Goal: Information Seeking & Learning: Learn about a topic

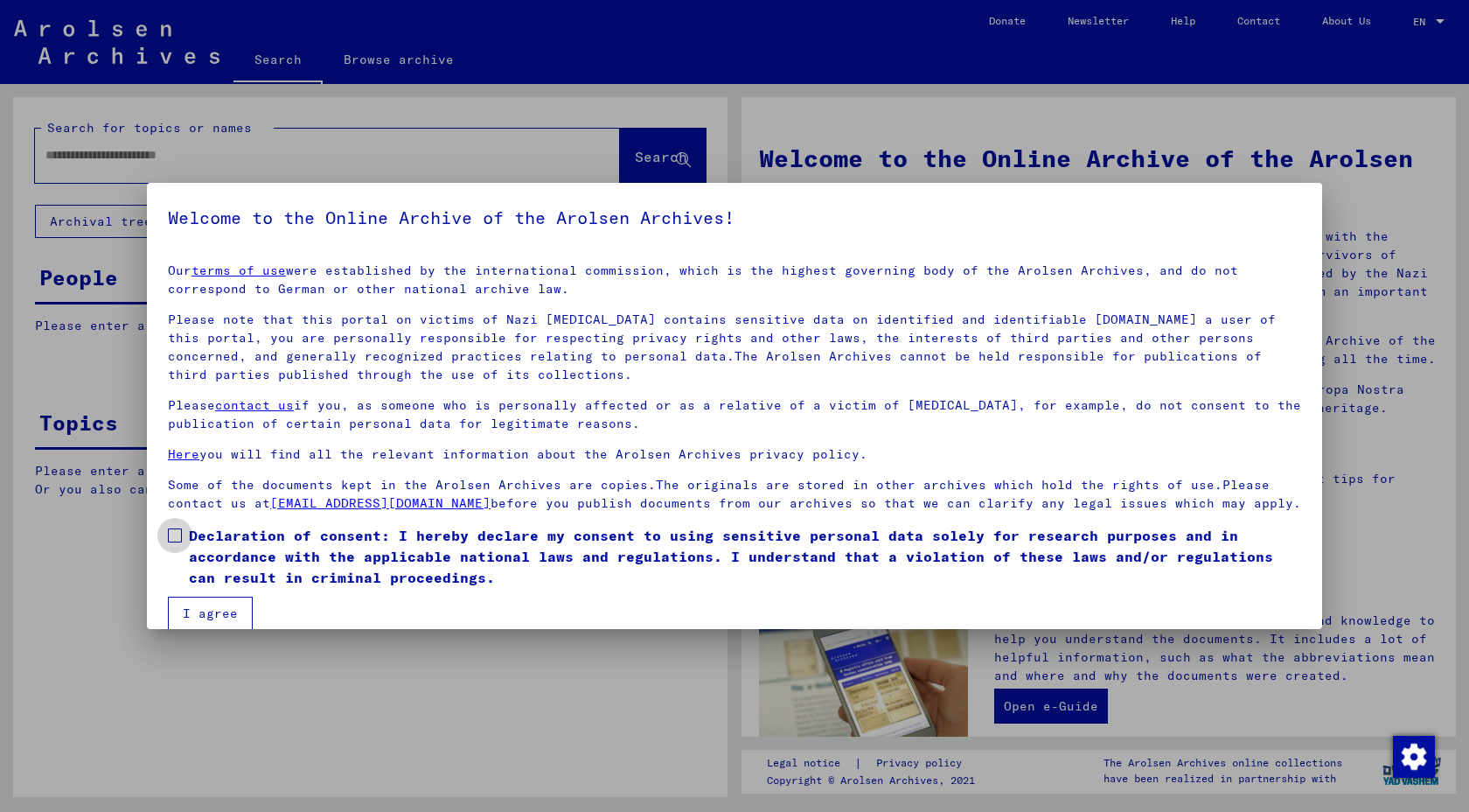
click at [169, 537] on span at bounding box center [175, 535] width 14 height 14
click at [220, 610] on button "I agree" at bounding box center [211, 613] width 85 height 33
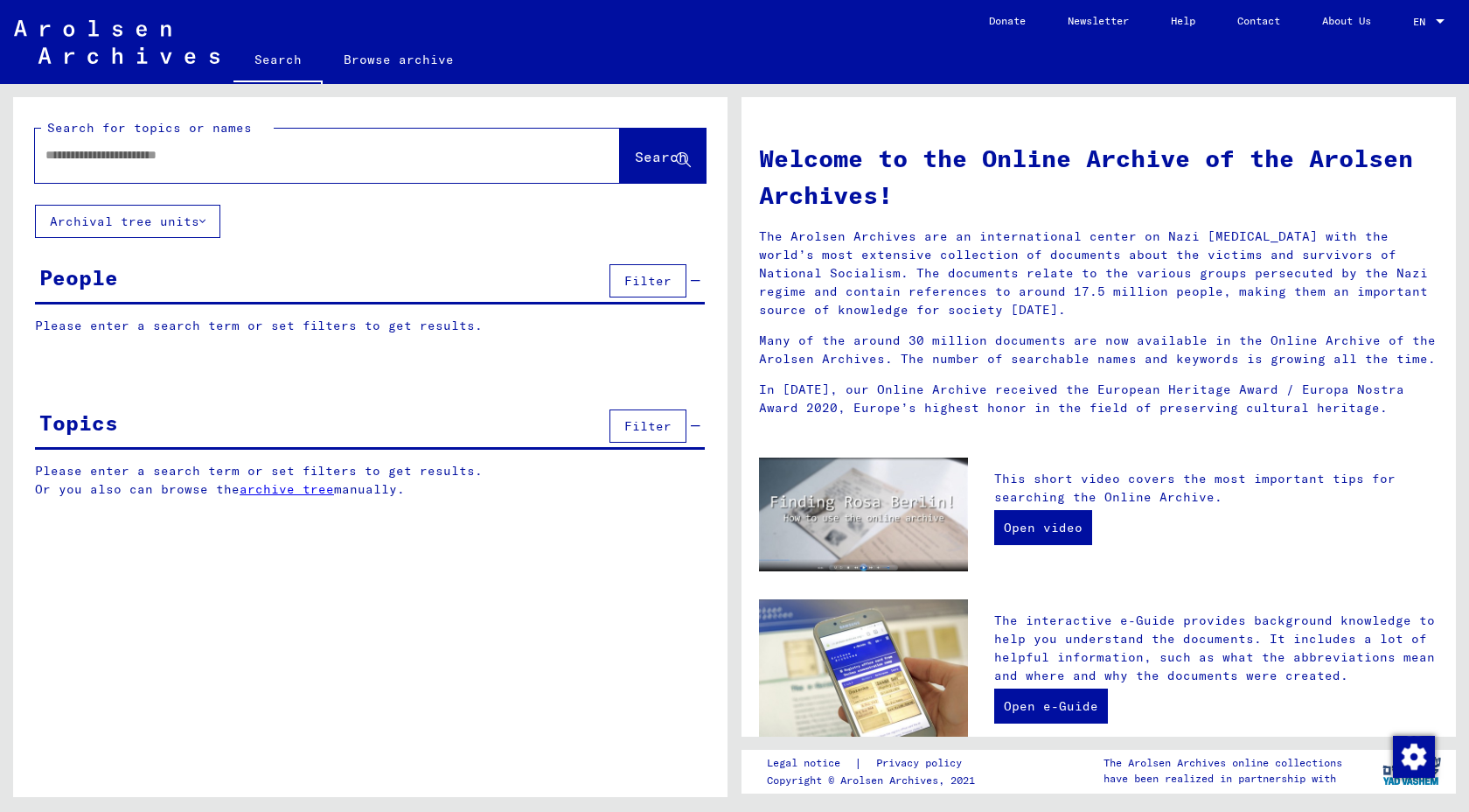
click at [184, 175] on div at bounding box center [301, 155] width 532 height 40
click at [271, 182] on div at bounding box center [327, 155] width 585 height 54
click at [188, 182] on div at bounding box center [327, 155] width 585 height 54
click at [635, 165] on span "Search" at bounding box center [662, 156] width 53 height 18
click at [203, 238] on button "Archival tree units" at bounding box center [128, 221] width 185 height 33
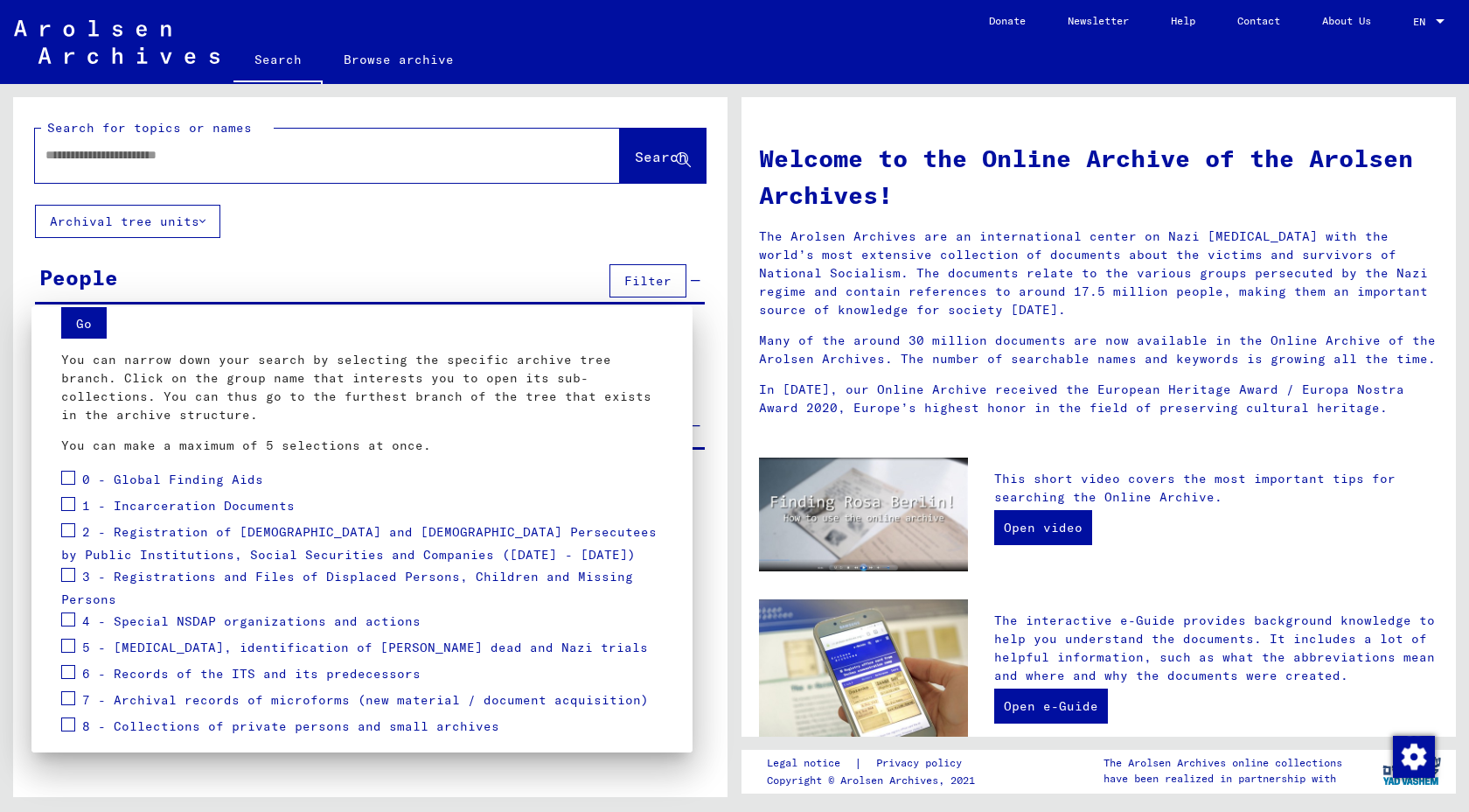
scroll to position [123, 0]
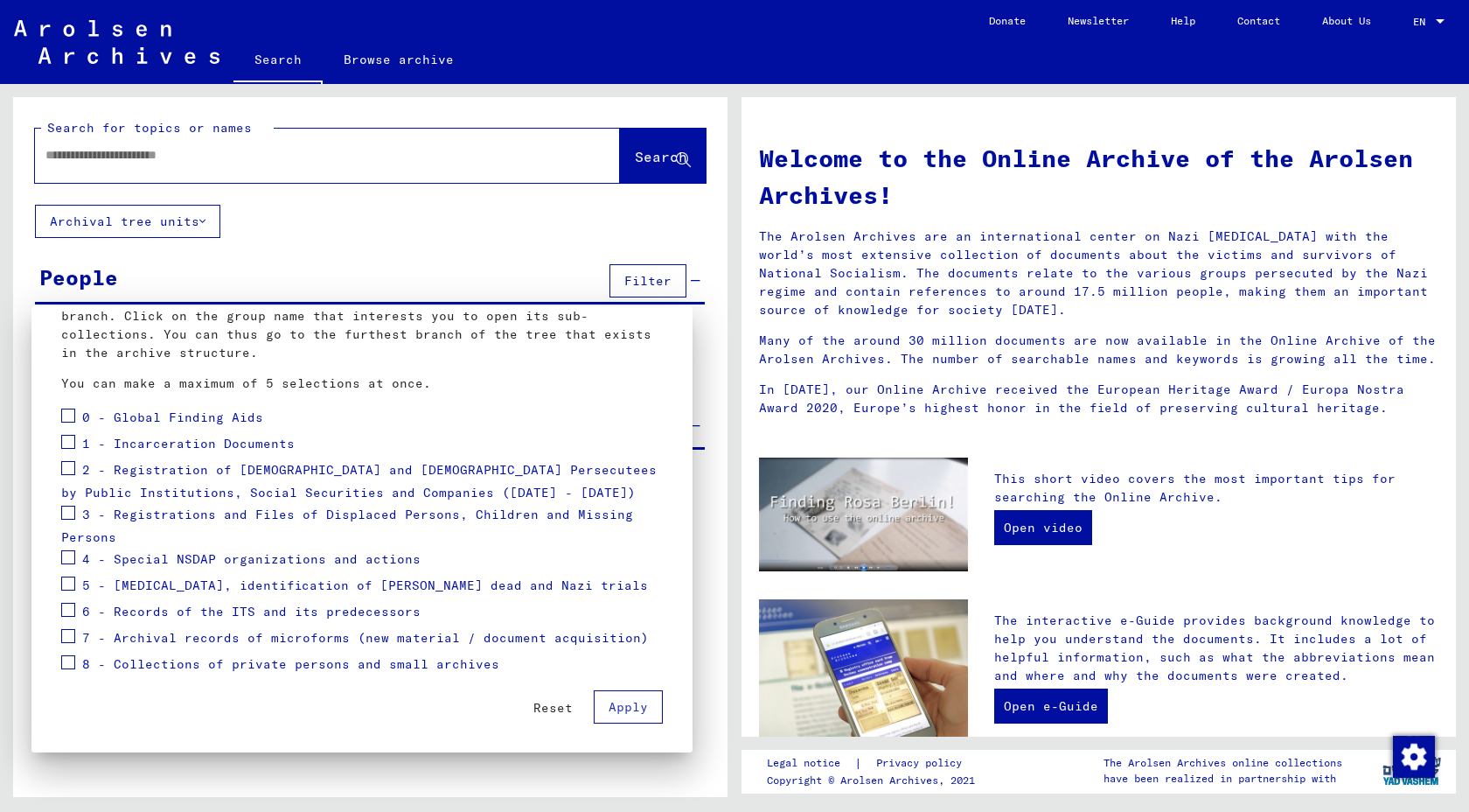
click at [69, 509] on span at bounding box center [68, 512] width 14 height 14
click at [278, 216] on div at bounding box center [734, 406] width 1469 height 812
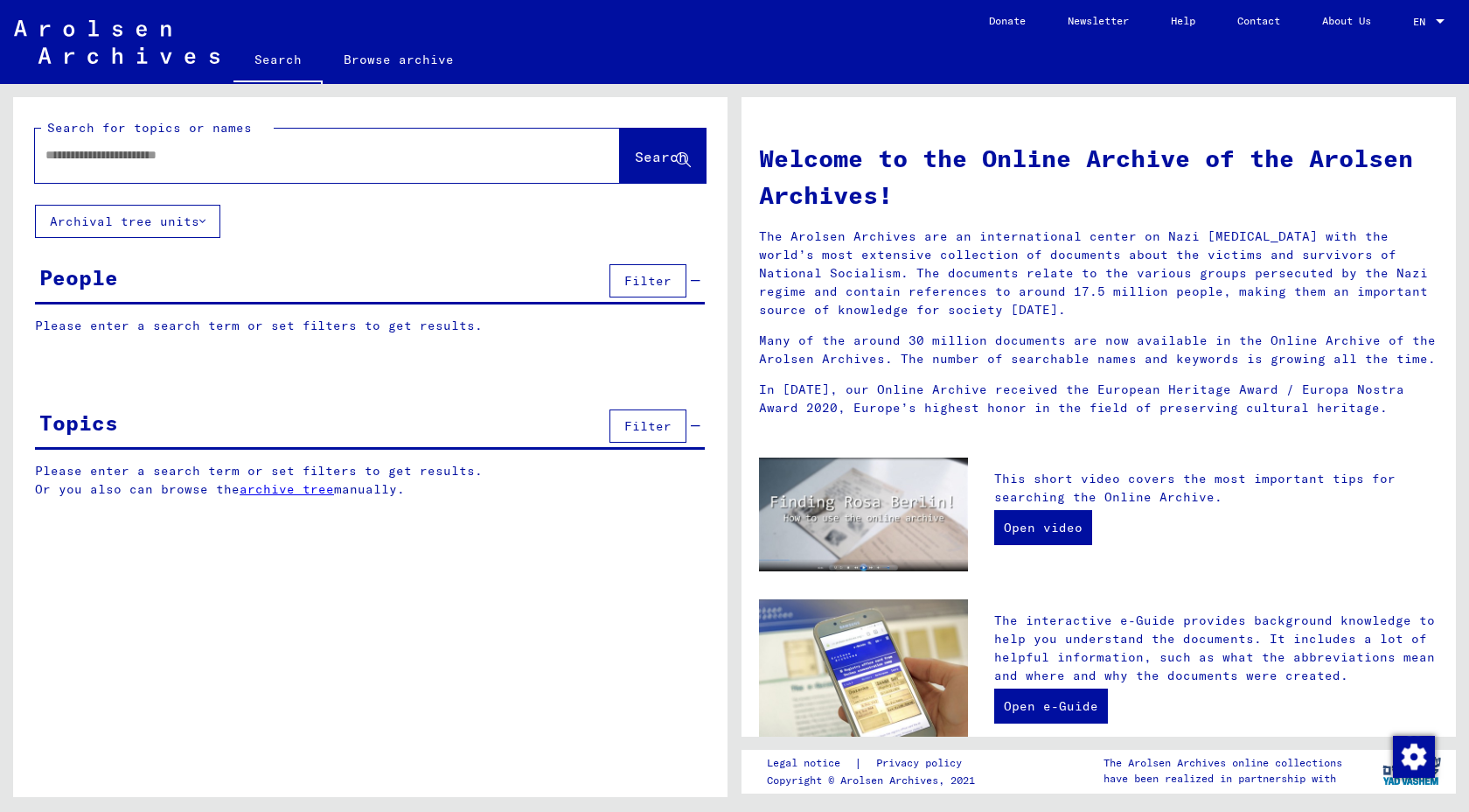
click at [276, 164] on input "text" at bounding box center [306, 155] width 522 height 18
click at [635, 165] on span "Search" at bounding box center [662, 156] width 53 height 18
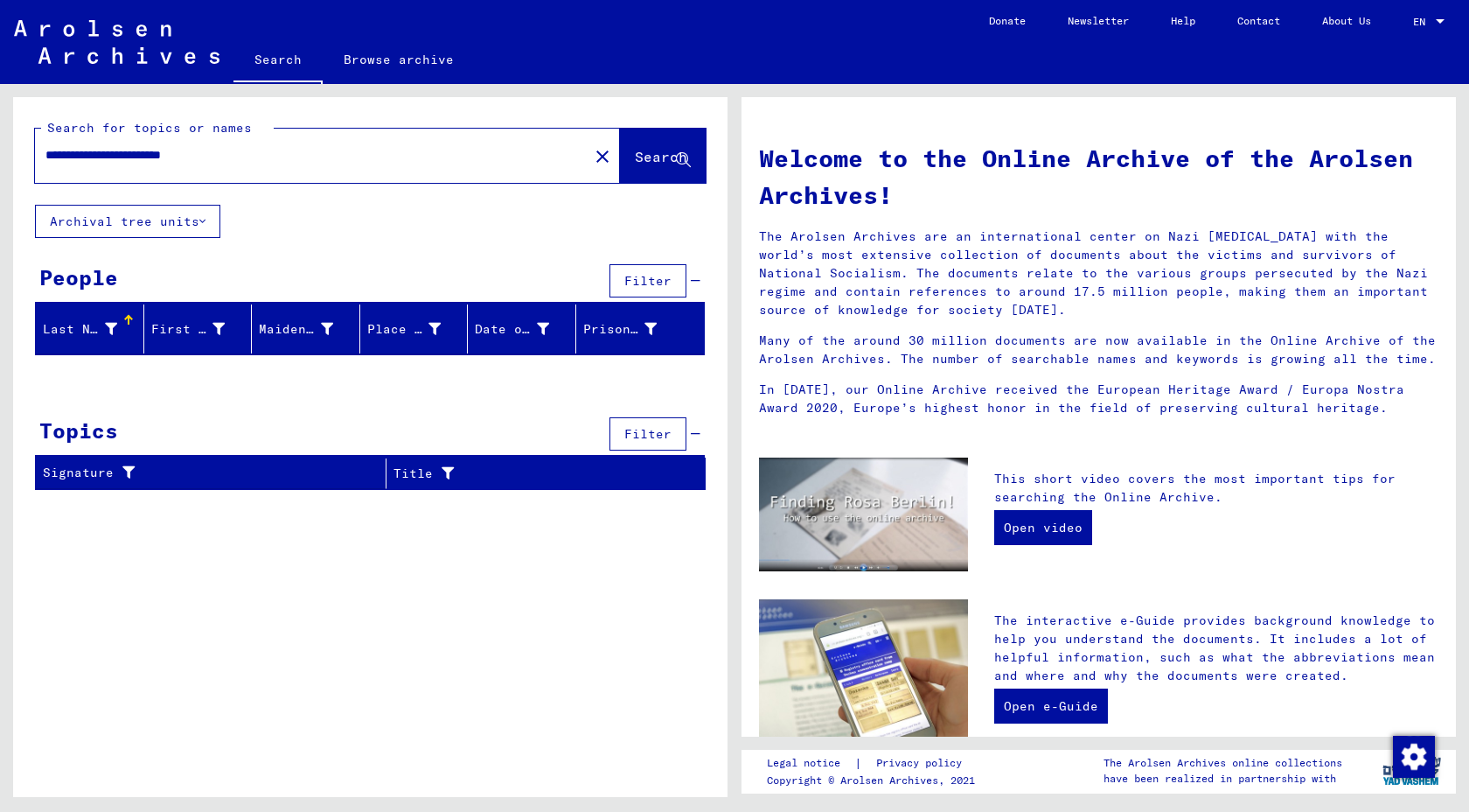
click at [307, 175] on div "**********" at bounding box center [301, 155] width 532 height 40
click at [205, 482] on div "Signature" at bounding box center [203, 472] width 321 height 18
click at [80, 338] on div "Last Name" at bounding box center [79, 329] width 75 height 18
click at [265, 175] on div "**********" at bounding box center [301, 155] width 532 height 40
click at [259, 175] on div "**********" at bounding box center [301, 155] width 532 height 40
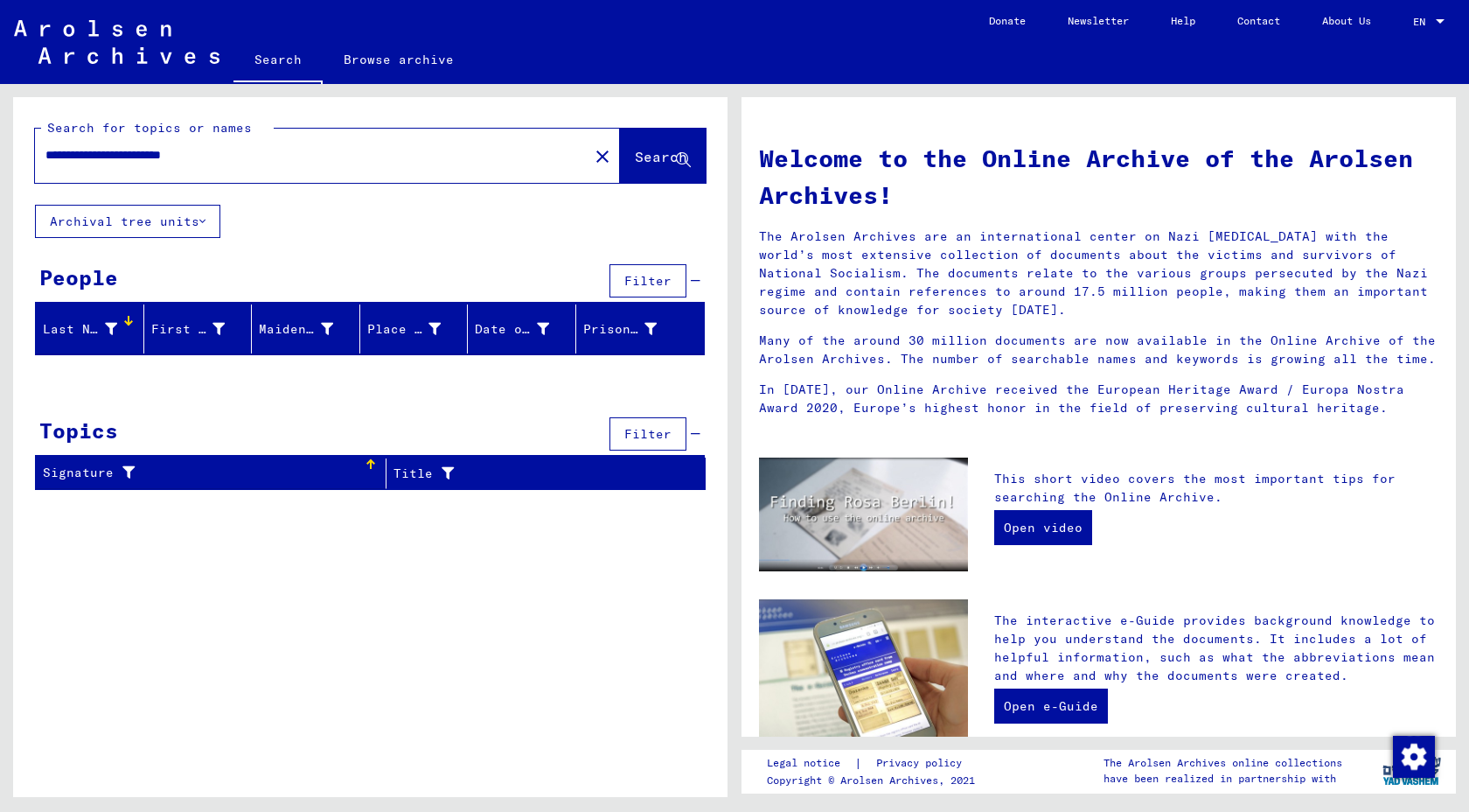
click at [258, 164] on input "**********" at bounding box center [306, 155] width 522 height 18
click at [635, 165] on span "Search" at bounding box center [662, 156] width 53 height 18
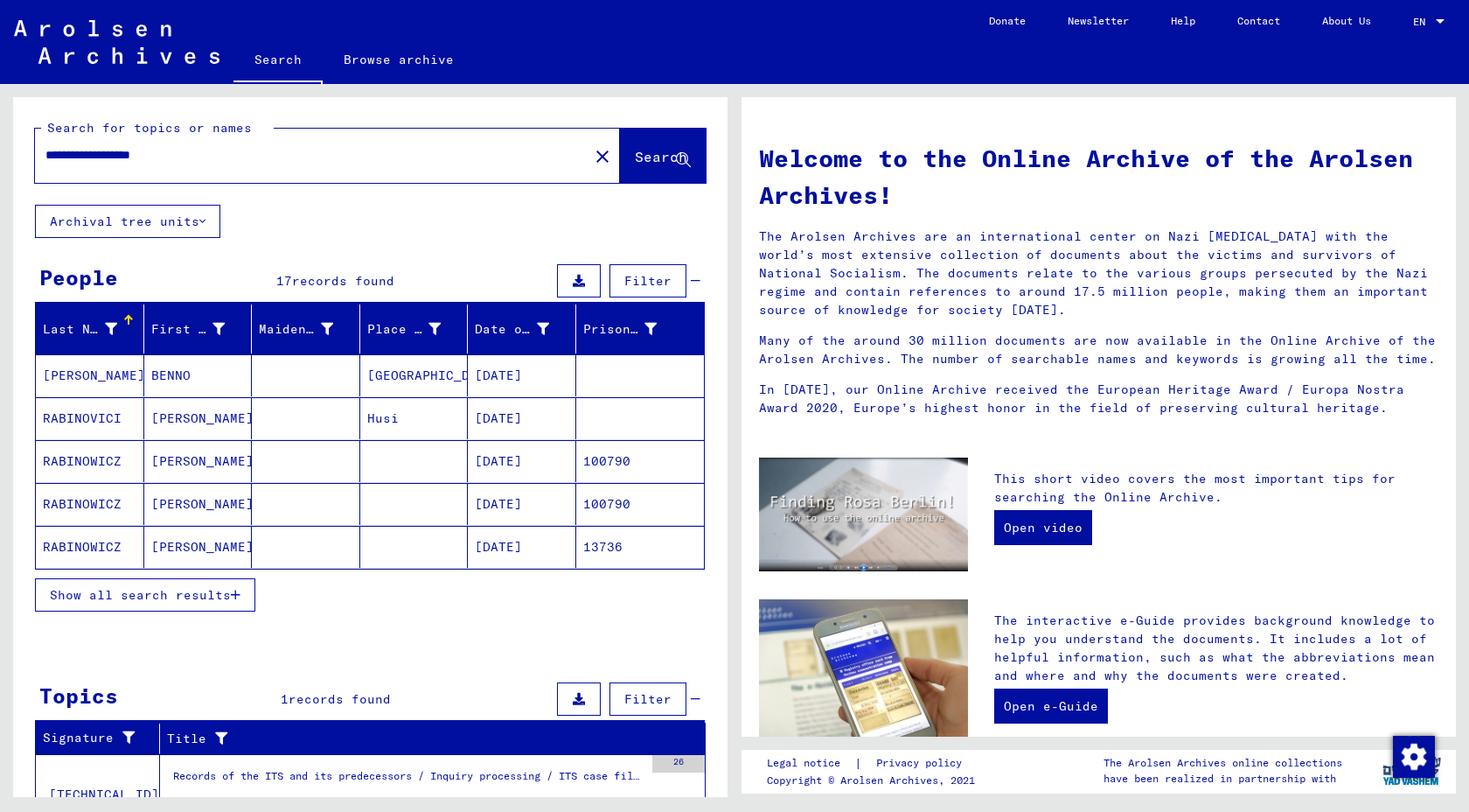
click at [170, 482] on mat-cell "[PERSON_NAME]" at bounding box center [199, 460] width 109 height 42
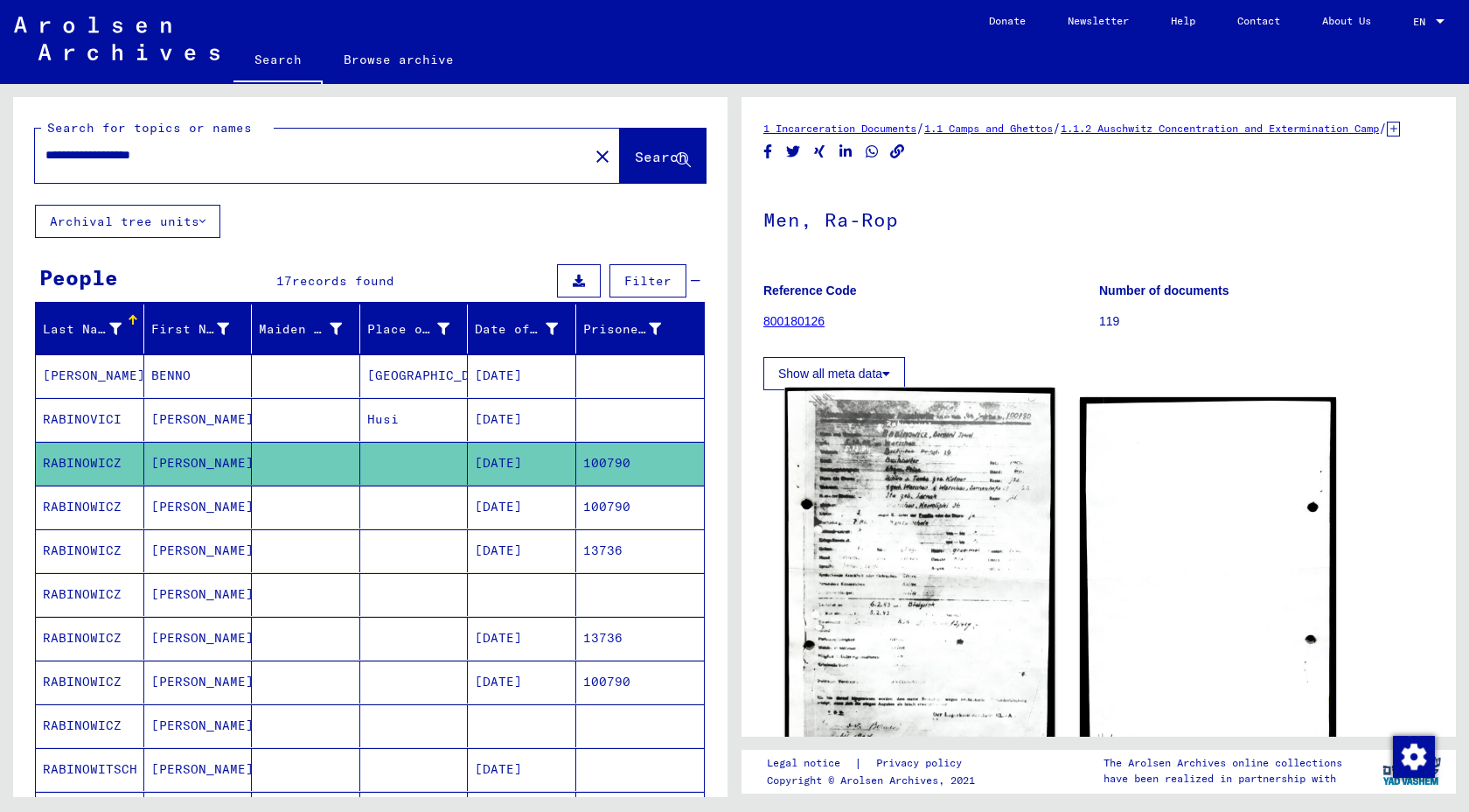
click at [918, 573] on img at bounding box center [920, 582] width 269 height 389
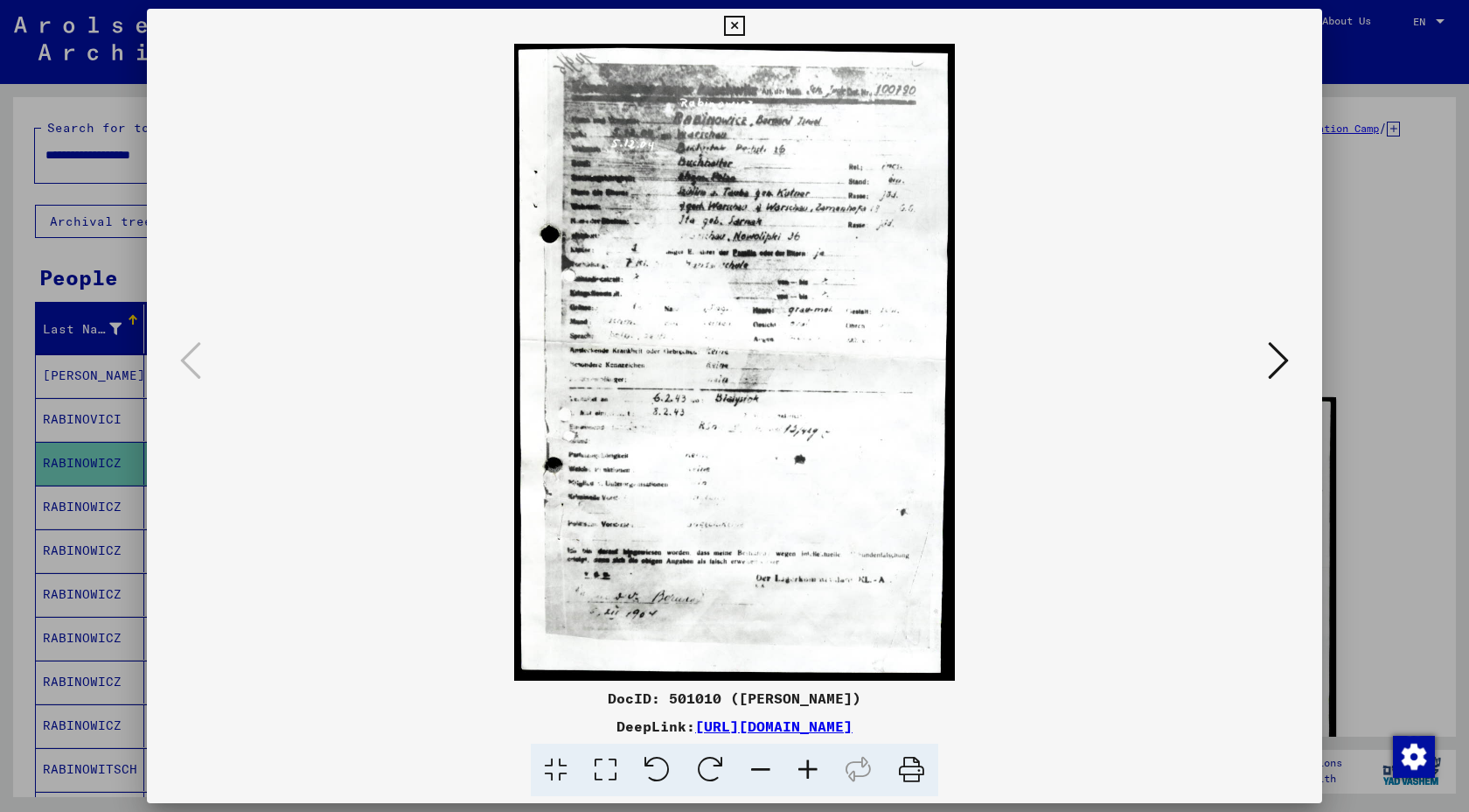
click at [1269, 370] on icon at bounding box center [1279, 360] width 21 height 42
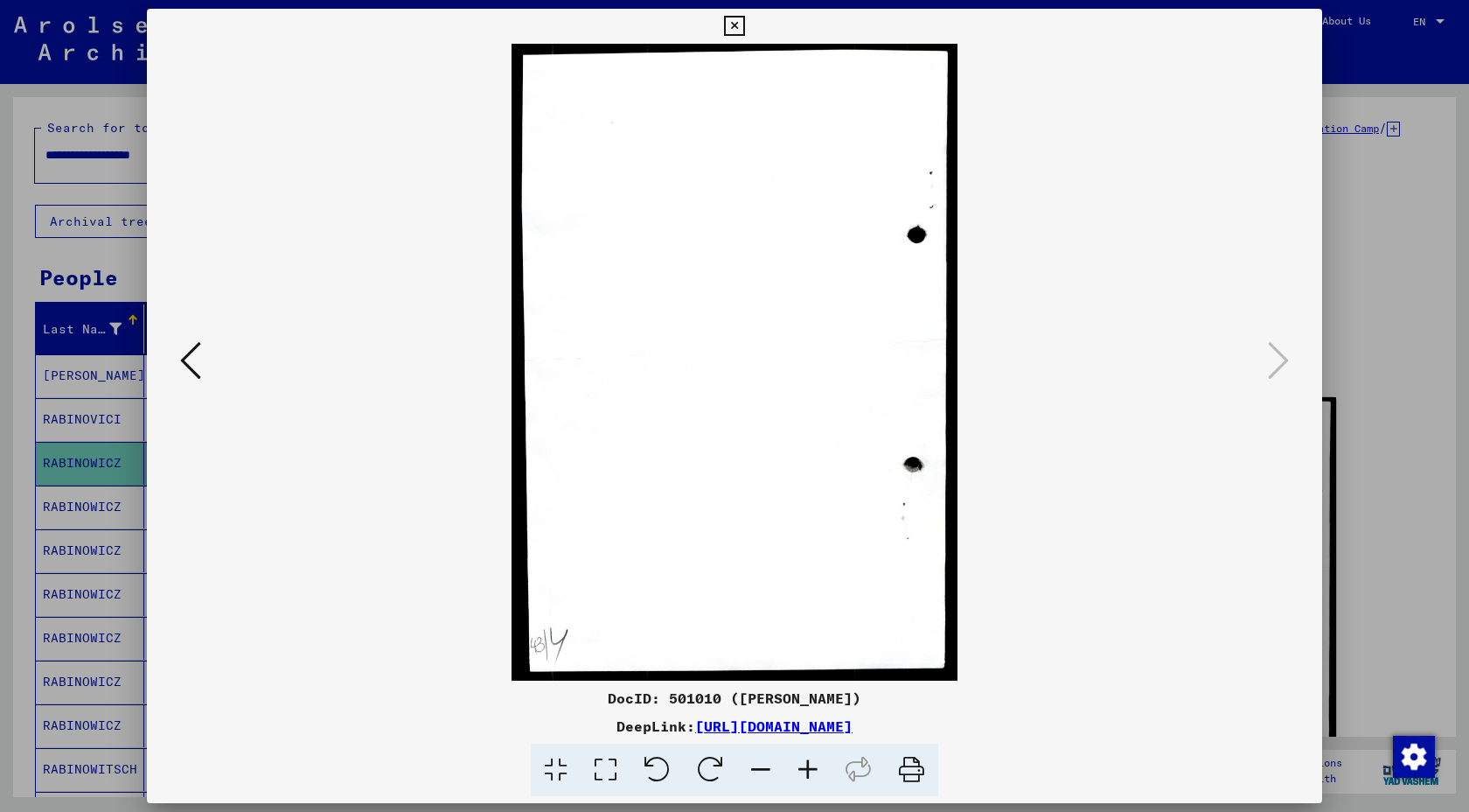
click at [737, 34] on icon at bounding box center [734, 26] width 20 height 21
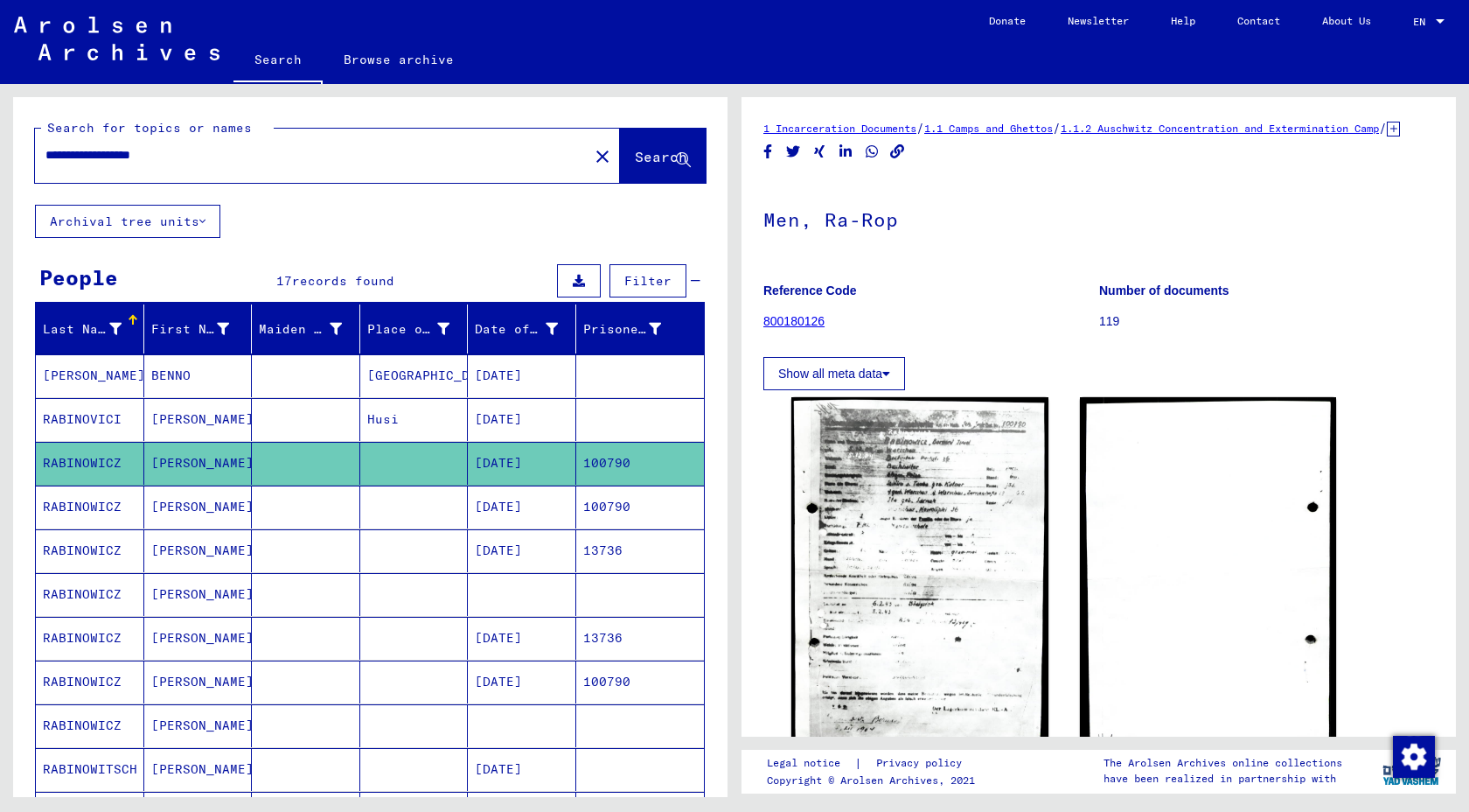
click at [99, 528] on mat-cell "RABINOWICZ" at bounding box center [90, 506] width 109 height 43
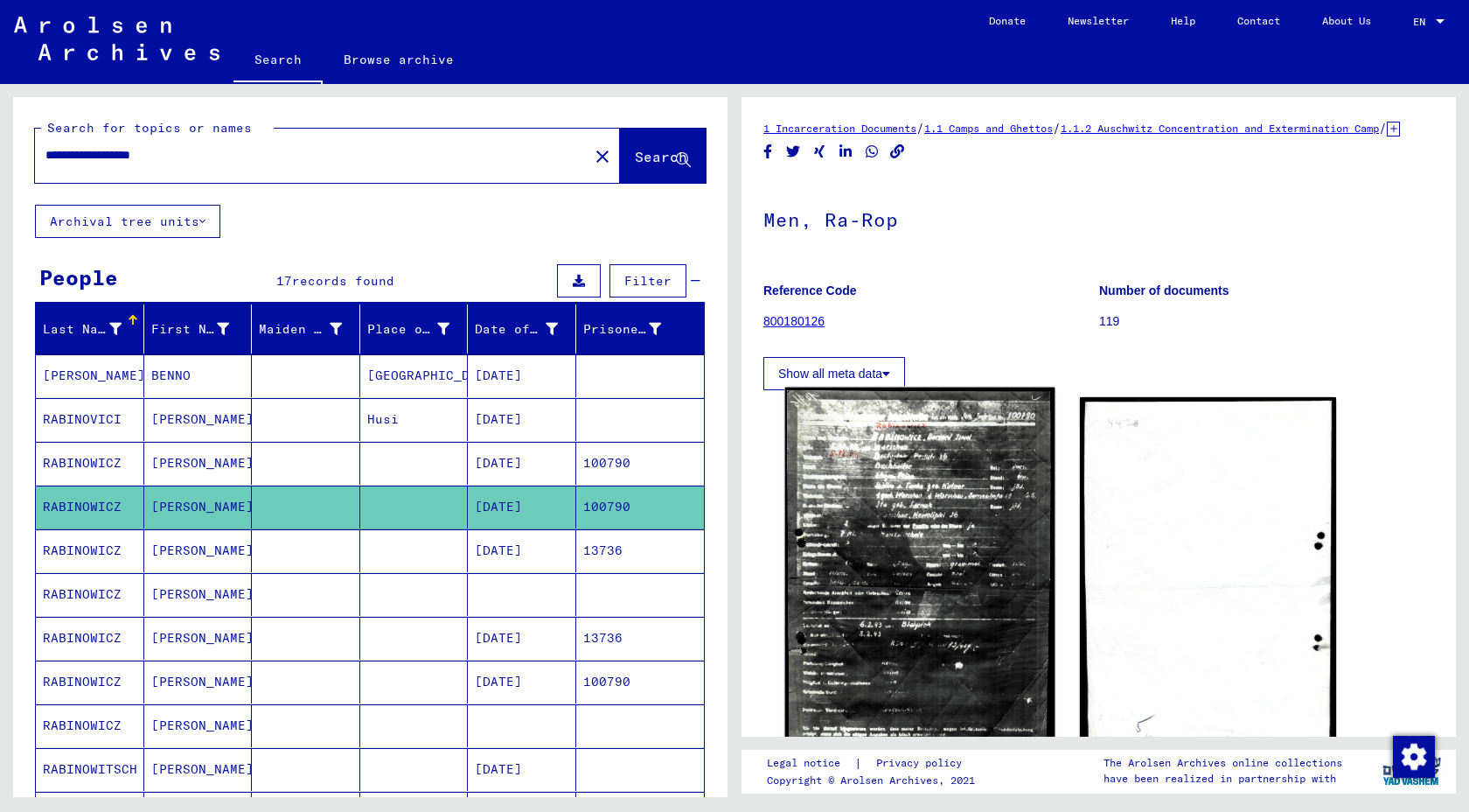
click at [877, 671] on img at bounding box center [920, 589] width 269 height 403
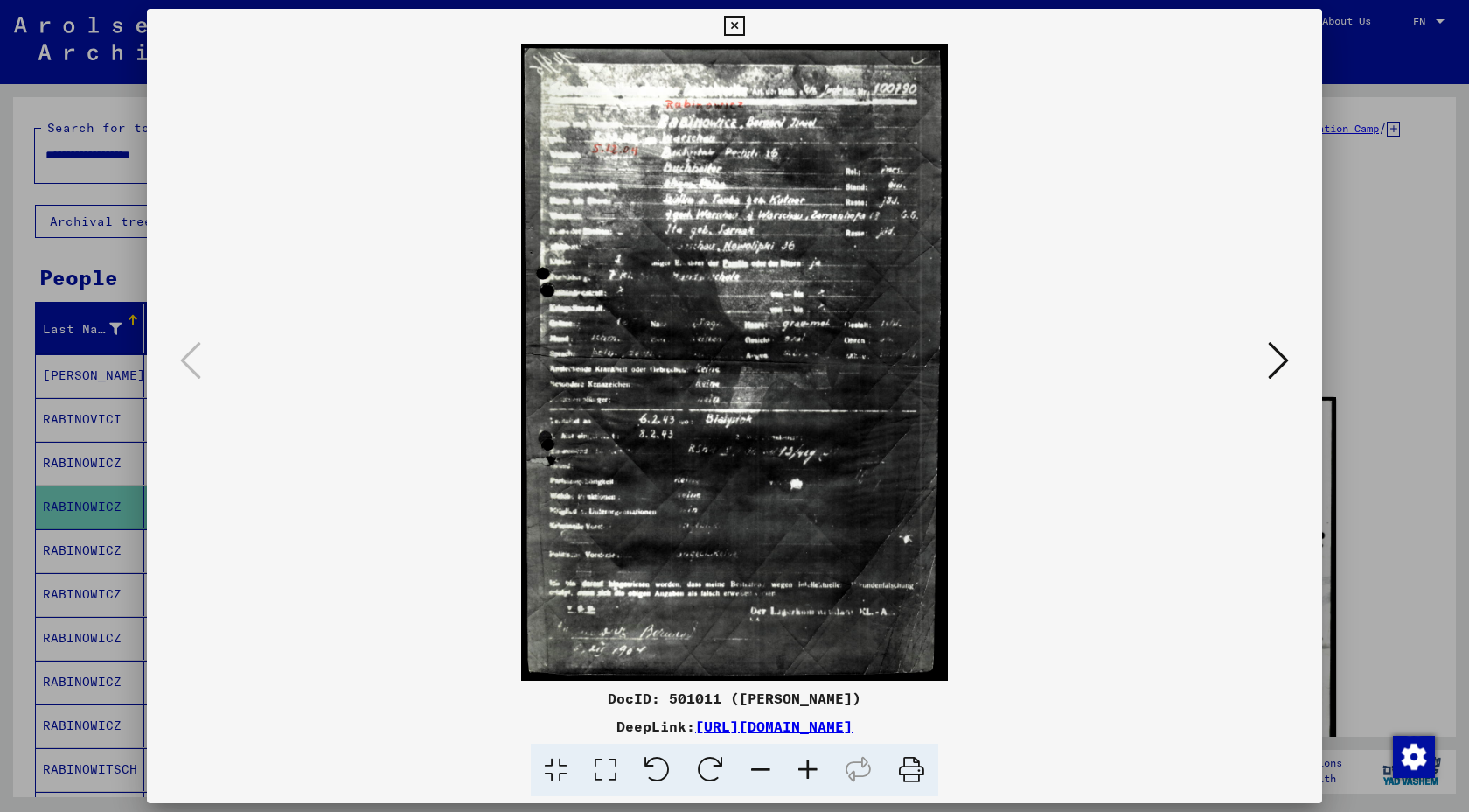
click at [408, 549] on img at bounding box center [734, 362] width 1057 height 637
click at [1269, 369] on icon at bounding box center [1279, 360] width 21 height 42
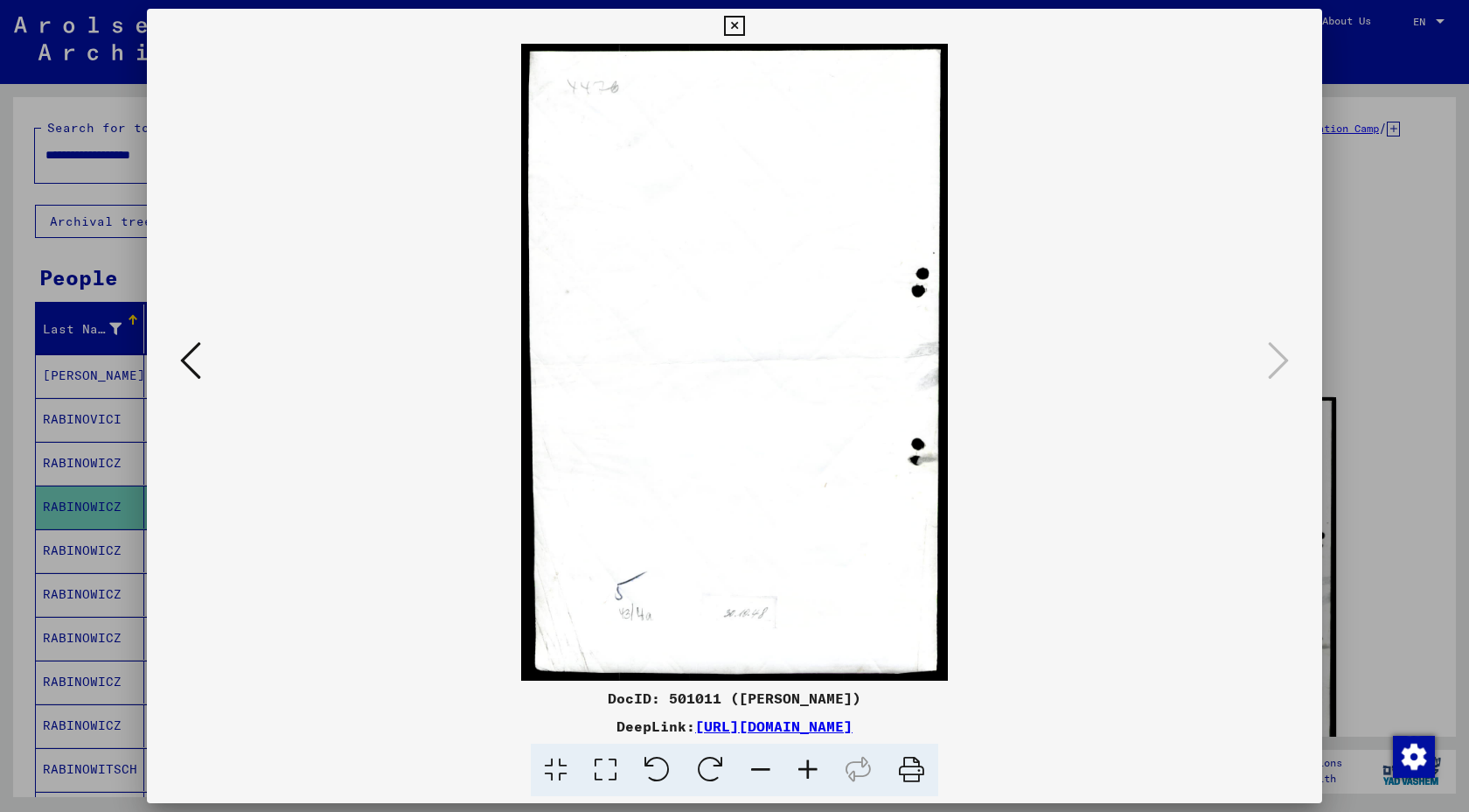
click at [735, 28] on icon at bounding box center [734, 26] width 20 height 21
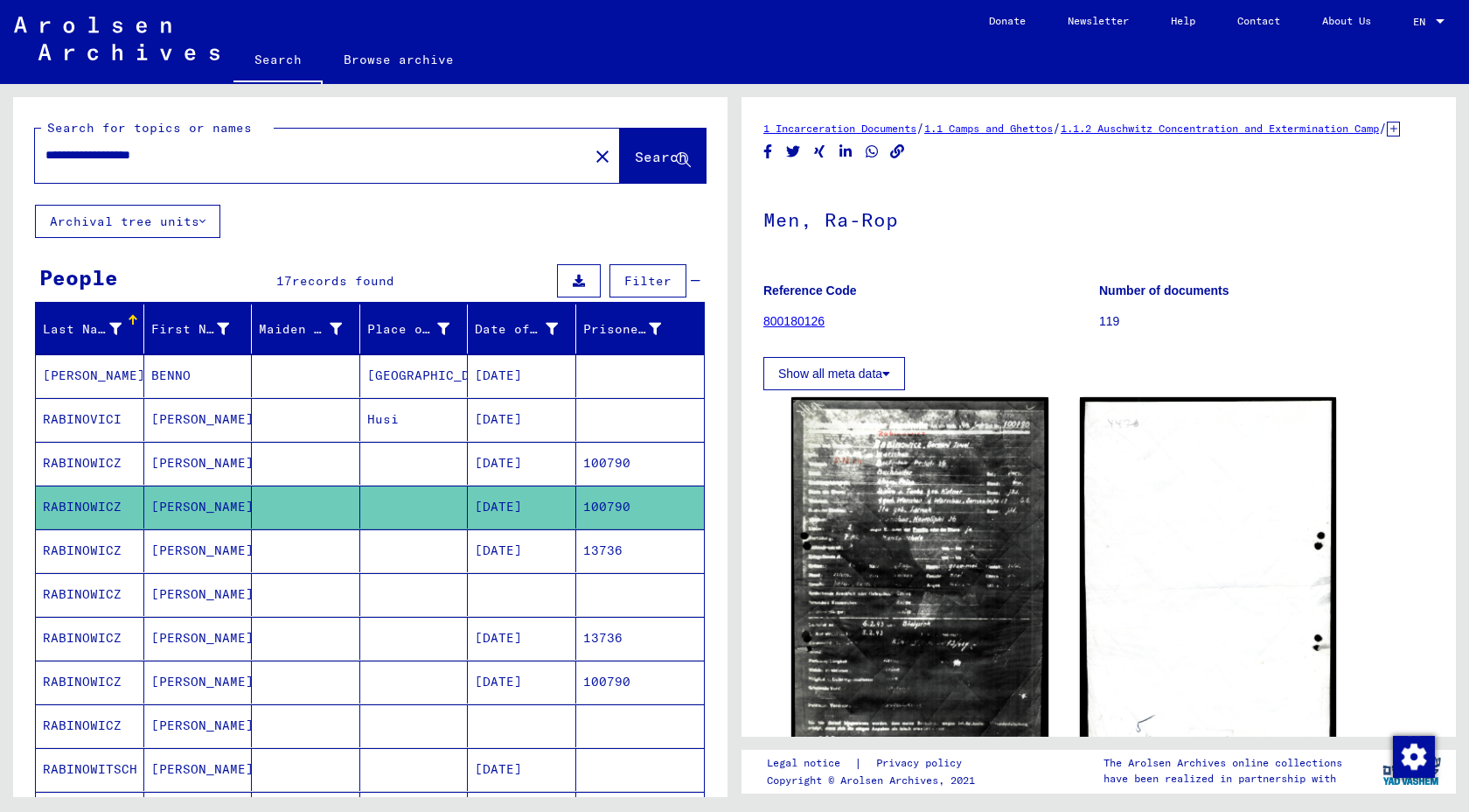
click at [103, 164] on input "**********" at bounding box center [311, 155] width 532 height 18
type input "**********"
click at [635, 165] on span "Search" at bounding box center [662, 156] width 53 height 18
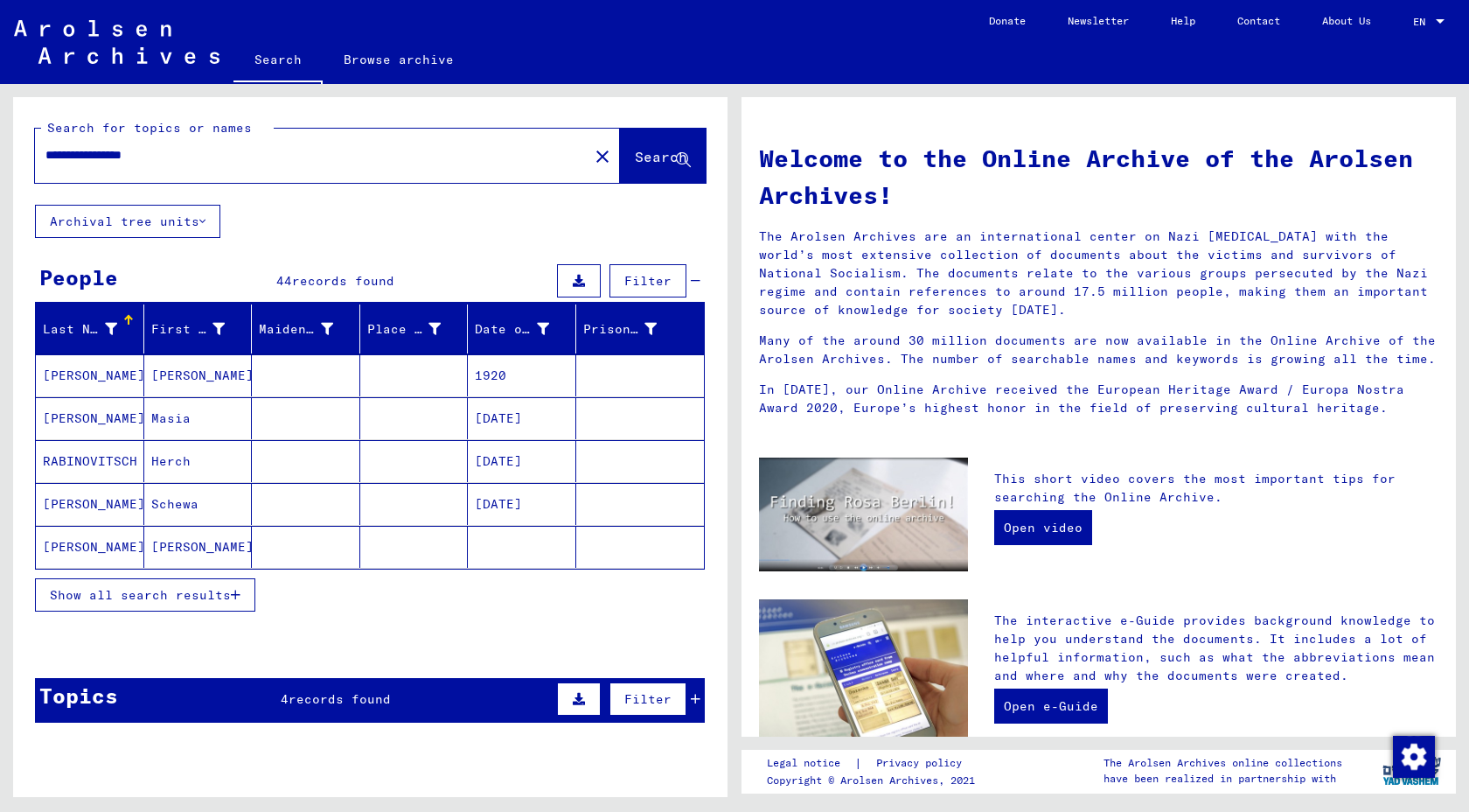
click at [110, 602] on span "Show all search results" at bounding box center [141, 595] width 181 height 16
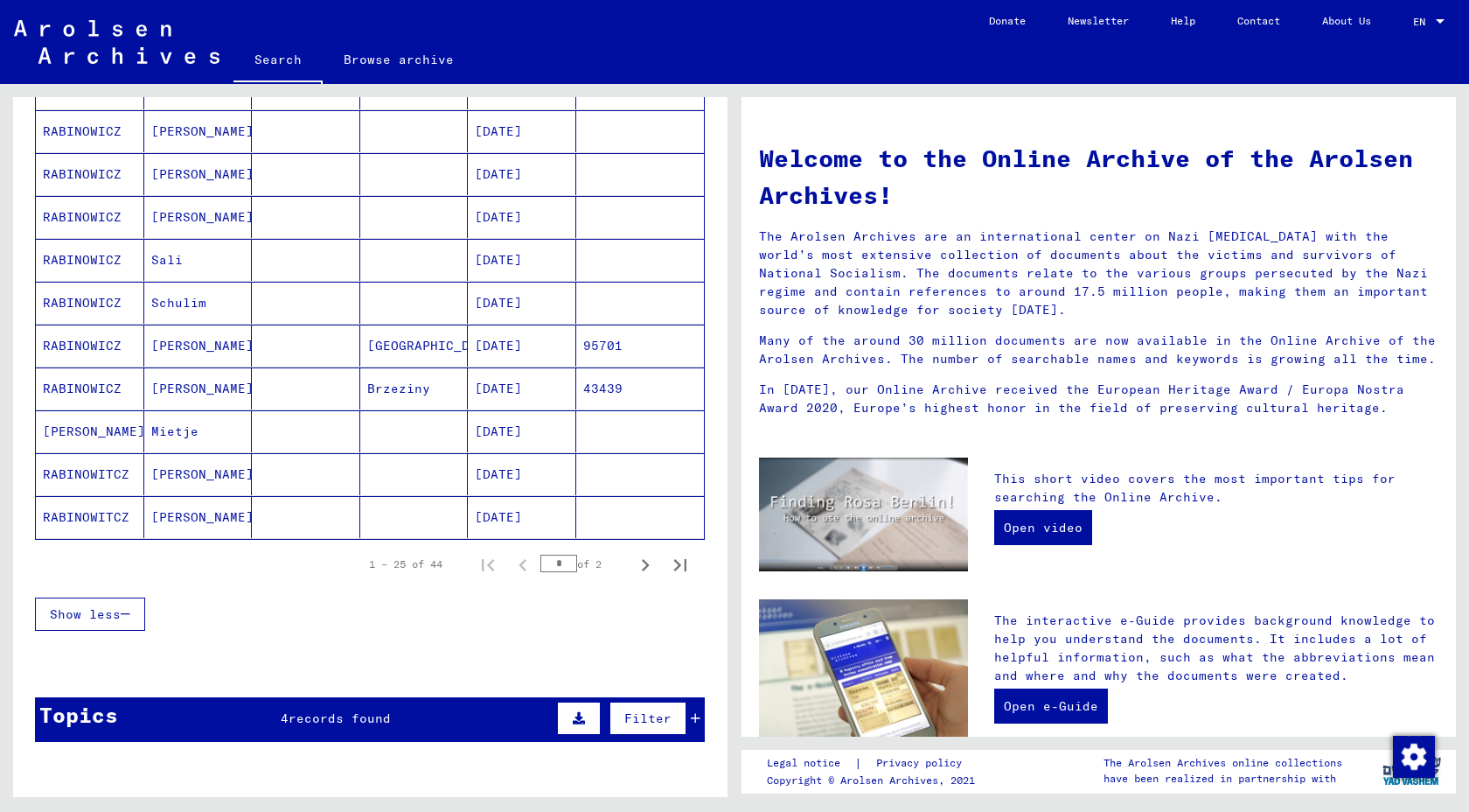
scroll to position [890, 0]
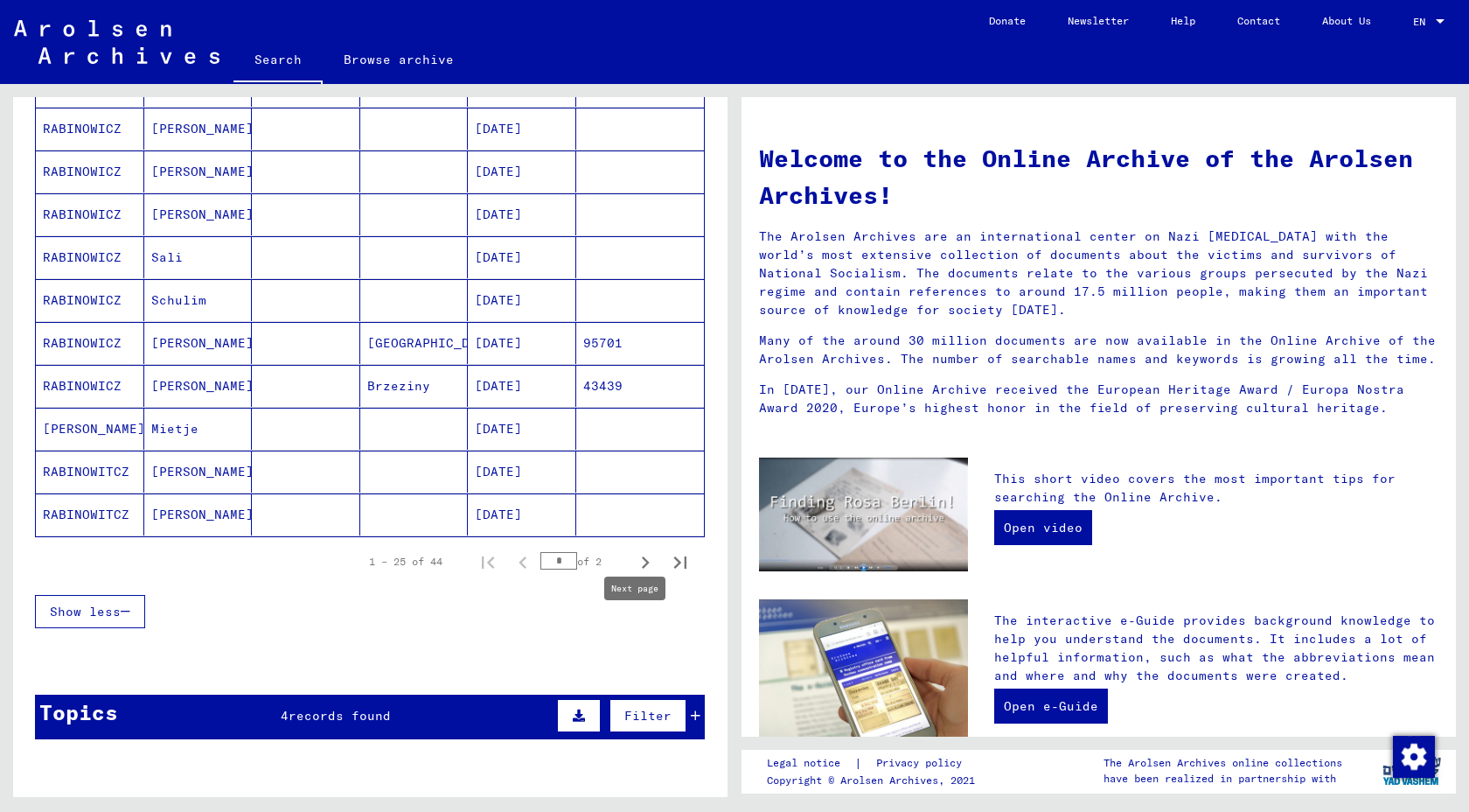
click at [649, 568] on icon "Next page" at bounding box center [646, 561] width 8 height 12
type input "*"
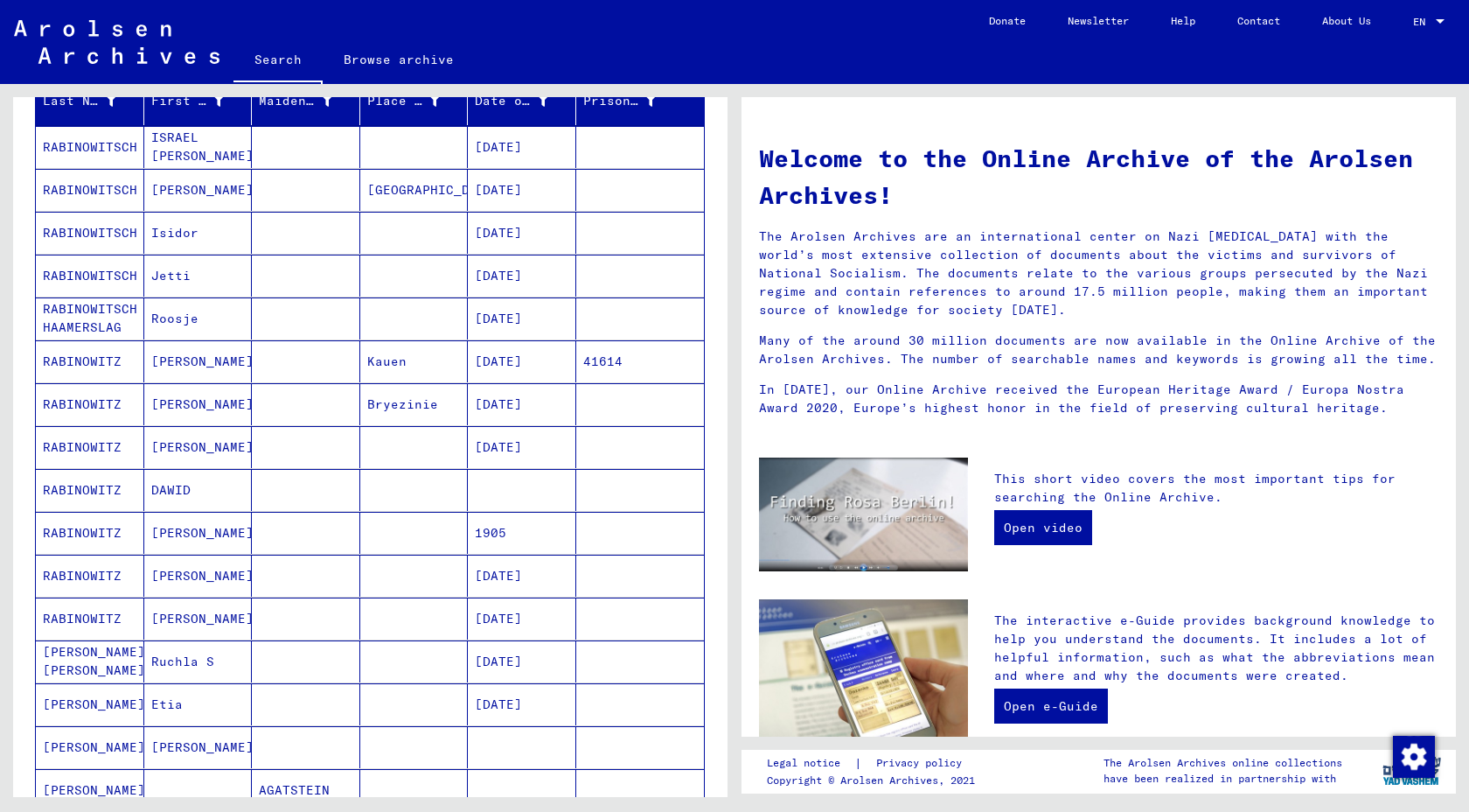
scroll to position [228, 0]
click at [539, 383] on mat-cell "[DATE]" at bounding box center [522, 362] width 109 height 42
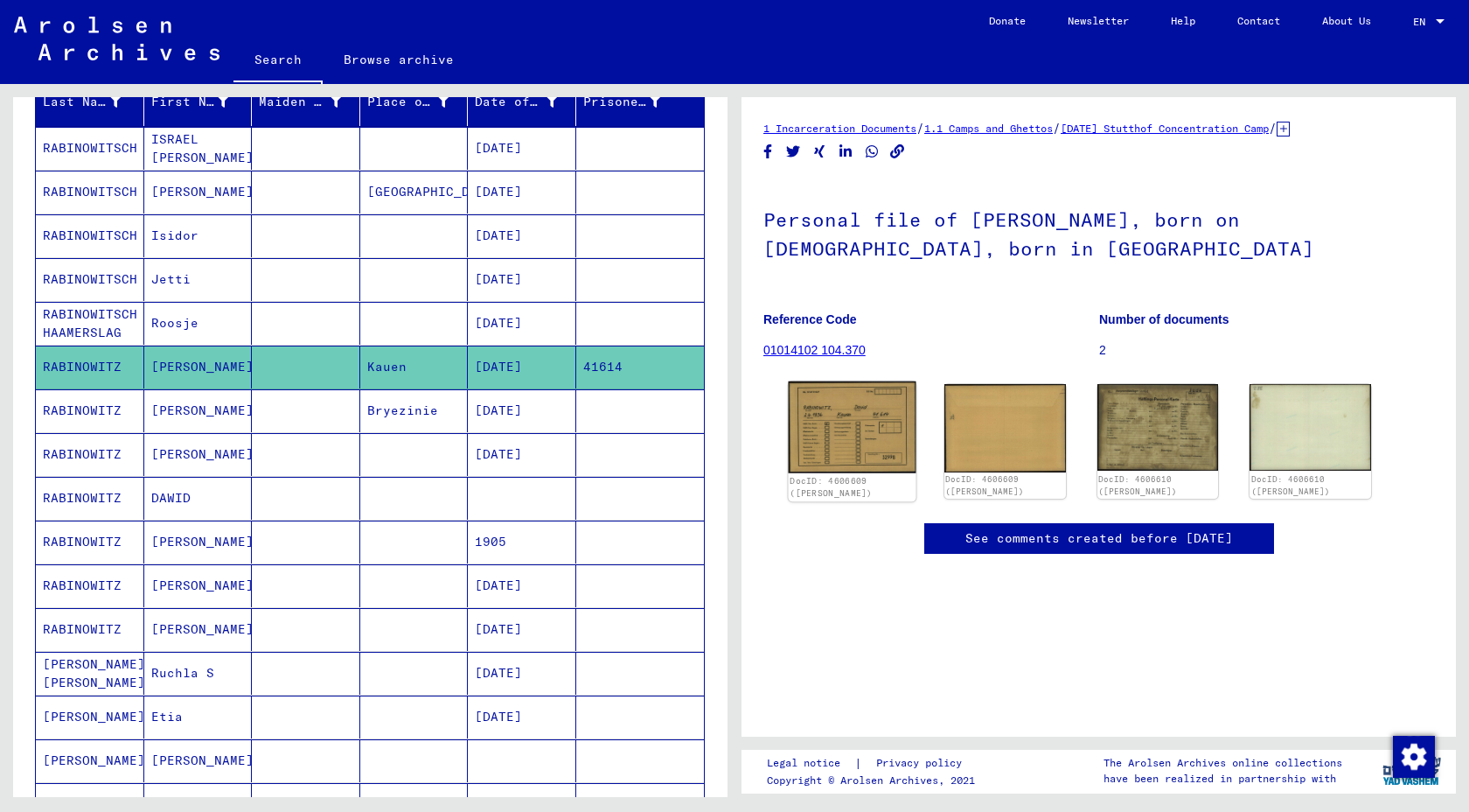
click at [871, 474] on img at bounding box center [853, 426] width 128 height 92
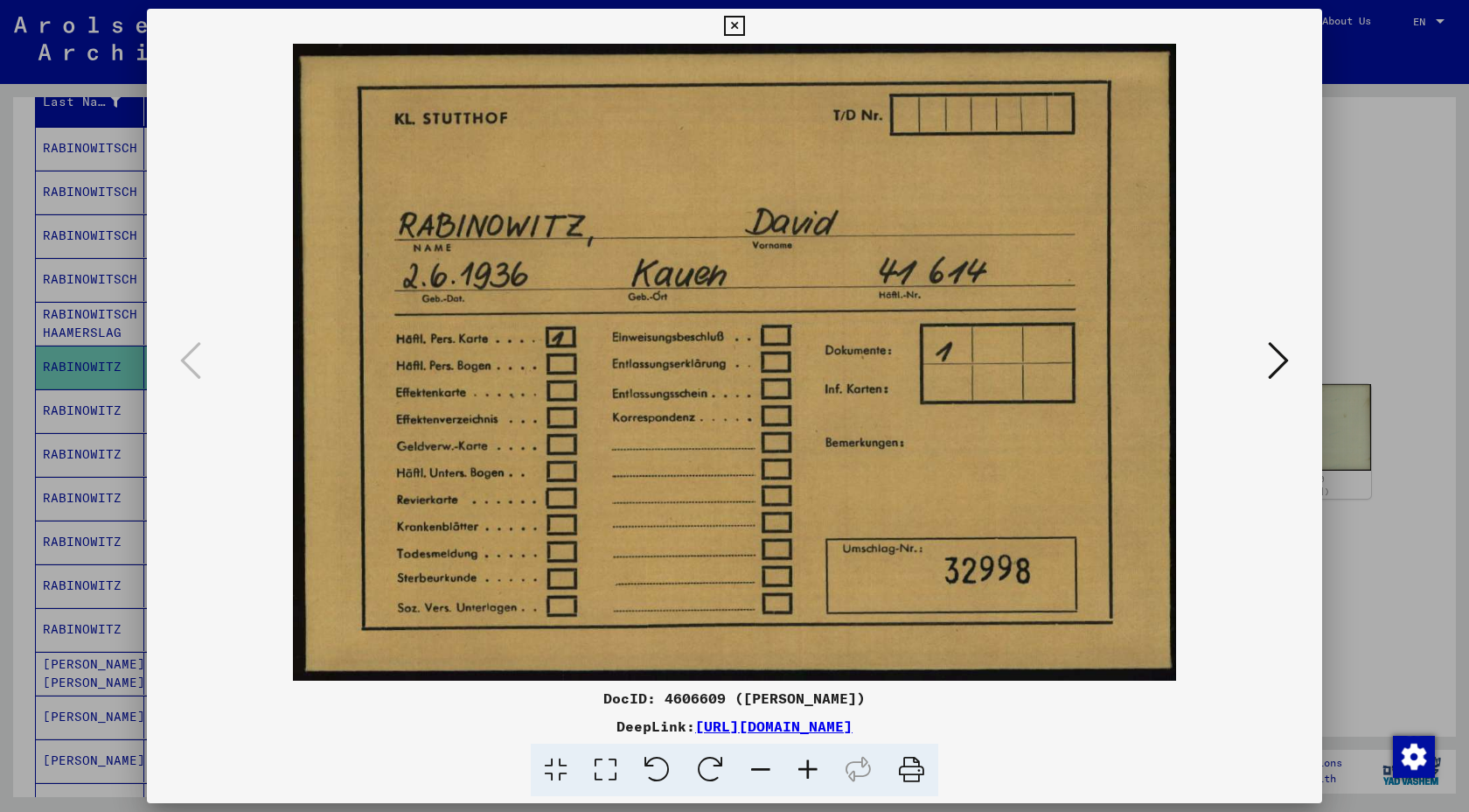
click at [1269, 354] on icon at bounding box center [1279, 360] width 21 height 42
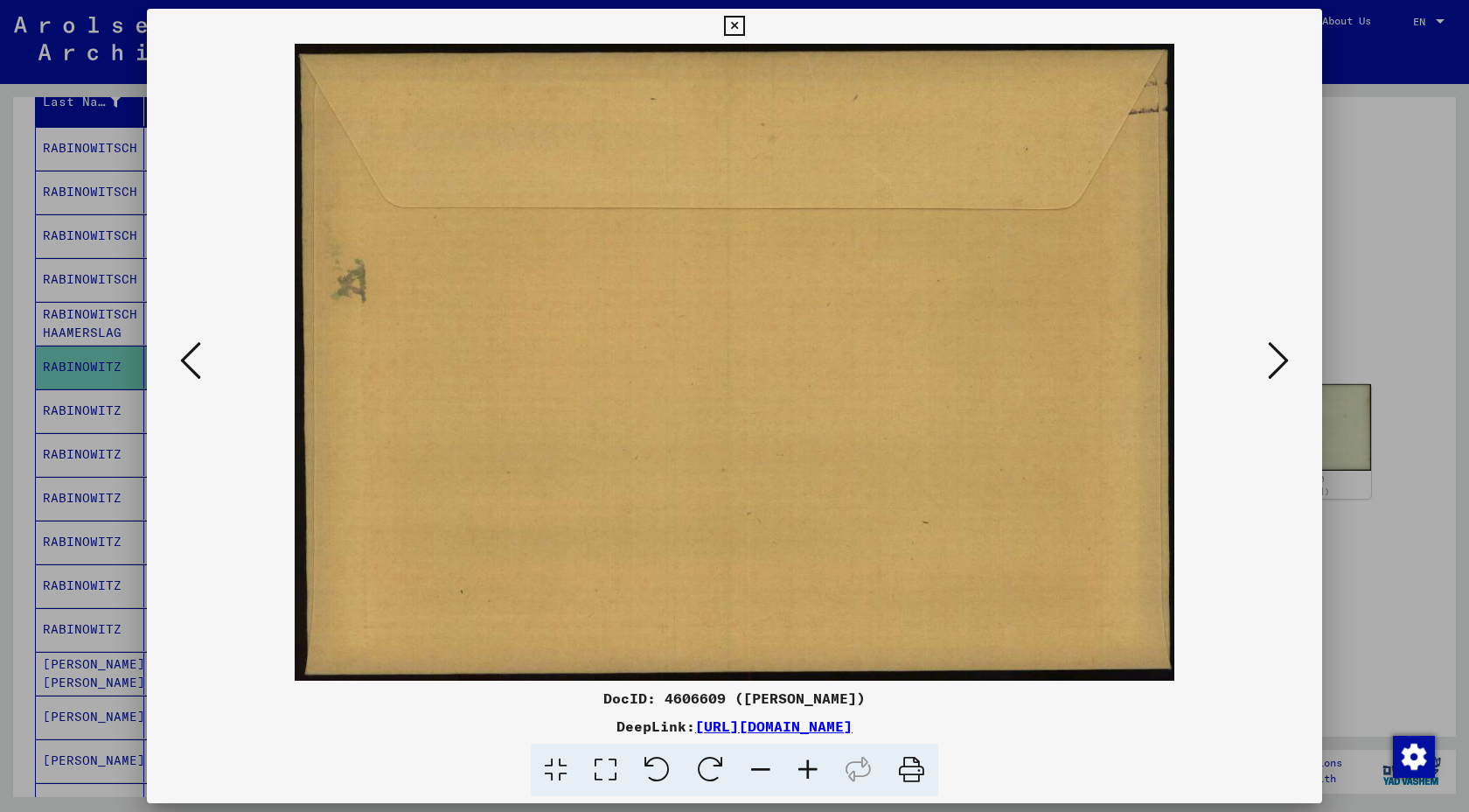
click at [1269, 354] on icon at bounding box center [1279, 360] width 21 height 42
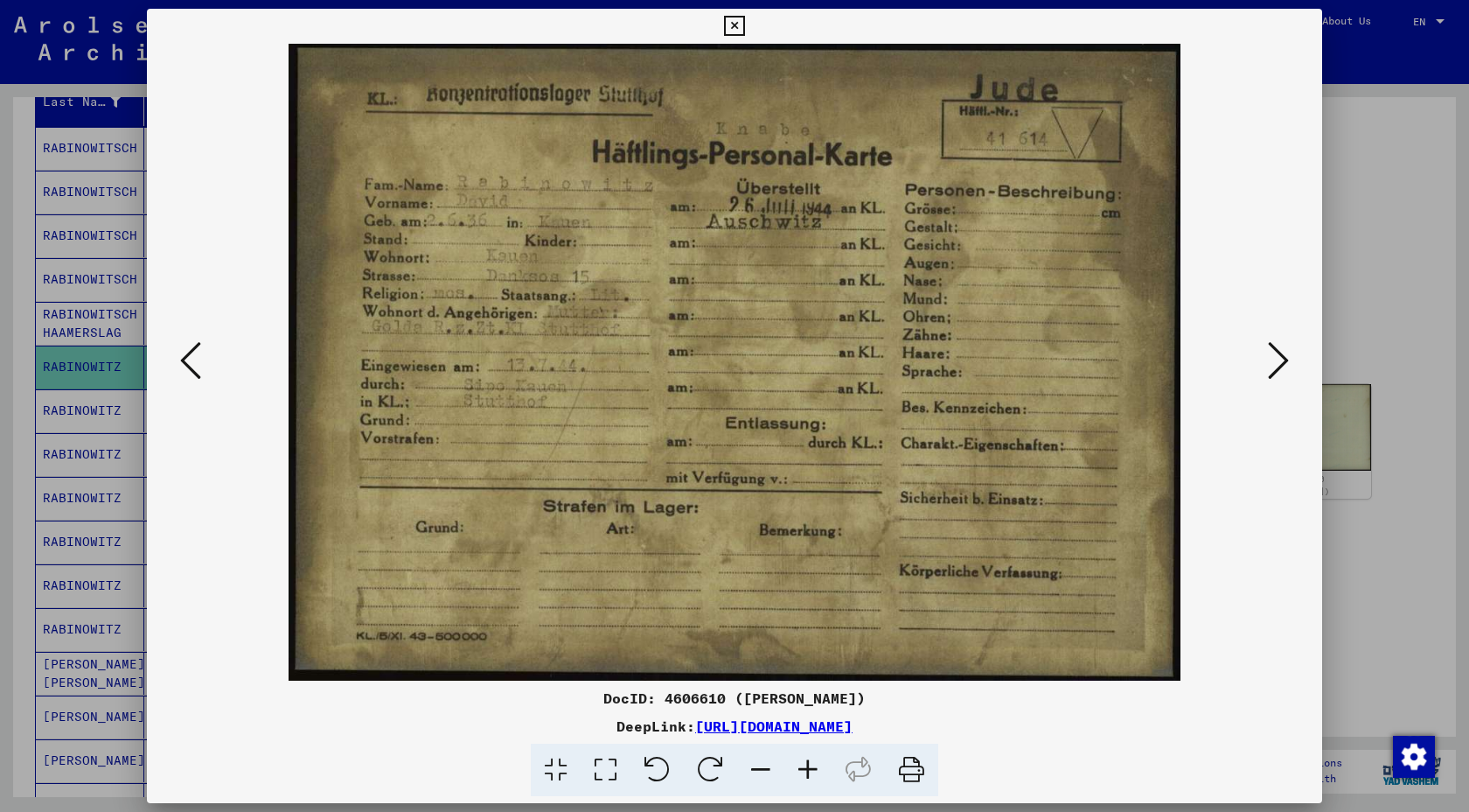
click at [1269, 354] on icon at bounding box center [1279, 360] width 21 height 42
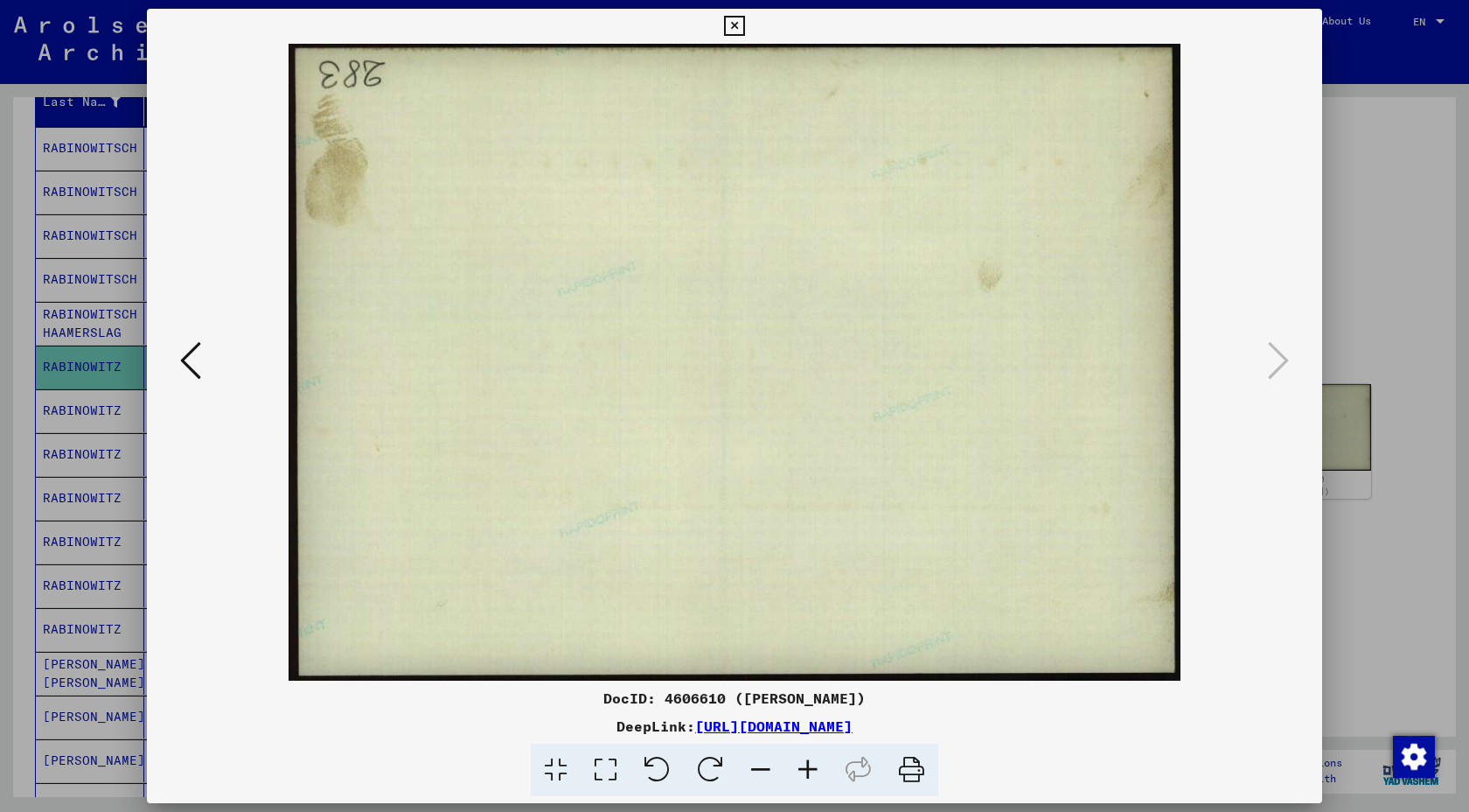
click at [728, 34] on icon at bounding box center [734, 26] width 20 height 21
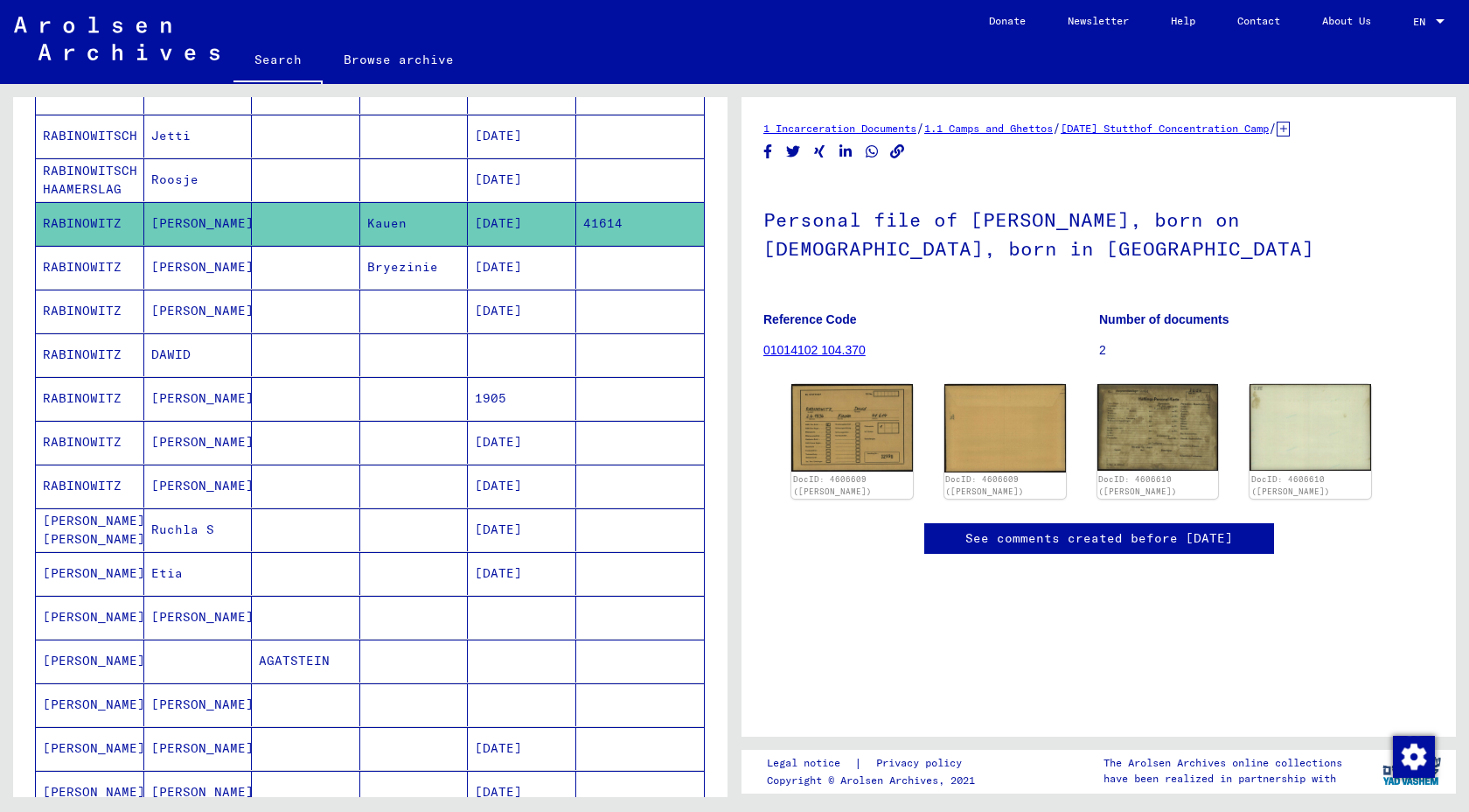
scroll to position [370, 0]
click at [1008, 474] on img at bounding box center [1005, 426] width 128 height 92
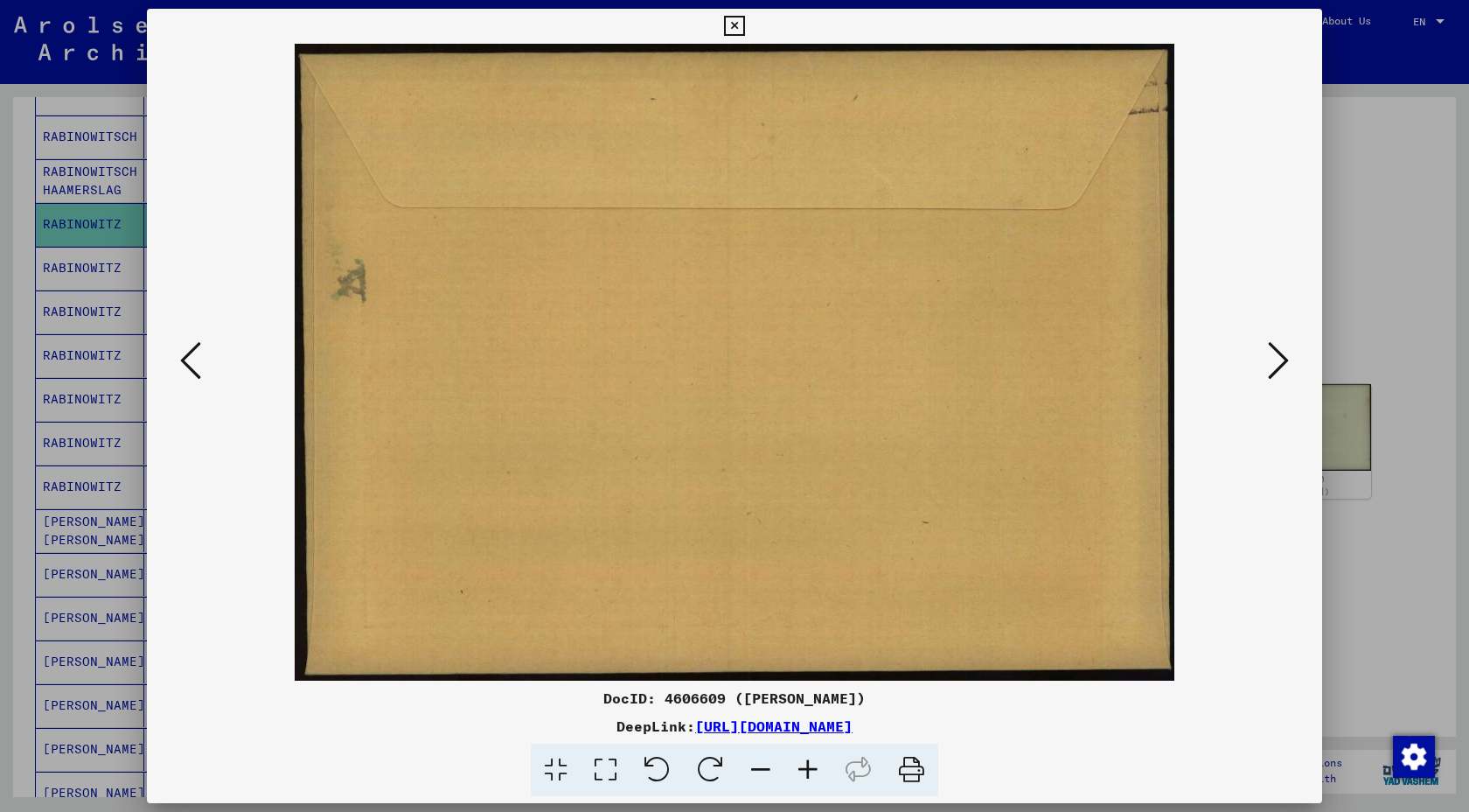
click at [1269, 372] on icon at bounding box center [1279, 360] width 21 height 42
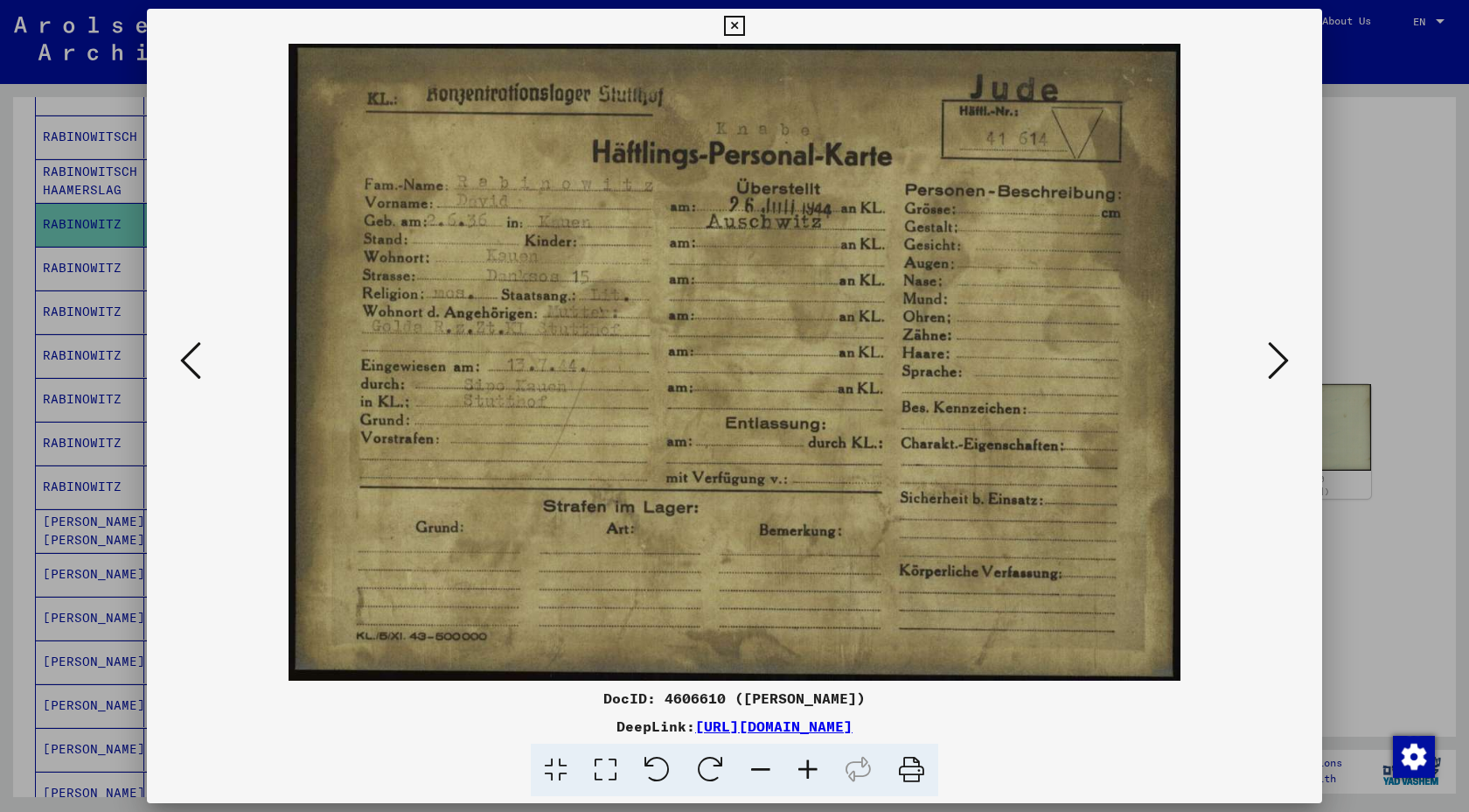
click at [1413, 228] on div at bounding box center [734, 406] width 1469 height 812
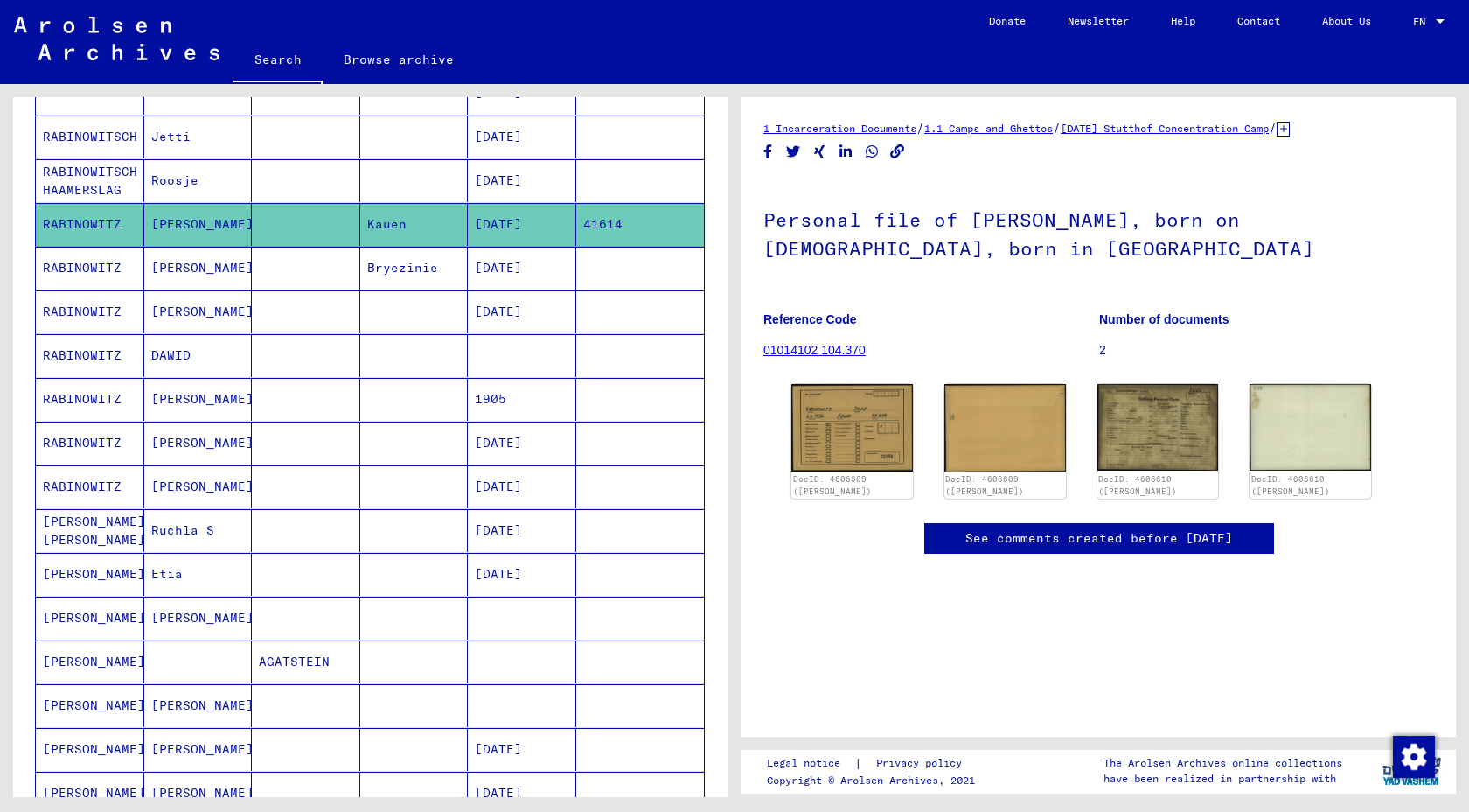
click at [965, 547] on link "See comments created before [DATE]" at bounding box center [1098, 538] width 268 height 18
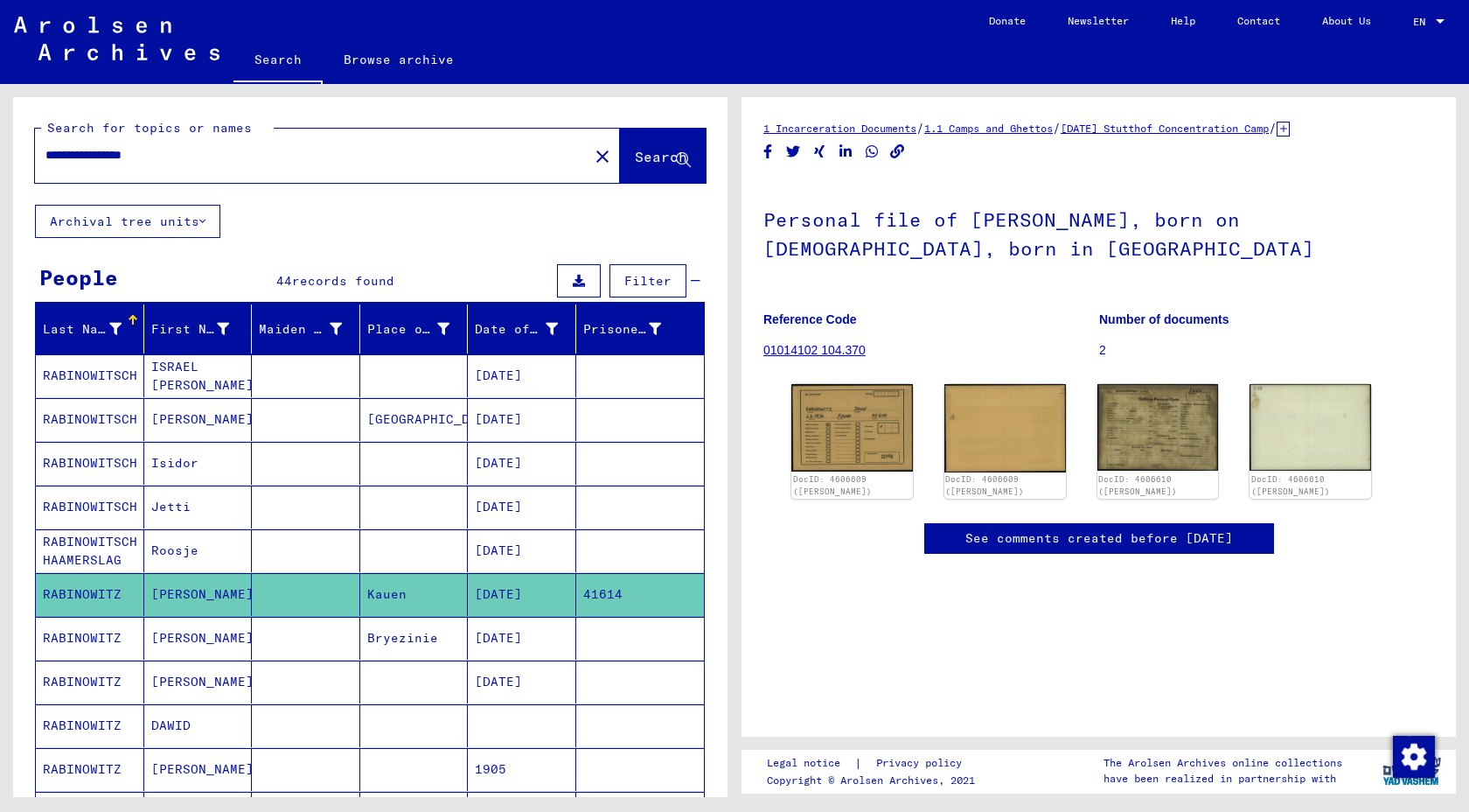
click at [193, 175] on div "**********" at bounding box center [306, 155] width 544 height 40
click at [192, 164] on input "**********" at bounding box center [311, 155] width 532 height 18
click at [91, 164] on input "**********" at bounding box center [311, 155] width 532 height 18
click at [635, 165] on span "Search" at bounding box center [662, 156] width 53 height 18
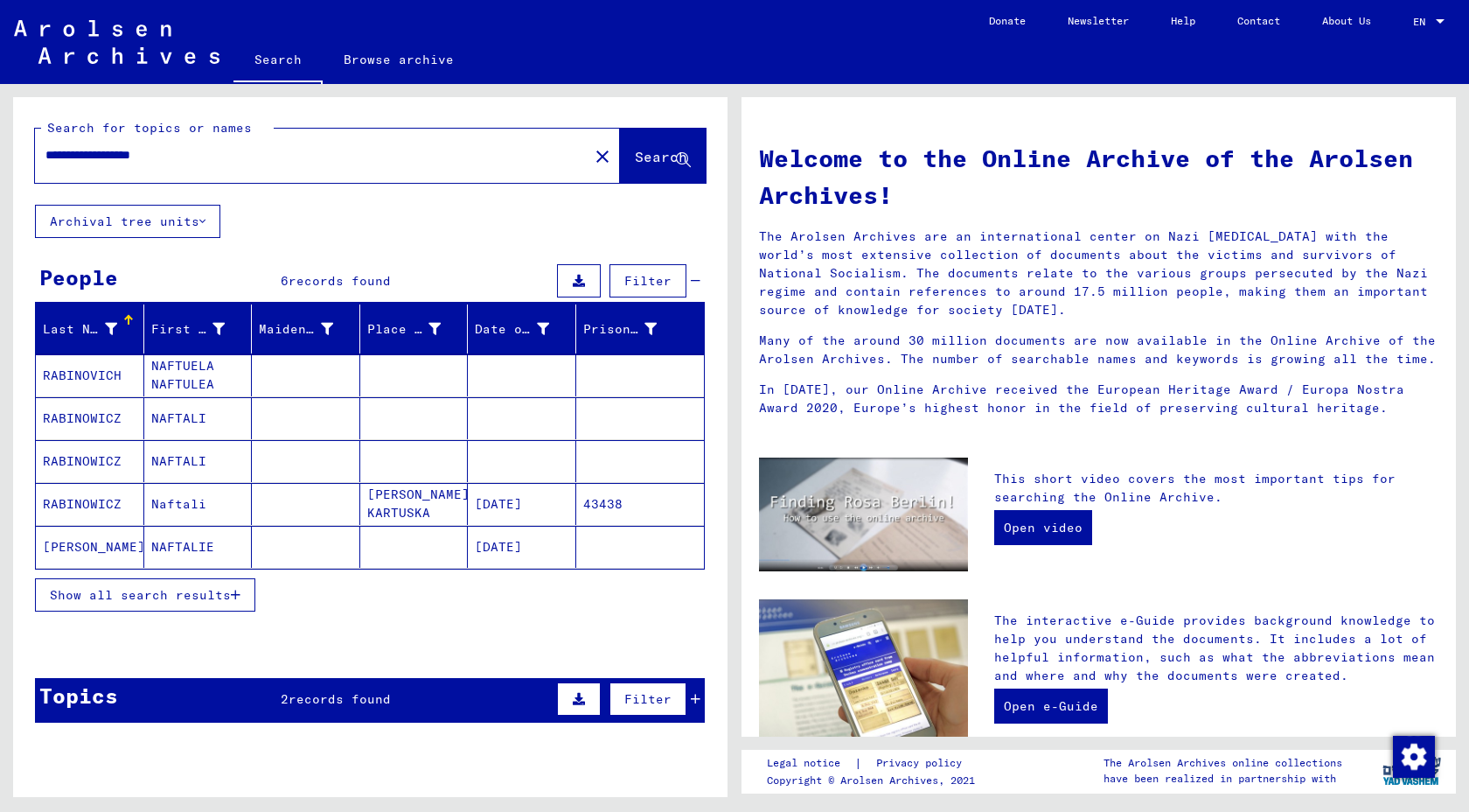
click at [145, 439] on mat-cell "NAFTALI" at bounding box center [199, 418] width 109 height 42
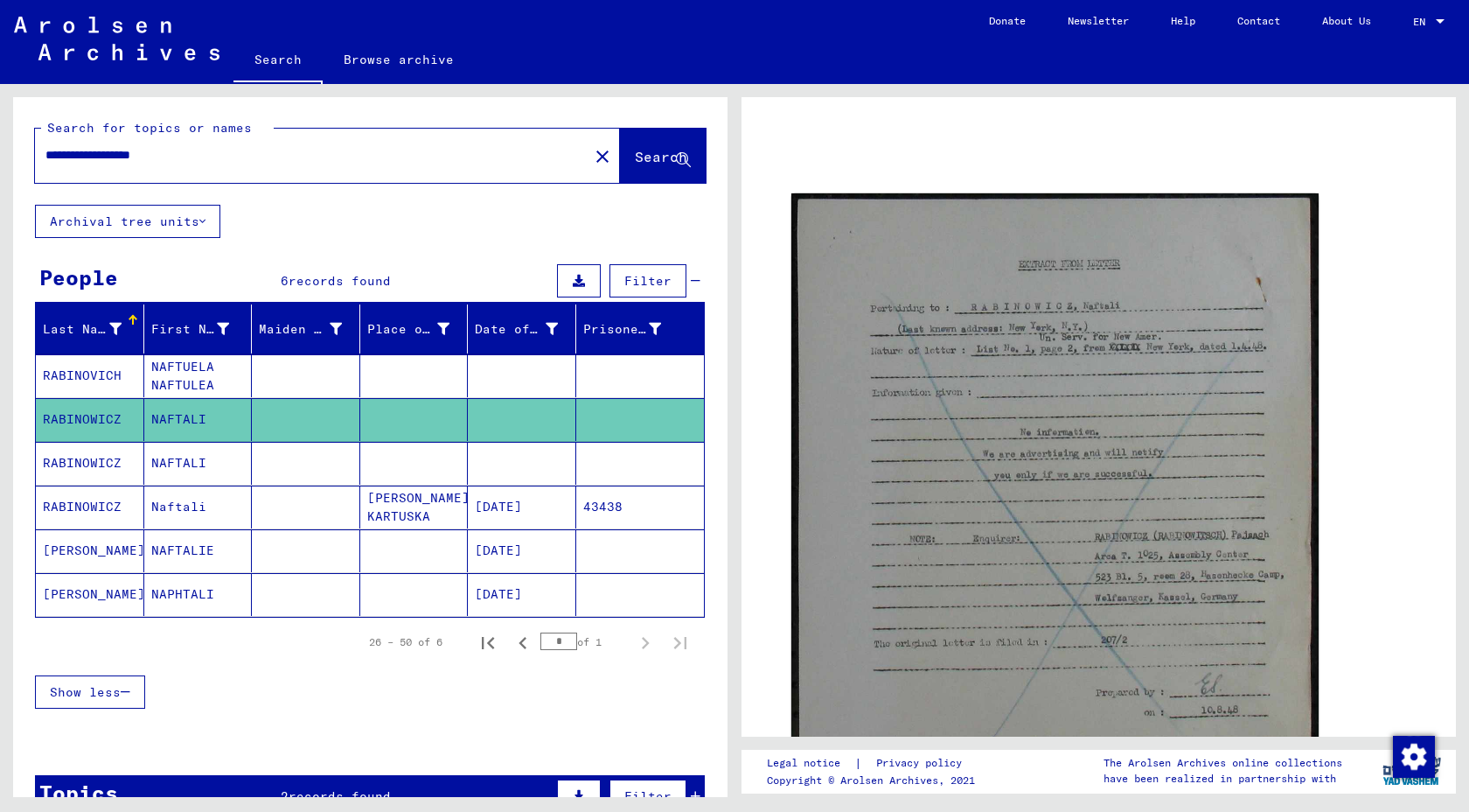
scroll to position [149, 0]
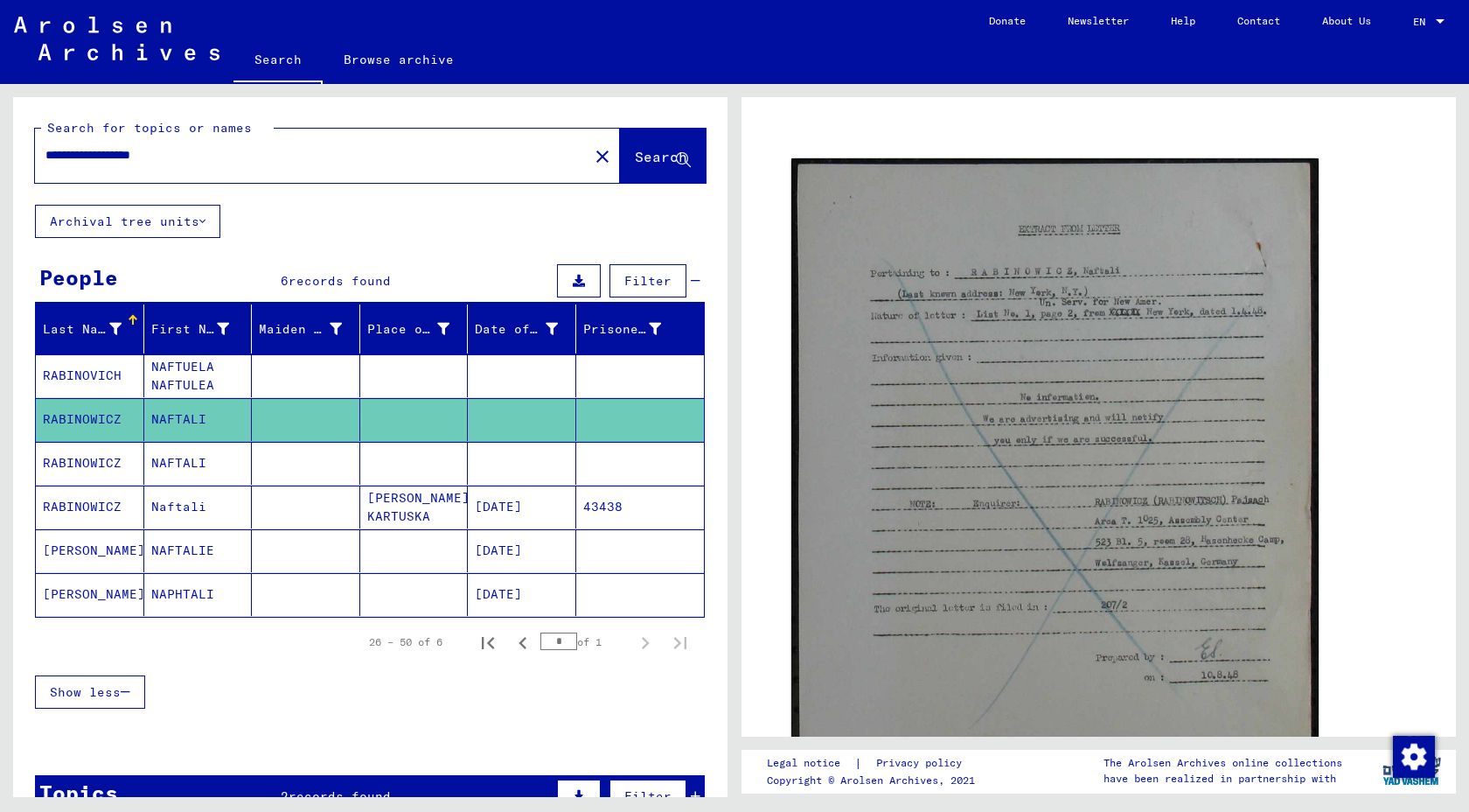
click at [108, 485] on mat-cell "RABINOWICZ" at bounding box center [90, 462] width 109 height 43
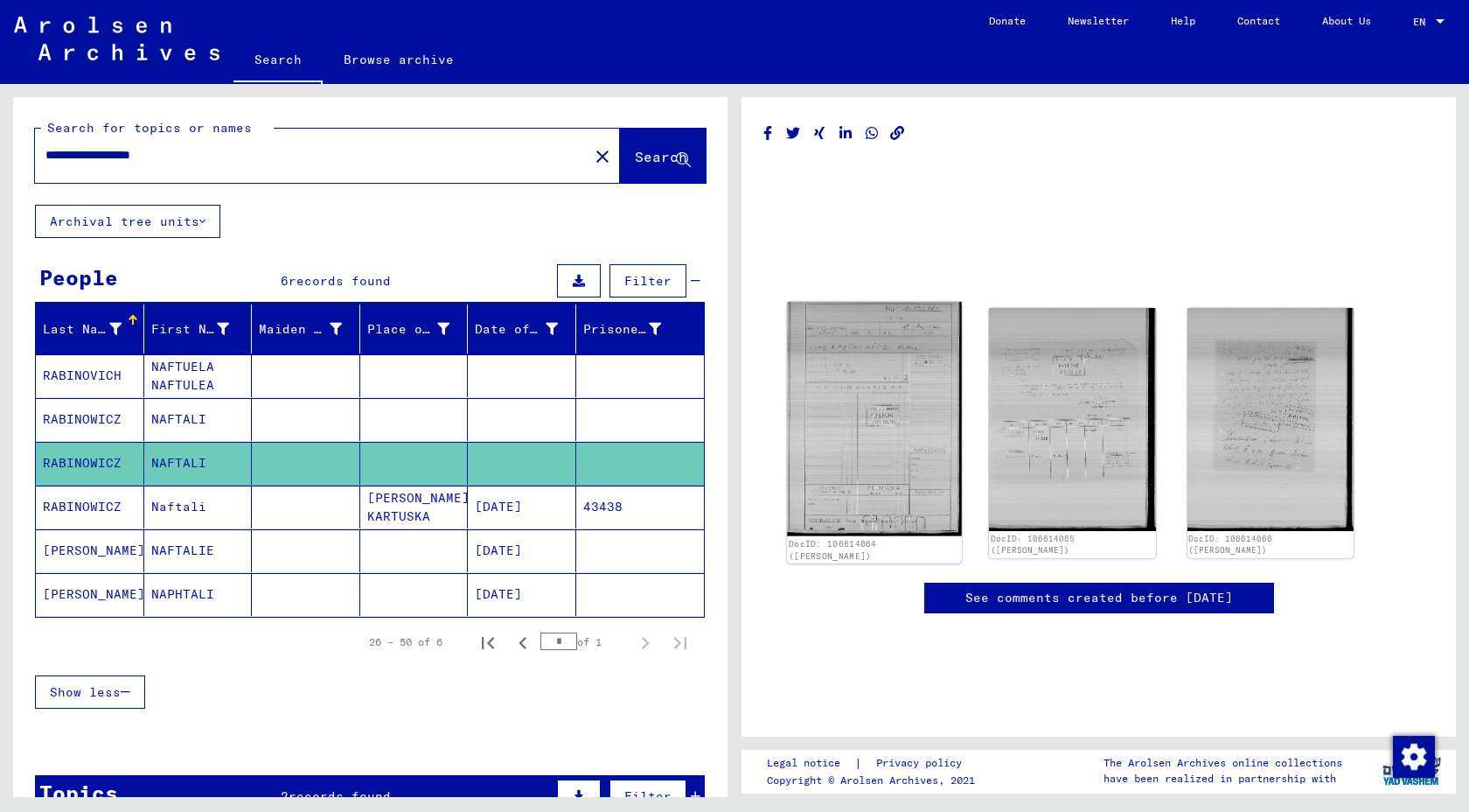
click at [915, 302] on img at bounding box center [874, 419] width 175 height 234
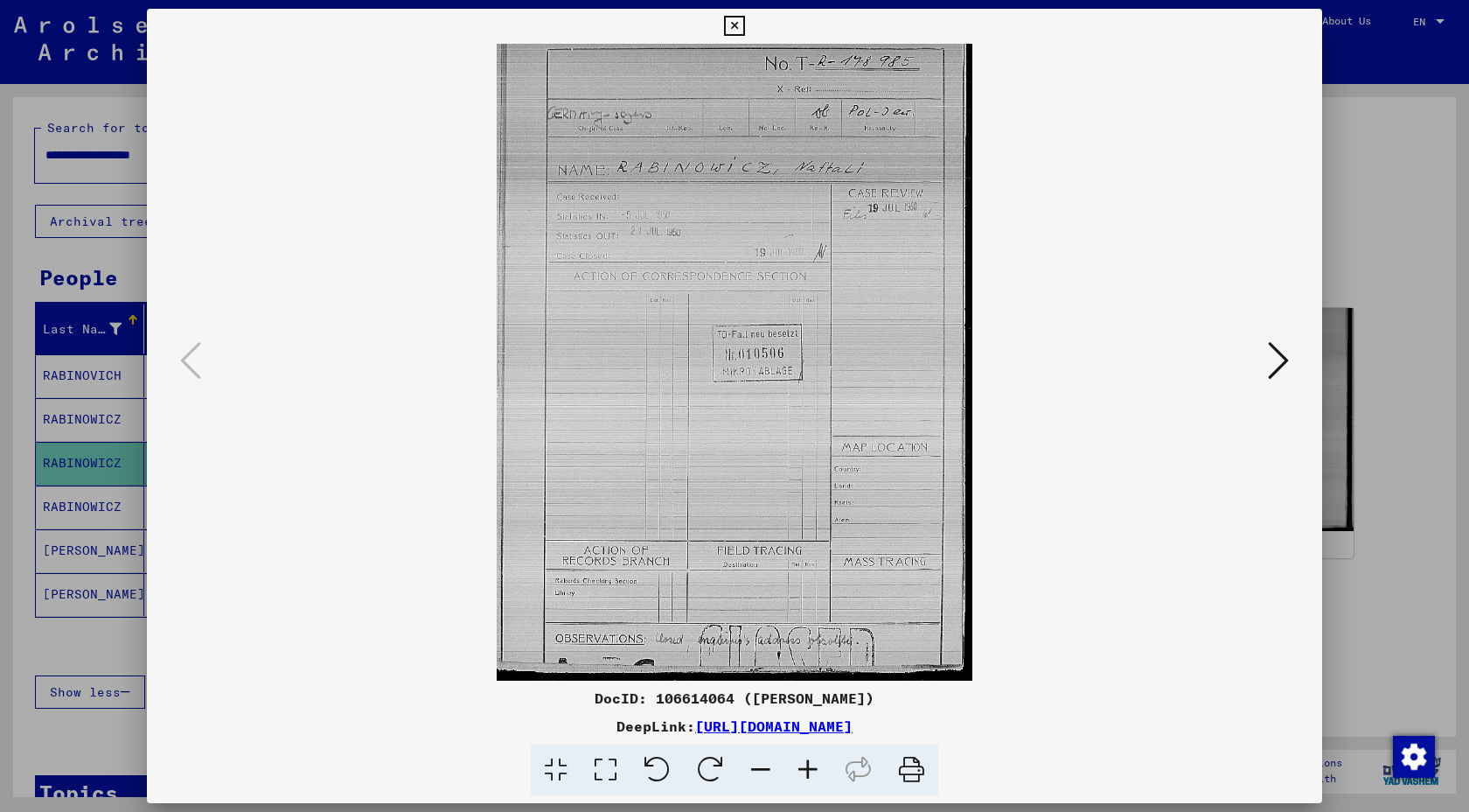
click at [1269, 366] on icon at bounding box center [1279, 360] width 21 height 42
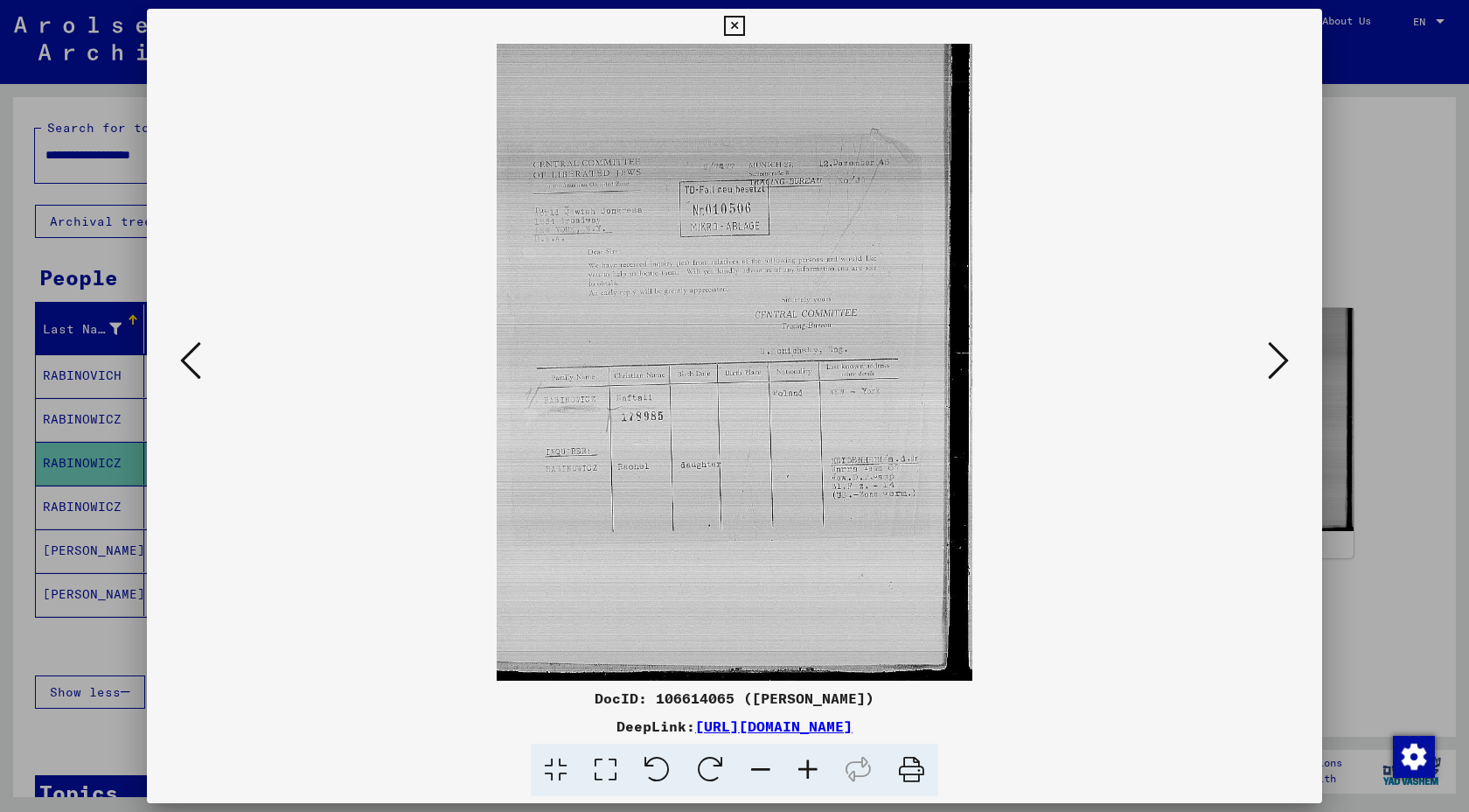
click at [1269, 365] on icon at bounding box center [1279, 360] width 21 height 42
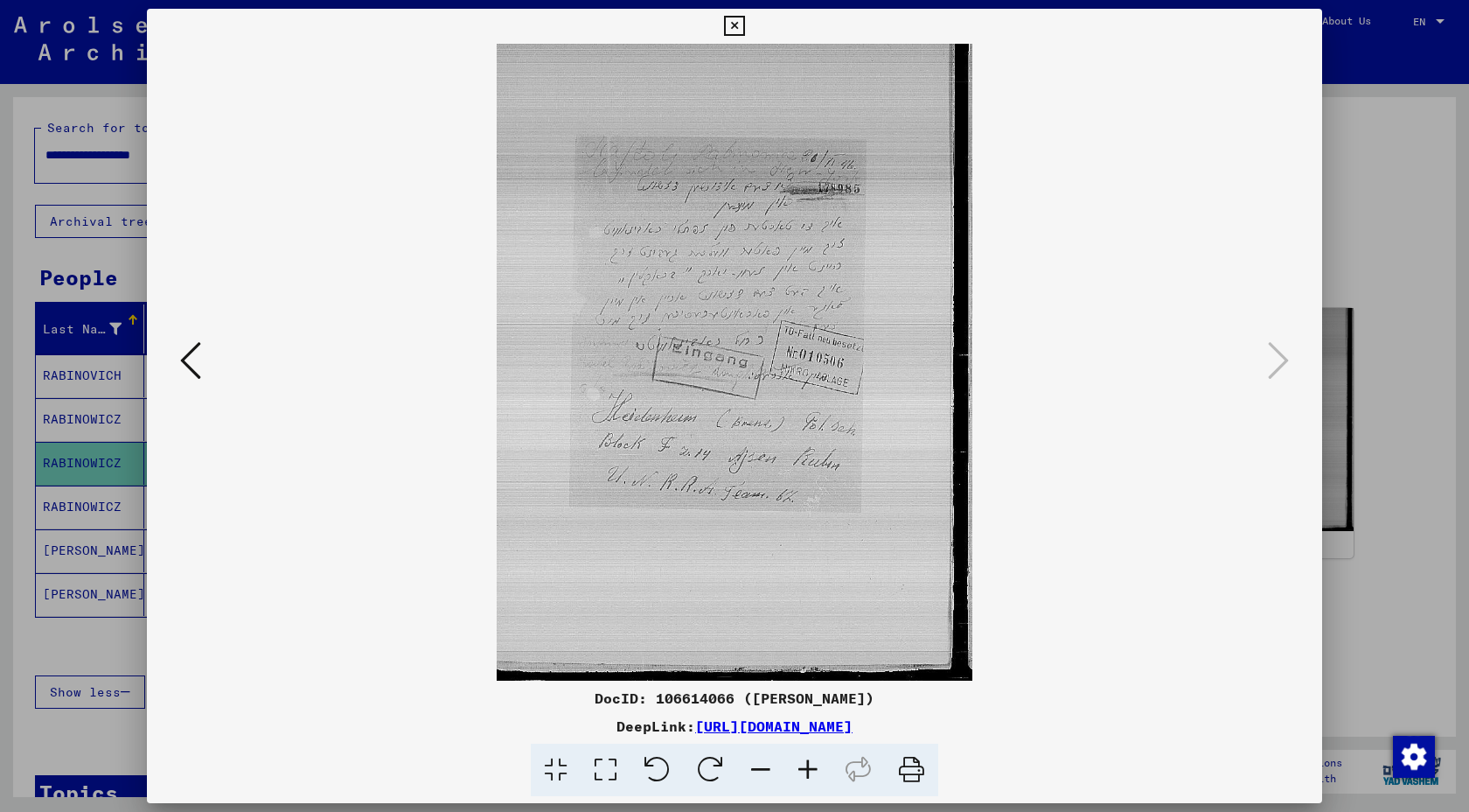
click at [724, 30] on icon at bounding box center [734, 26] width 20 height 21
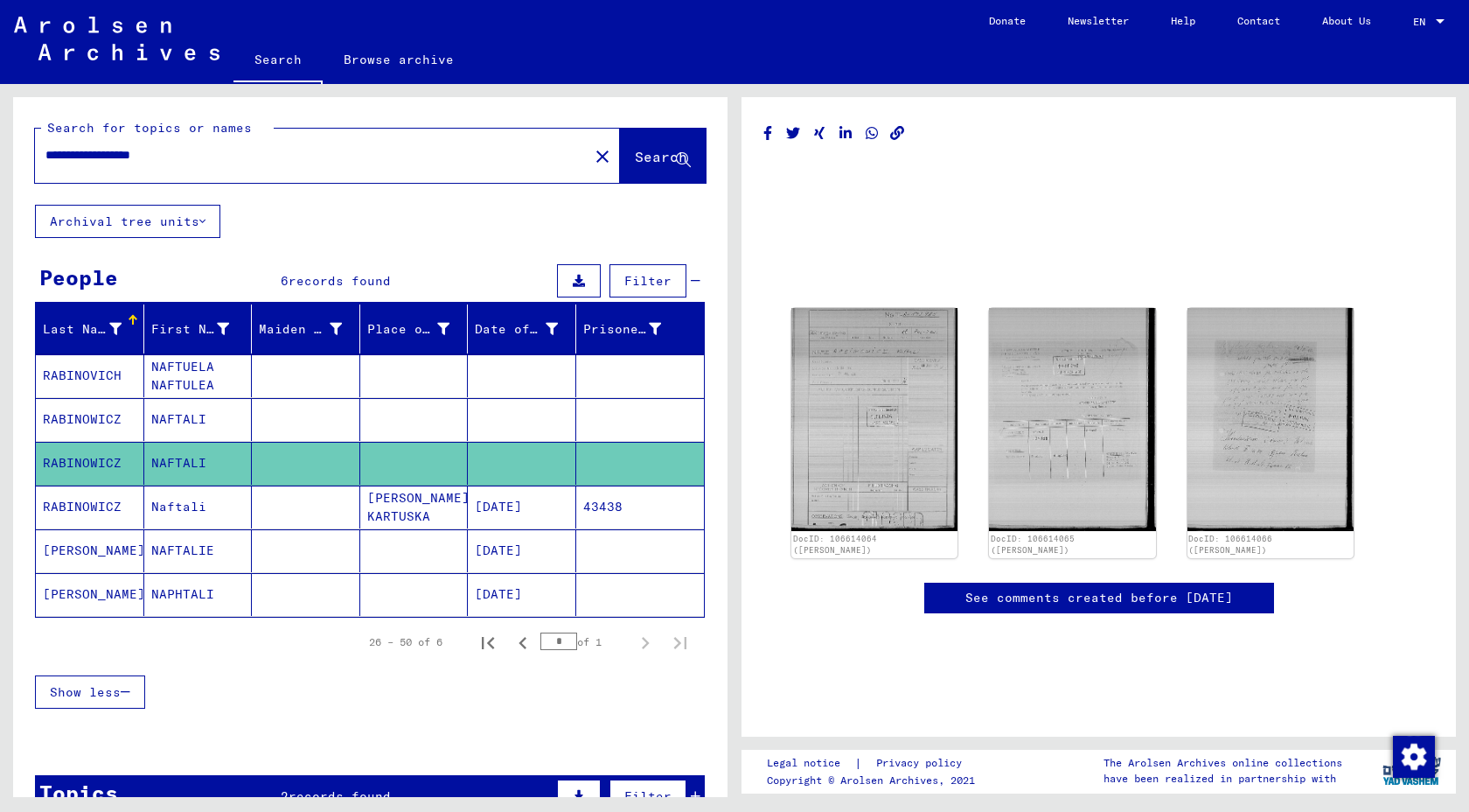
click at [163, 528] on mat-cell "Naftali" at bounding box center [199, 506] width 109 height 43
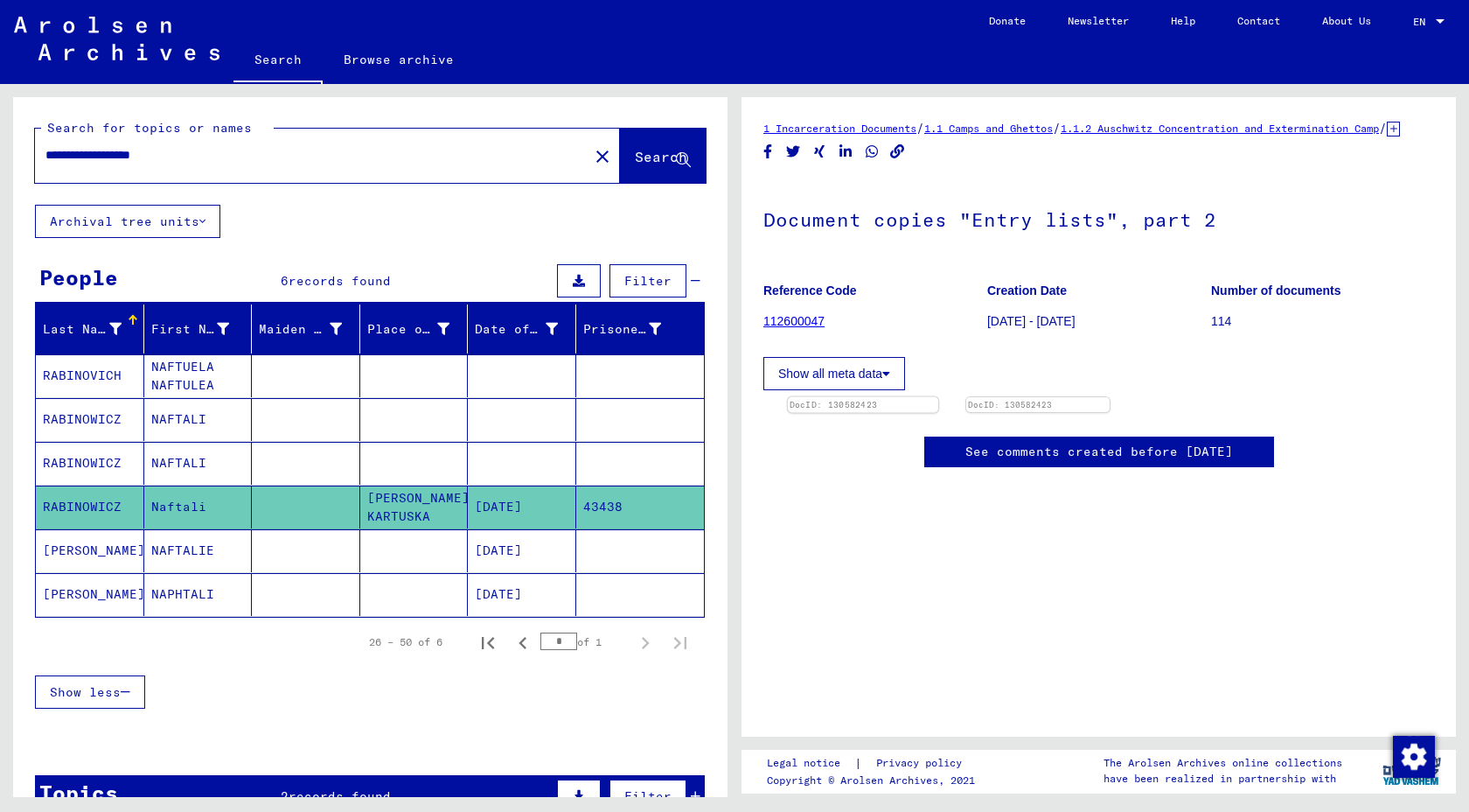
click at [901, 397] on img at bounding box center [863, 397] width 150 height 0
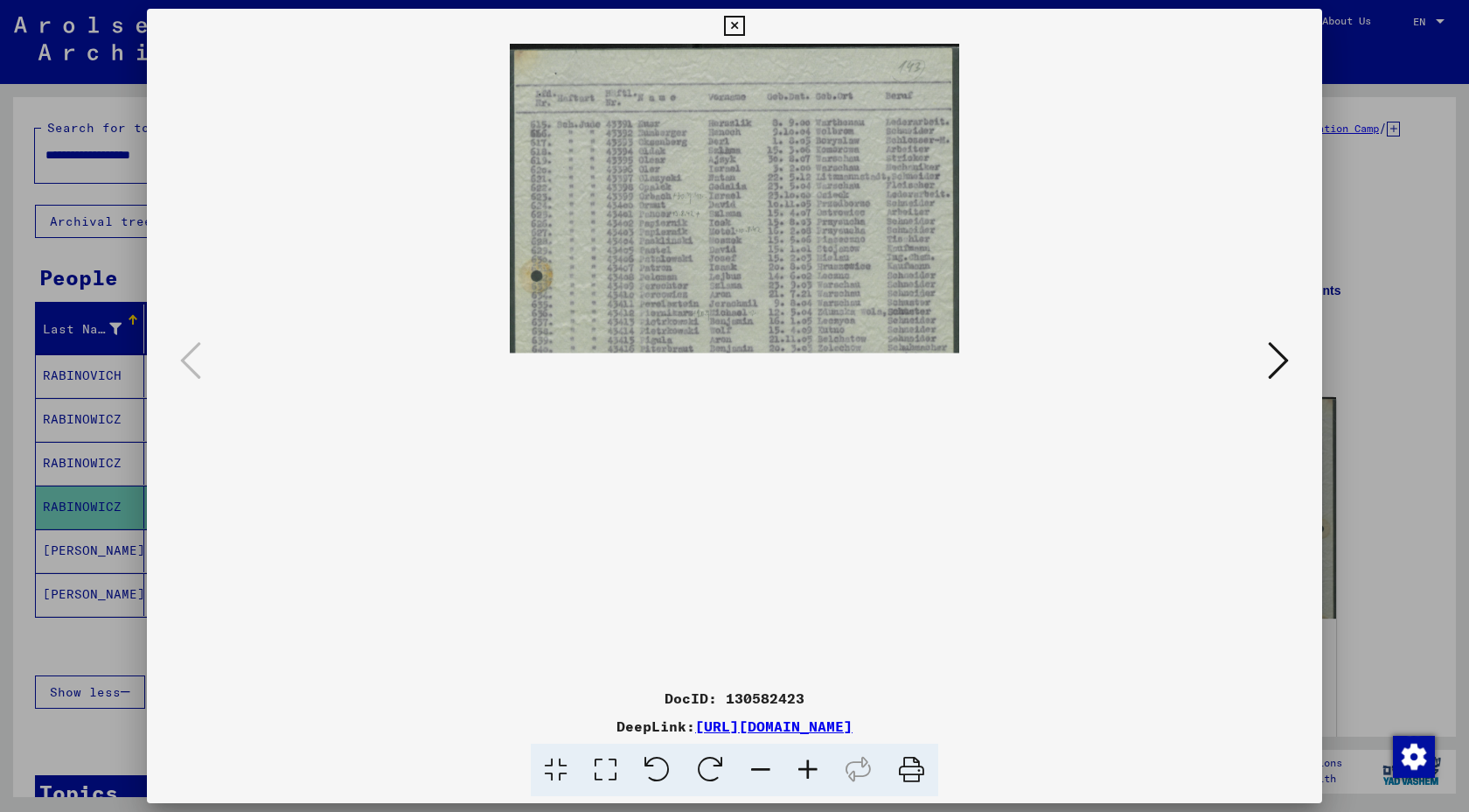
click at [1269, 369] on icon at bounding box center [1279, 360] width 21 height 42
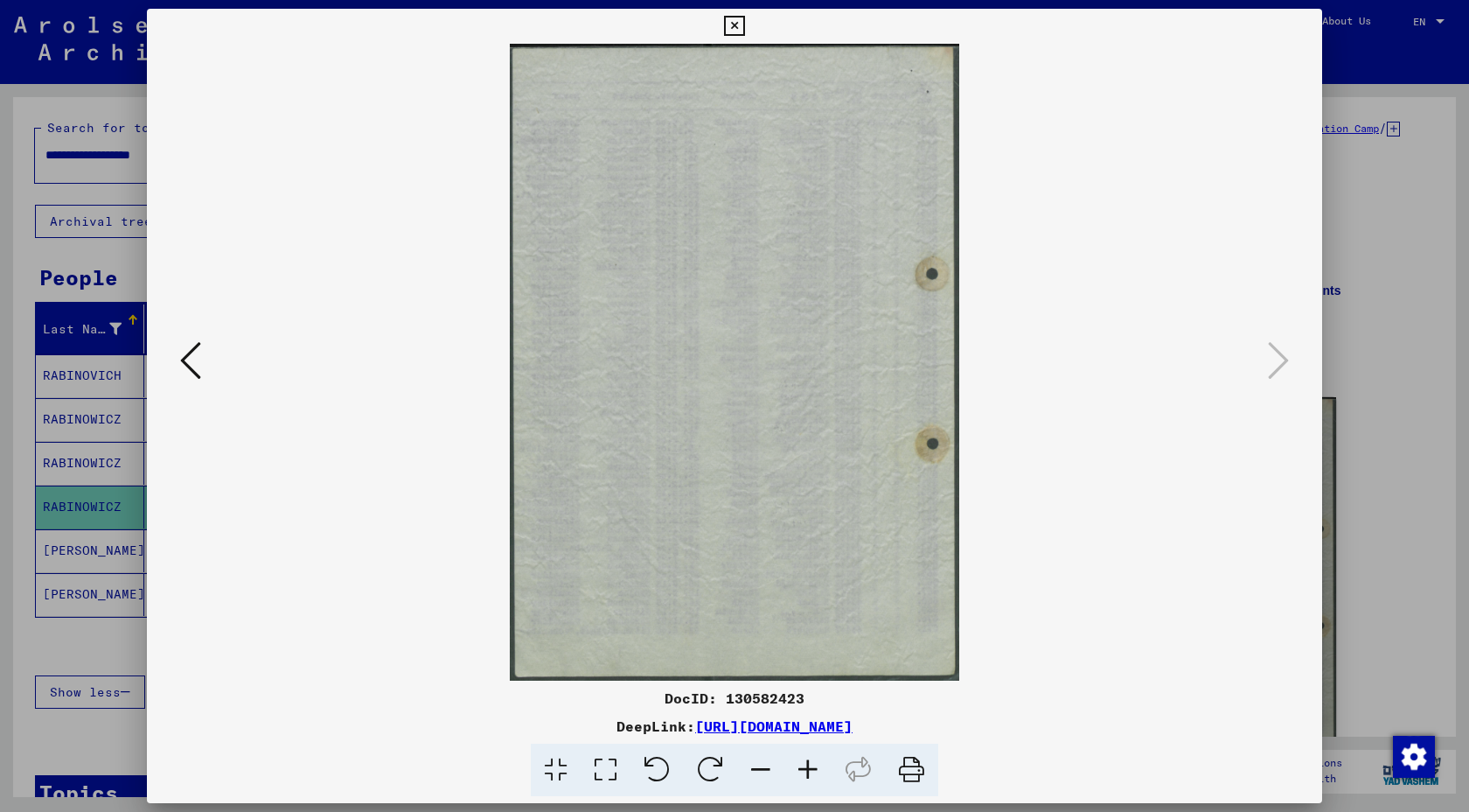
click at [732, 34] on icon at bounding box center [734, 26] width 20 height 21
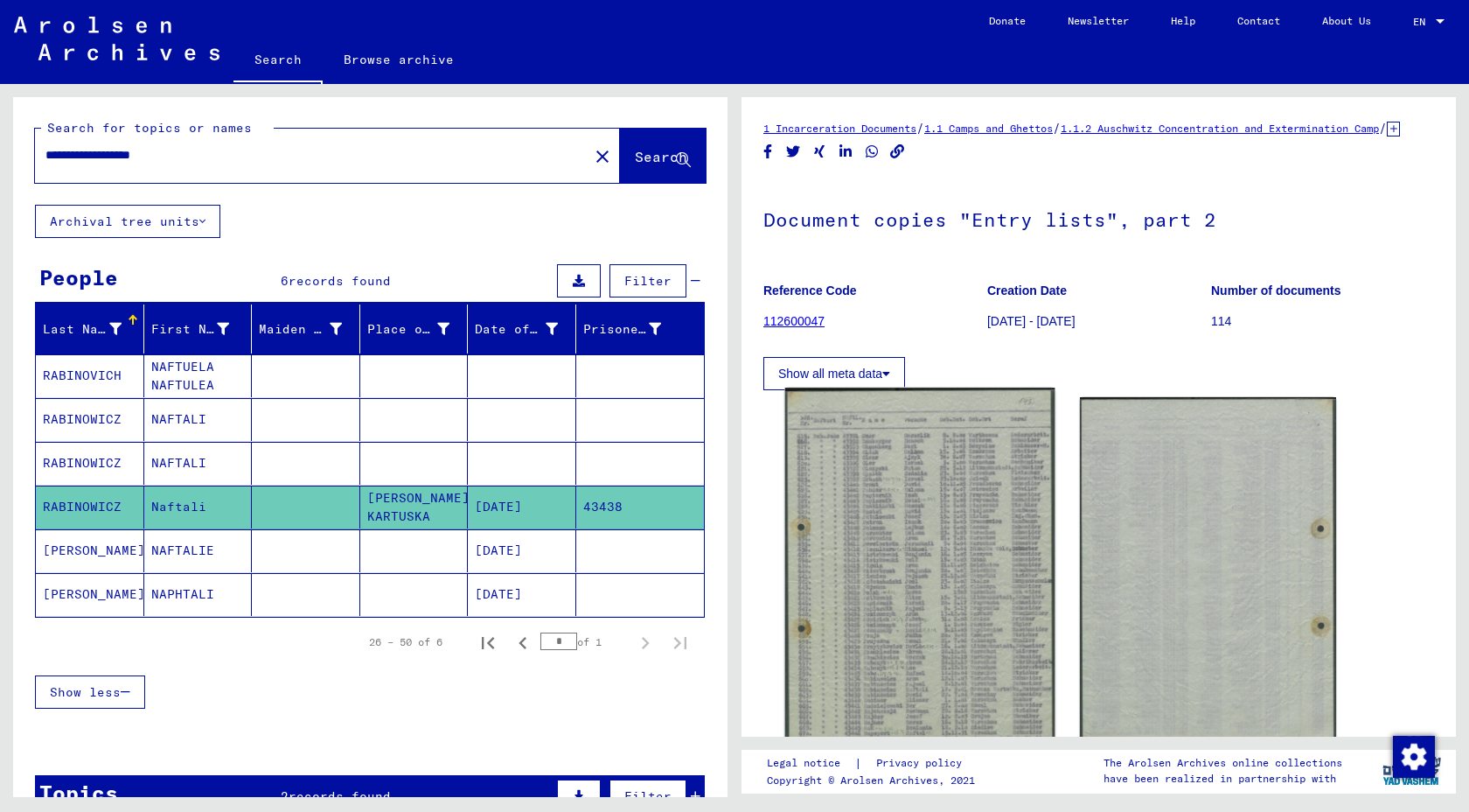
click at [917, 560] on img at bounding box center [920, 578] width 269 height 381
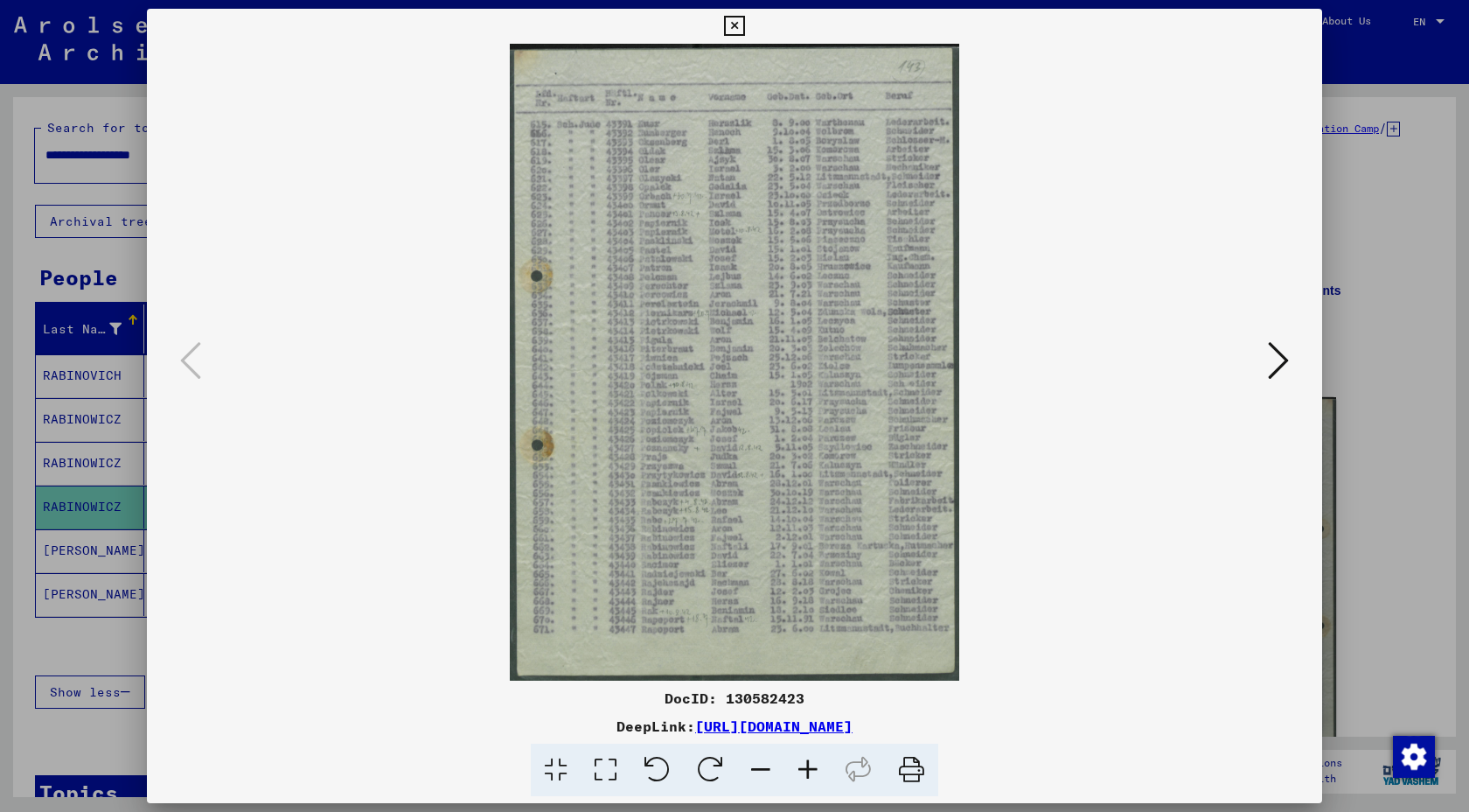
click at [780, 734] on link "[URL][DOMAIN_NAME]" at bounding box center [774, 726] width 158 height 18
click at [739, 25] on icon at bounding box center [734, 26] width 20 height 21
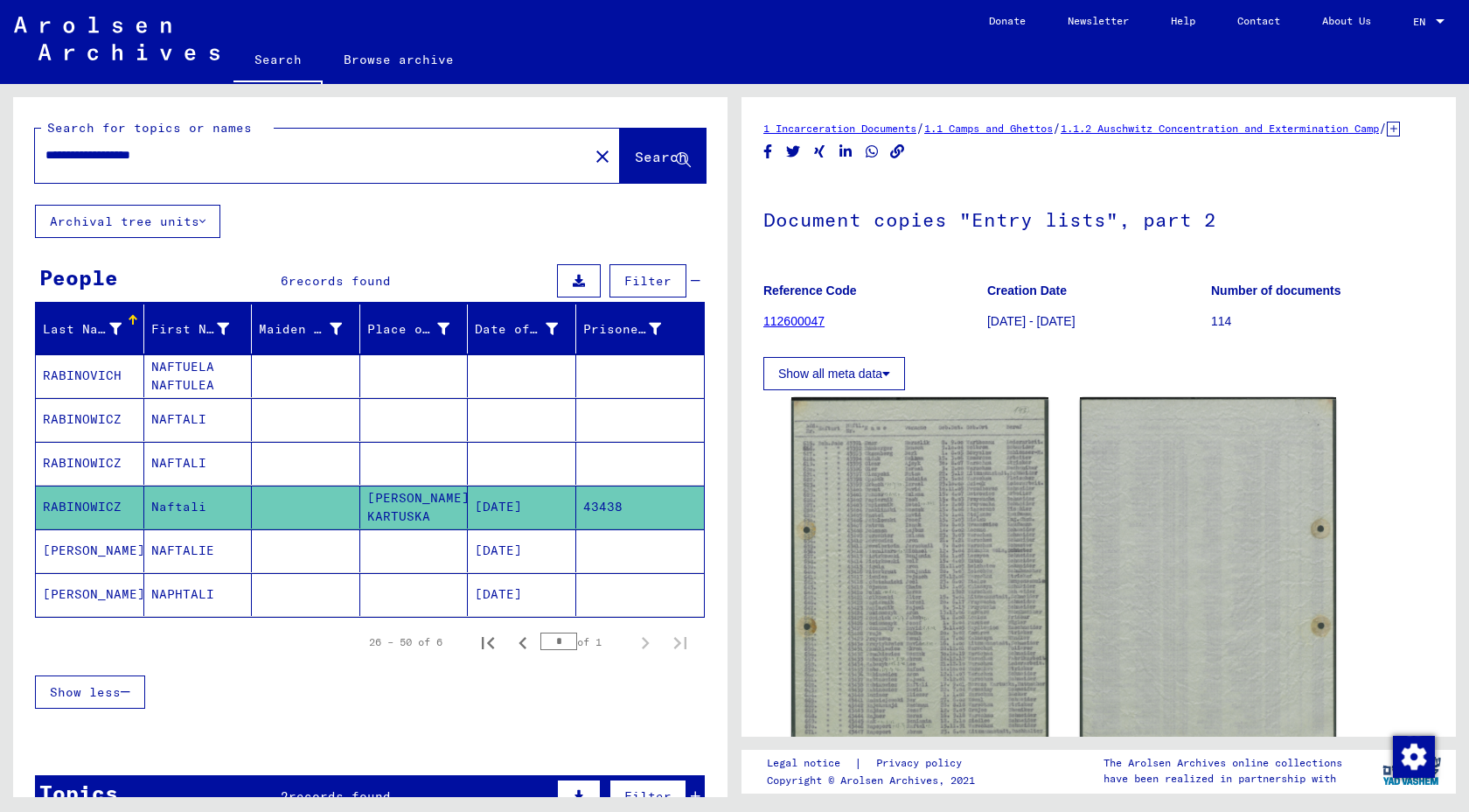
click at [284, 175] on div "**********" at bounding box center [306, 155] width 544 height 40
click at [219, 164] on input "**********" at bounding box center [311, 155] width 532 height 18
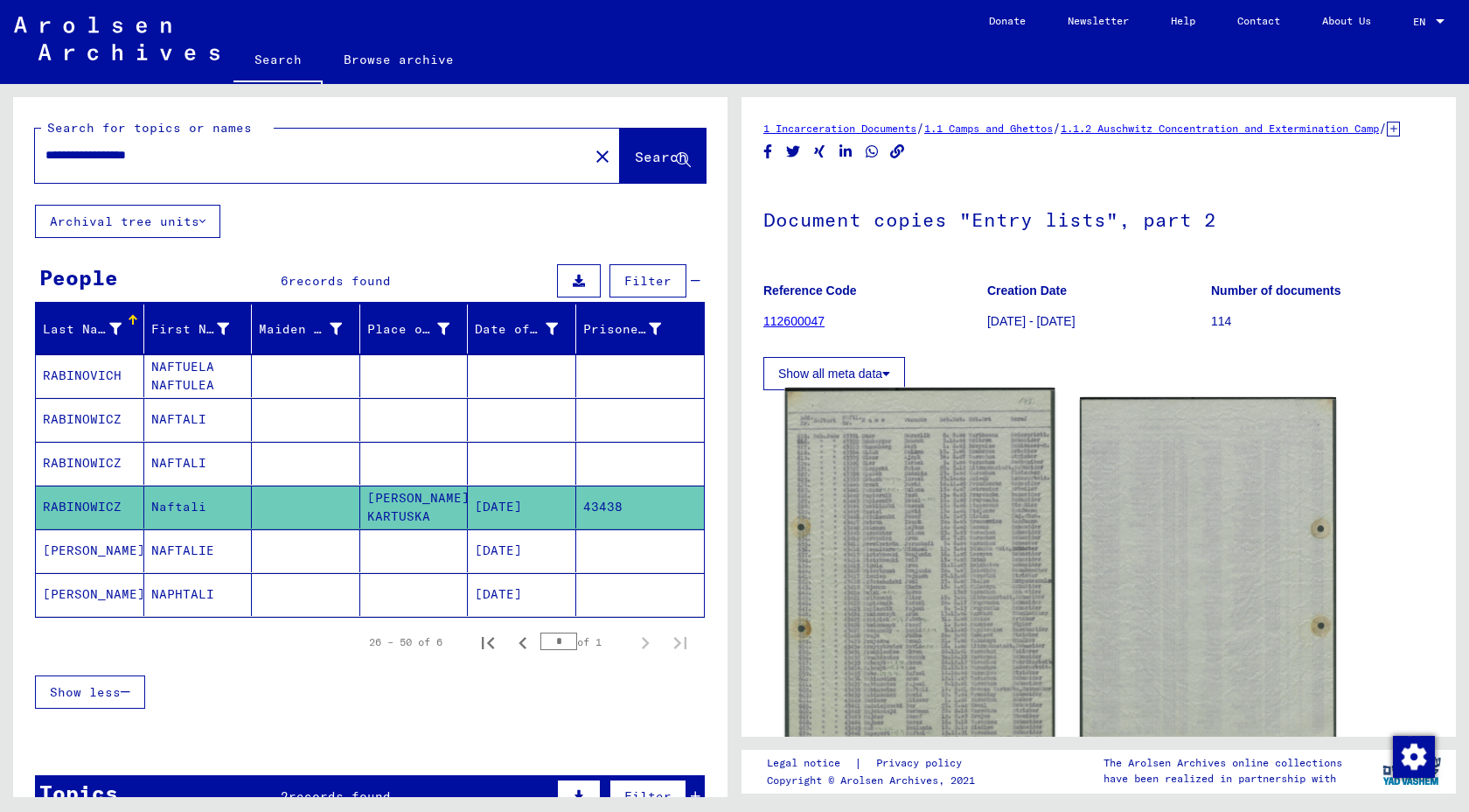
type input "**********"
click at [862, 520] on img at bounding box center [920, 578] width 269 height 381
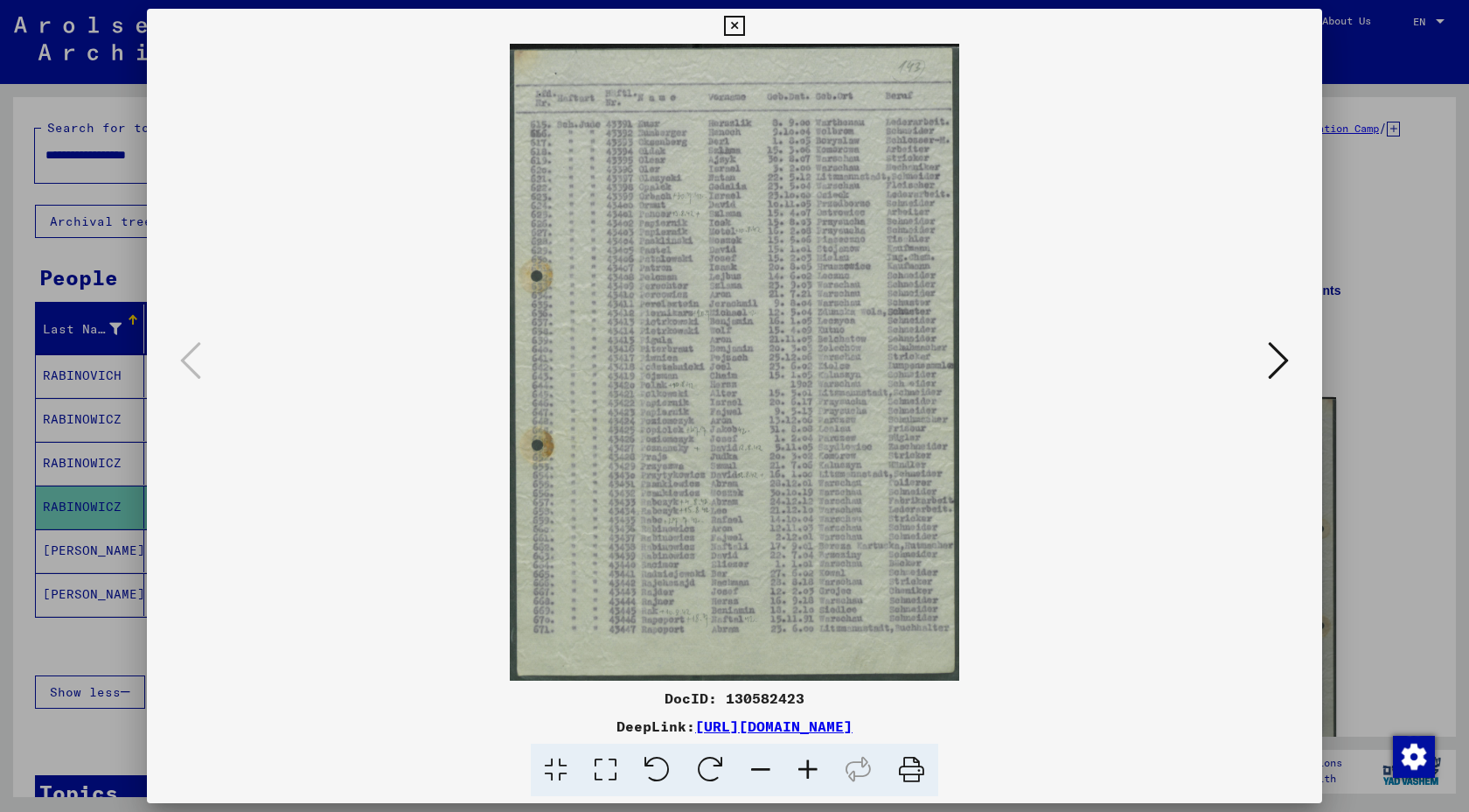
click at [738, 23] on icon at bounding box center [734, 26] width 20 height 21
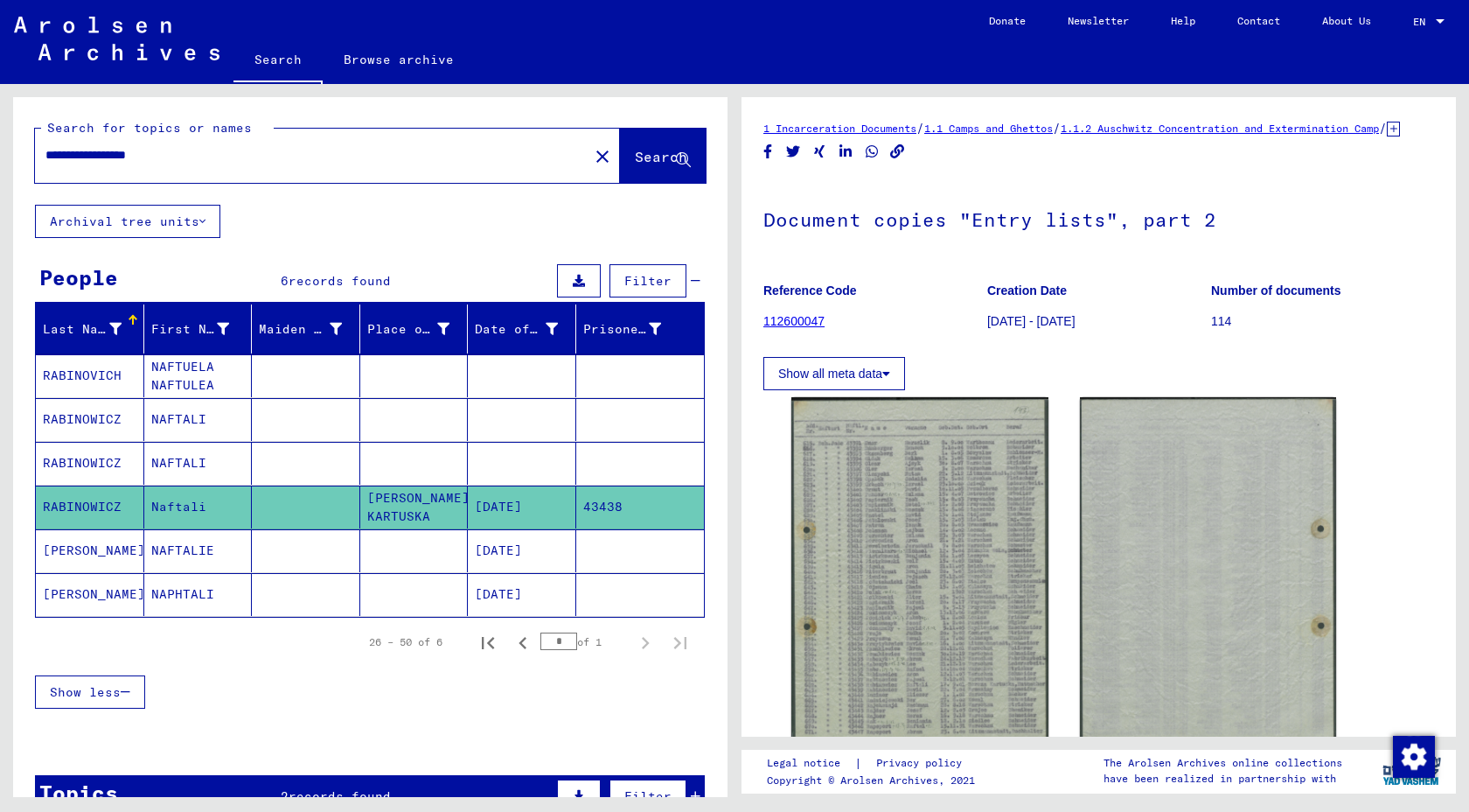
click at [1196, 134] on link "1.1.2 Auschwitz Concentration and Extermination Camp" at bounding box center [1219, 129] width 319 height 13
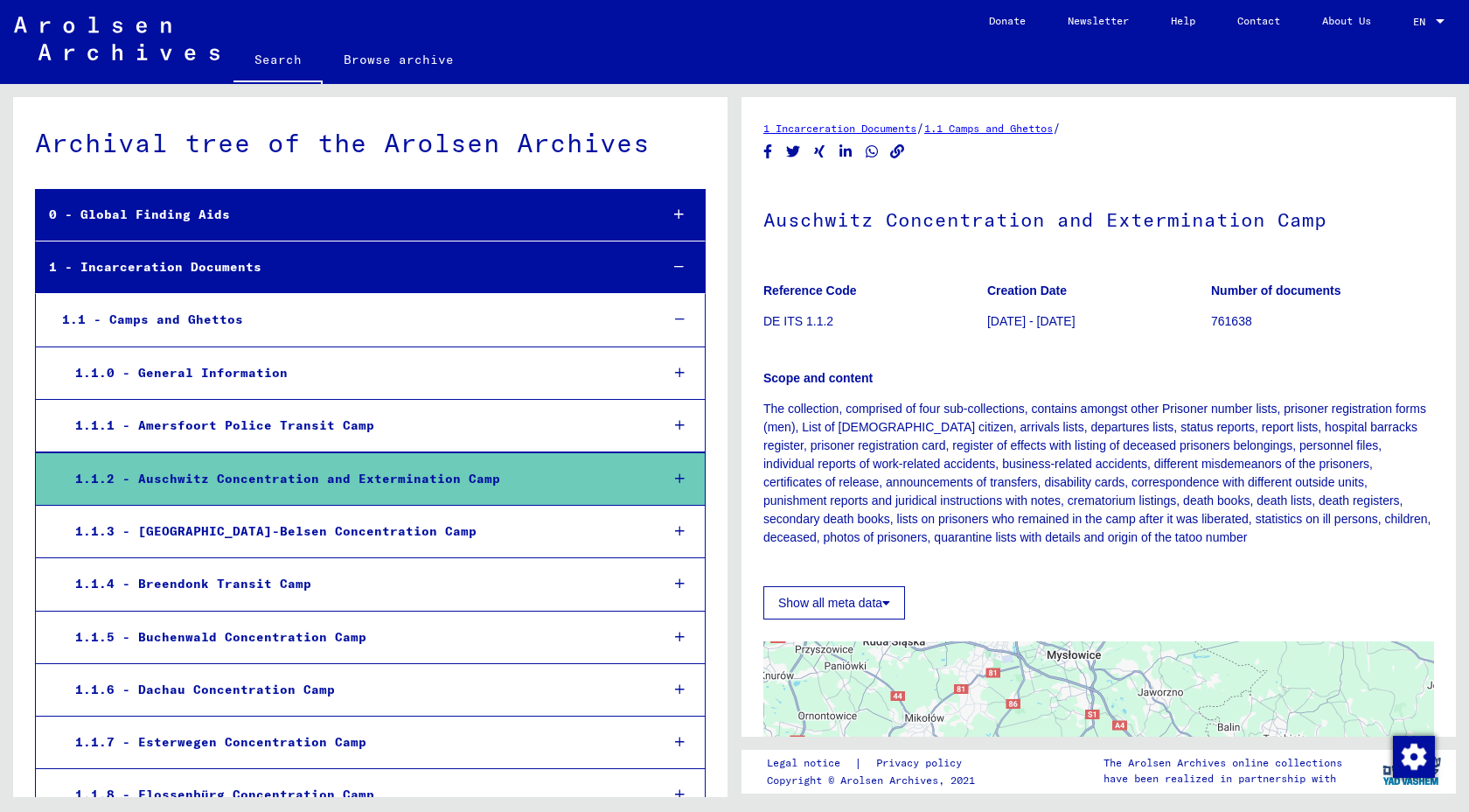
click at [422, 548] on div "1.1.3 - [GEOGRAPHIC_DATA]-Belsen Concentration Camp" at bounding box center [354, 531] width 583 height 34
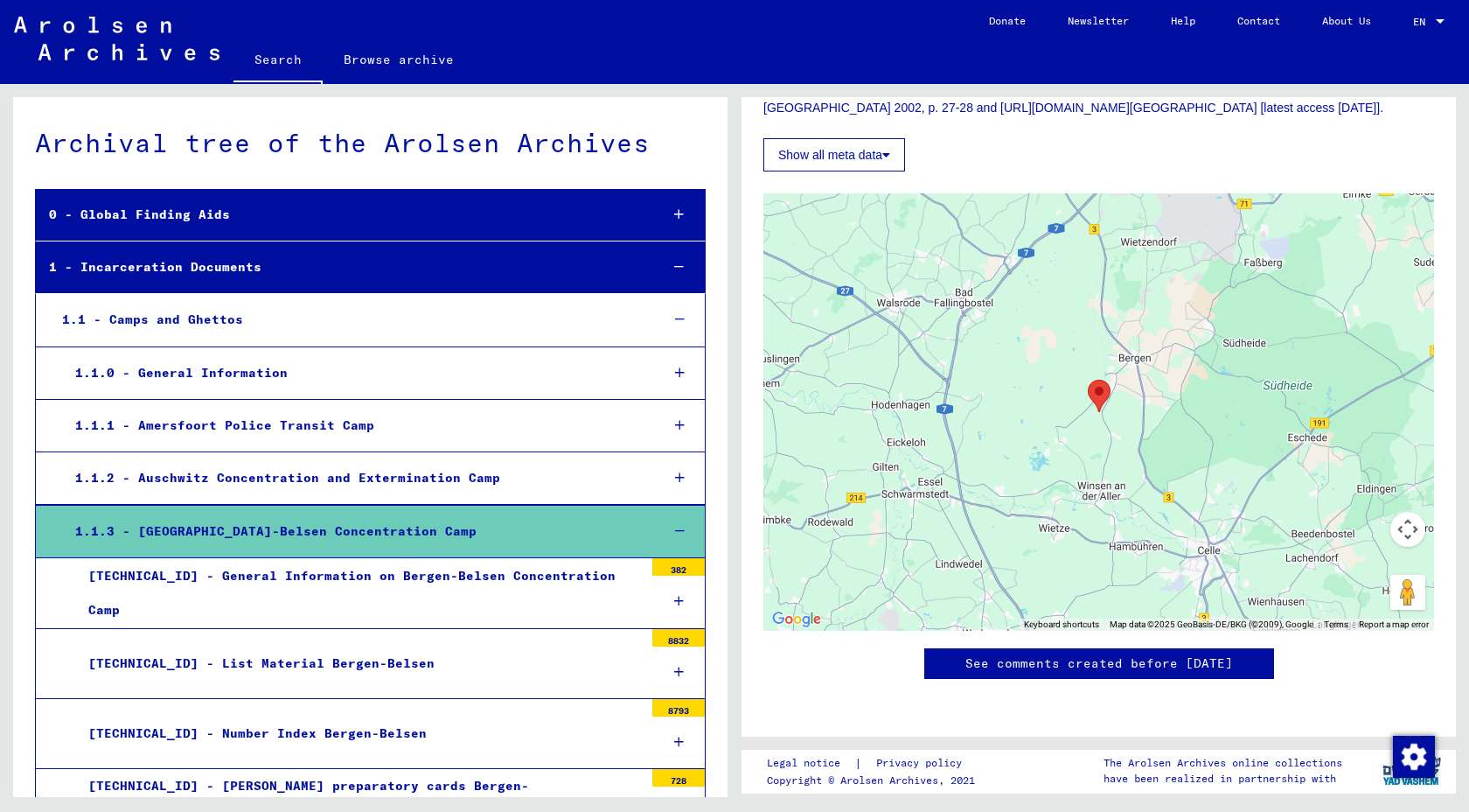
scroll to position [1389, 0]
click at [413, 80] on link "Browse archive" at bounding box center [398, 60] width 152 height 42
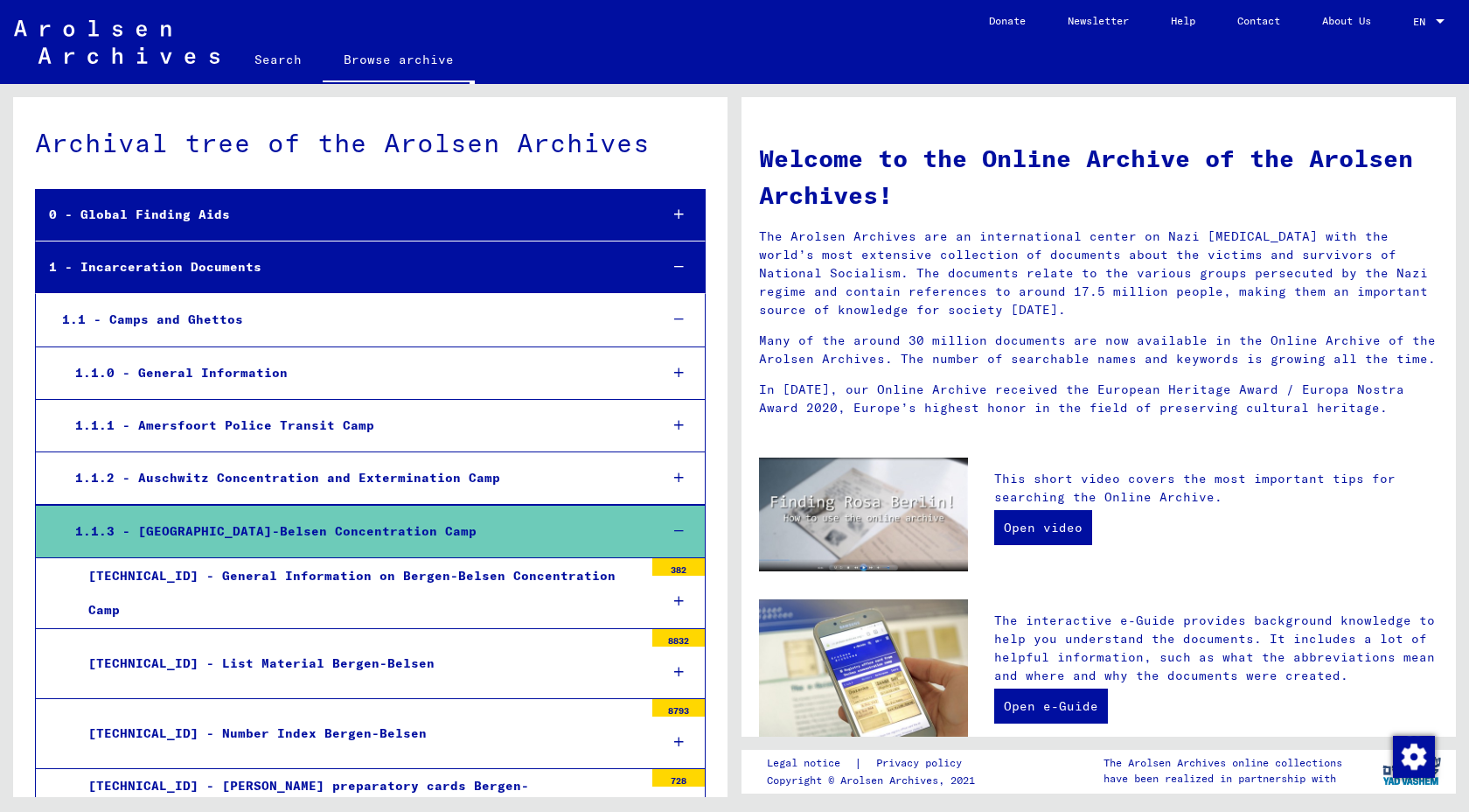
click at [334, 548] on div "1.1.3 - [GEOGRAPHIC_DATA]-Belsen Concentration Camp" at bounding box center [354, 531] width 582 height 34
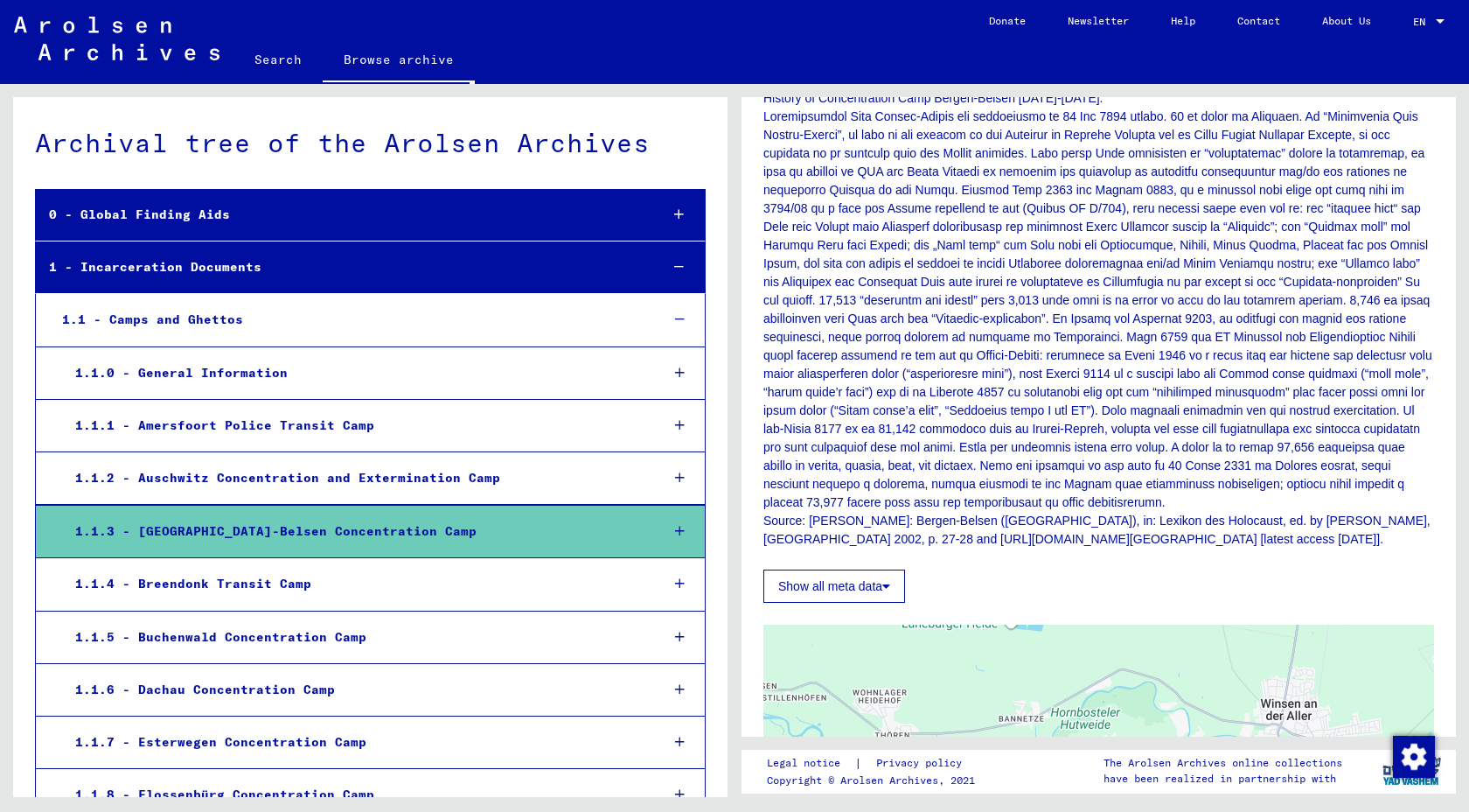
scroll to position [423, 0]
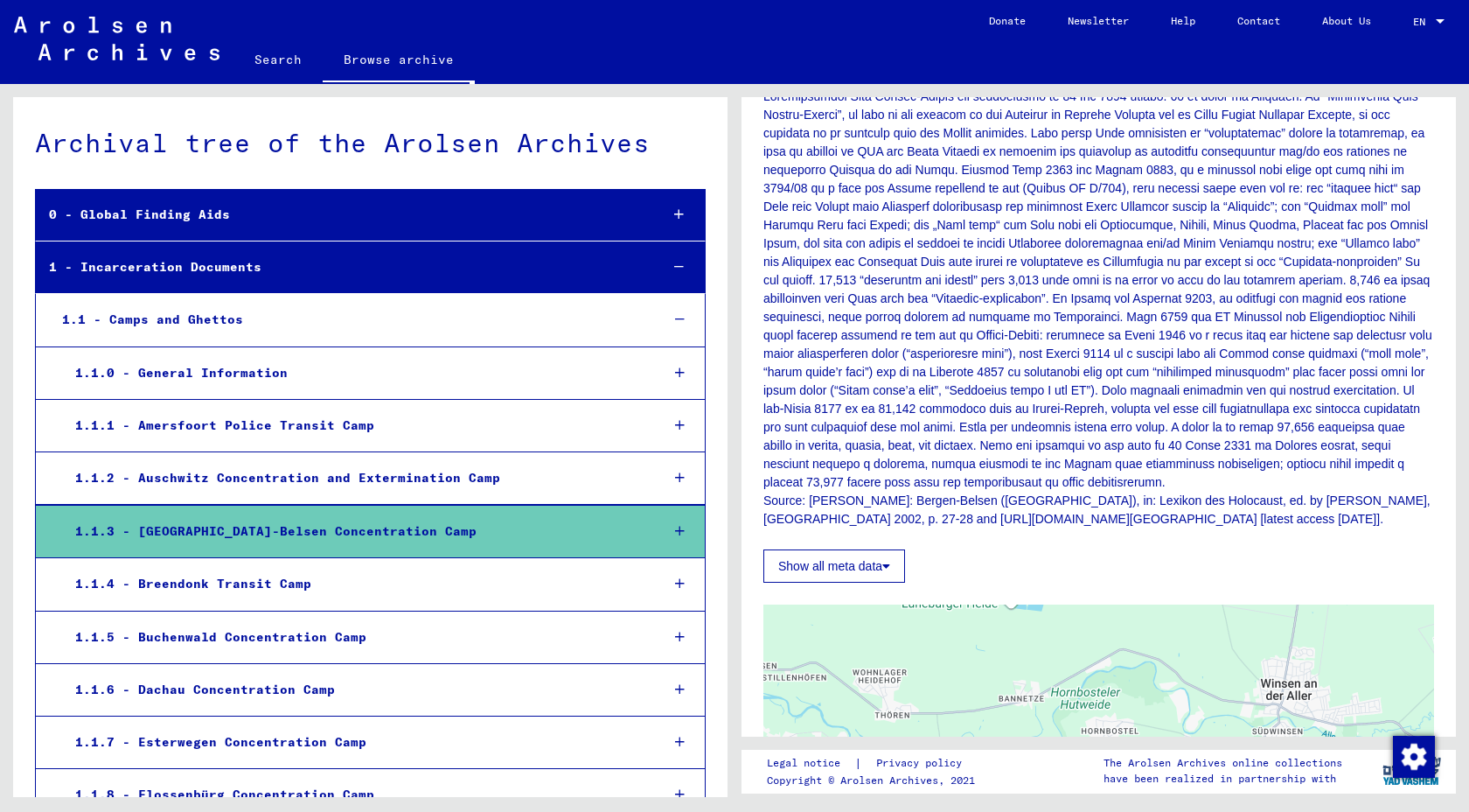
click at [969, 582] on div "Show all meta data" at bounding box center [1099, 561] width 671 height 42
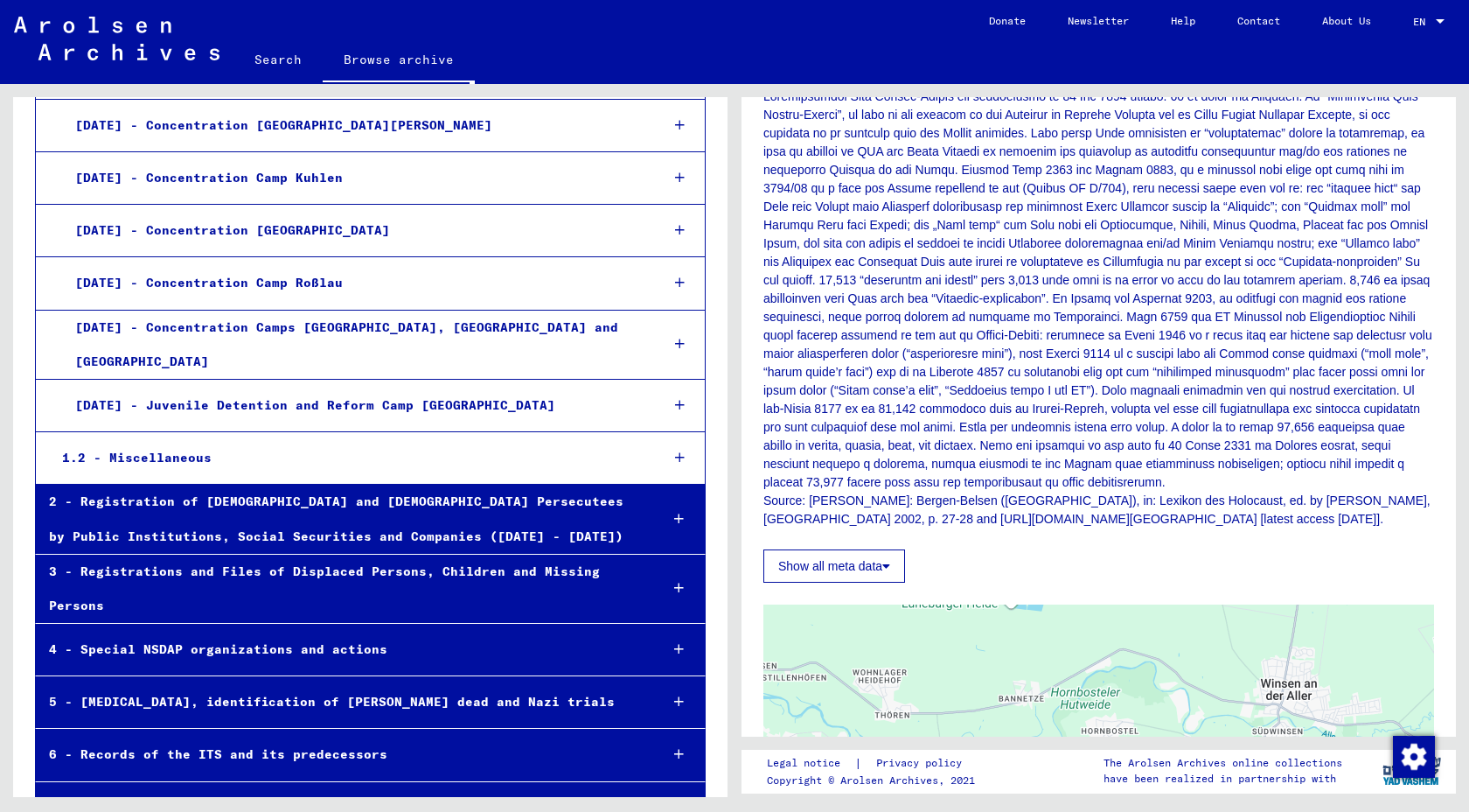
scroll to position [38, 0]
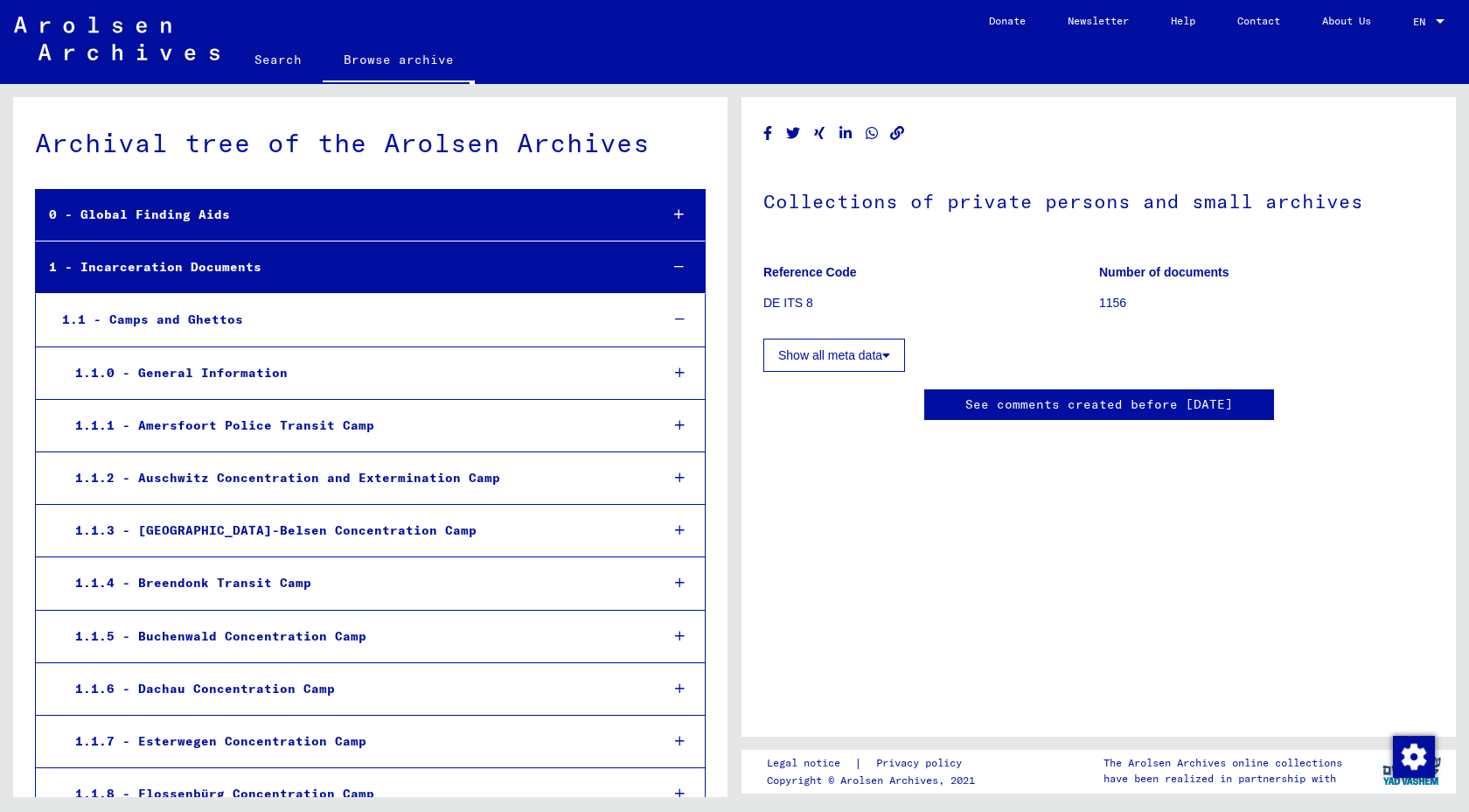
click at [284, 80] on link "Search" at bounding box center [278, 60] width 89 height 42
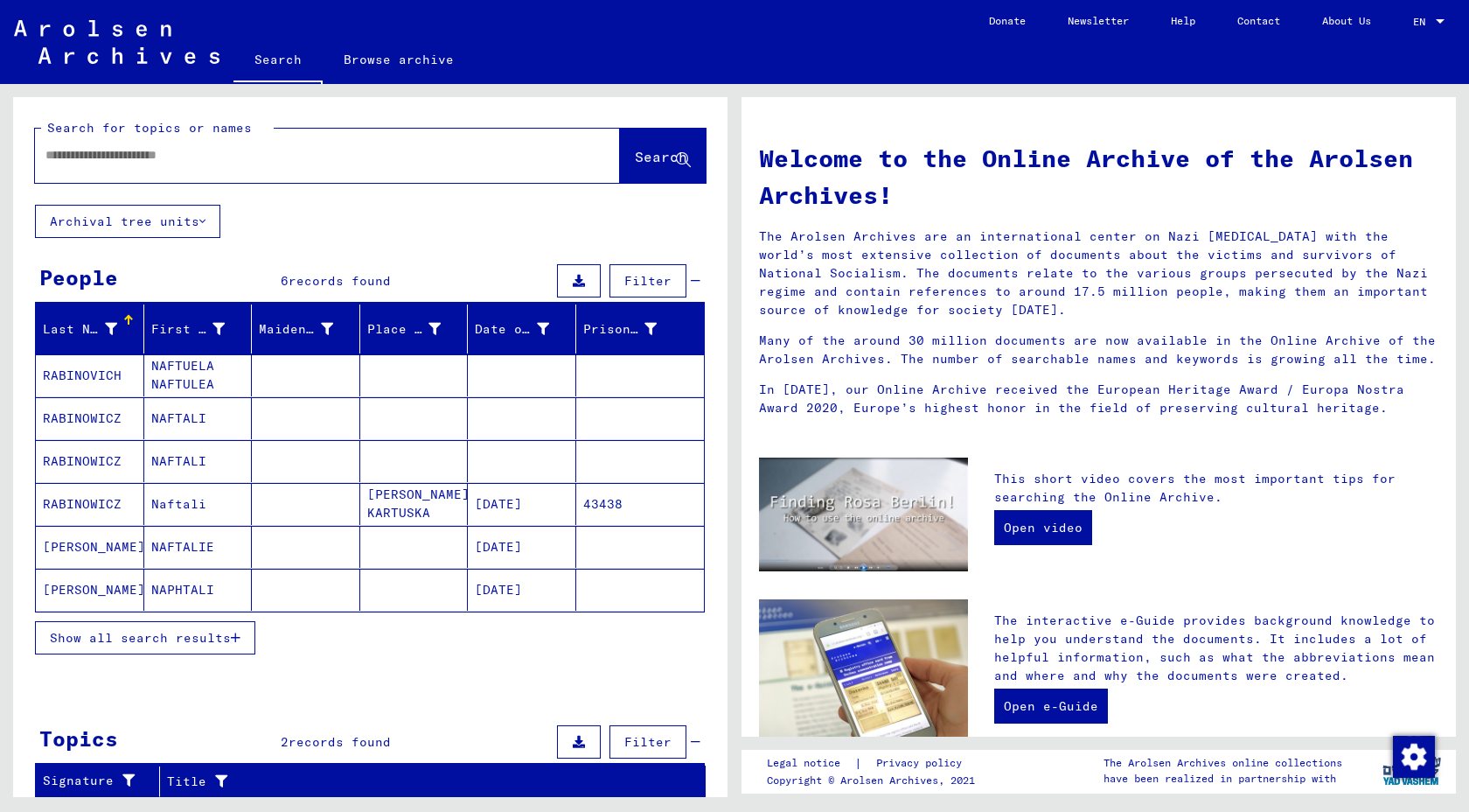
click at [238, 164] on input "text" at bounding box center [306, 155] width 522 height 18
type input "**********"
click at [635, 165] on span "Search" at bounding box center [662, 156] width 53 height 18
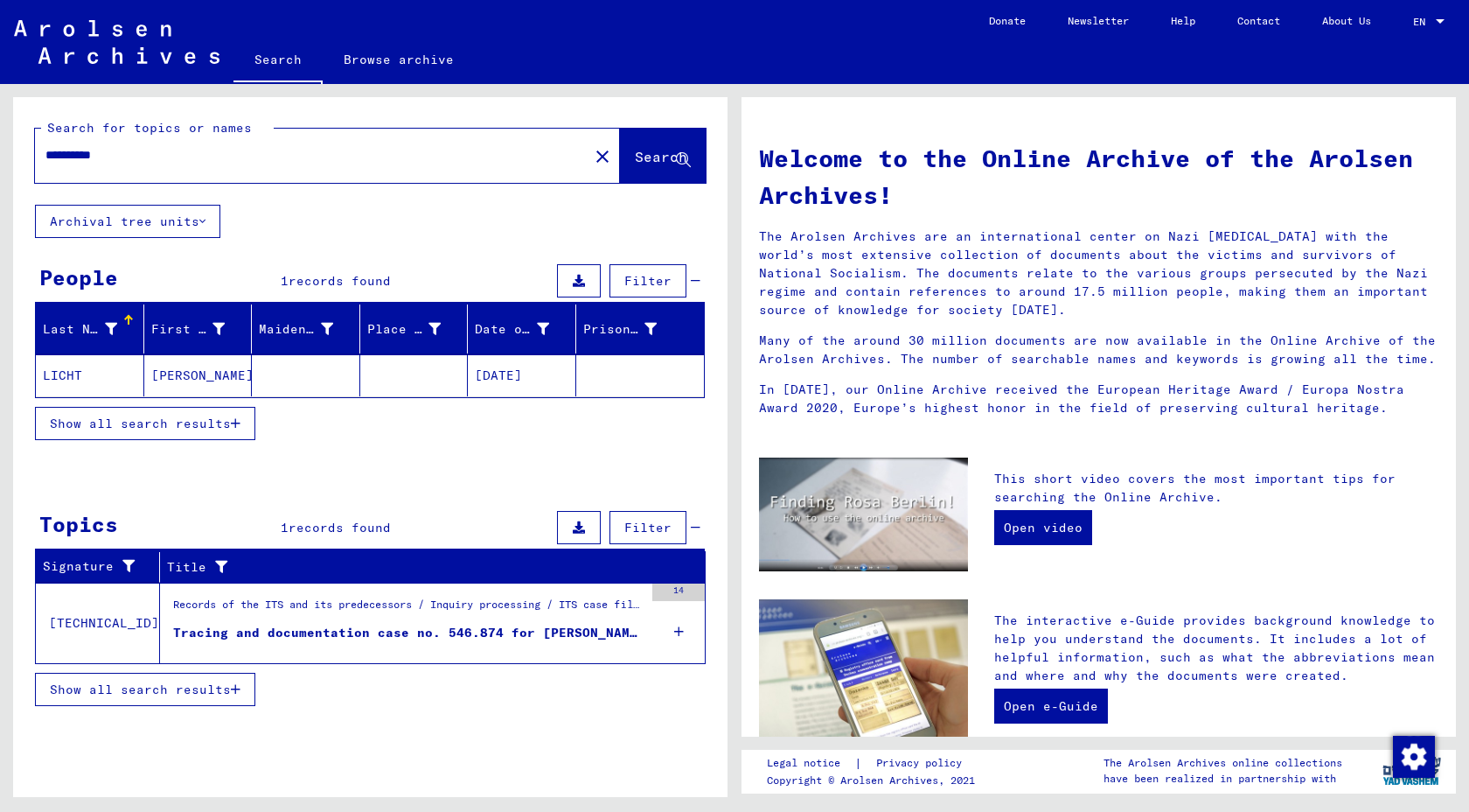
click at [366, 642] on div "Tracing and documentation case no. 546.874 for [PERSON_NAME] born [DEMOGRAPHIC_…" at bounding box center [408, 632] width 471 height 18
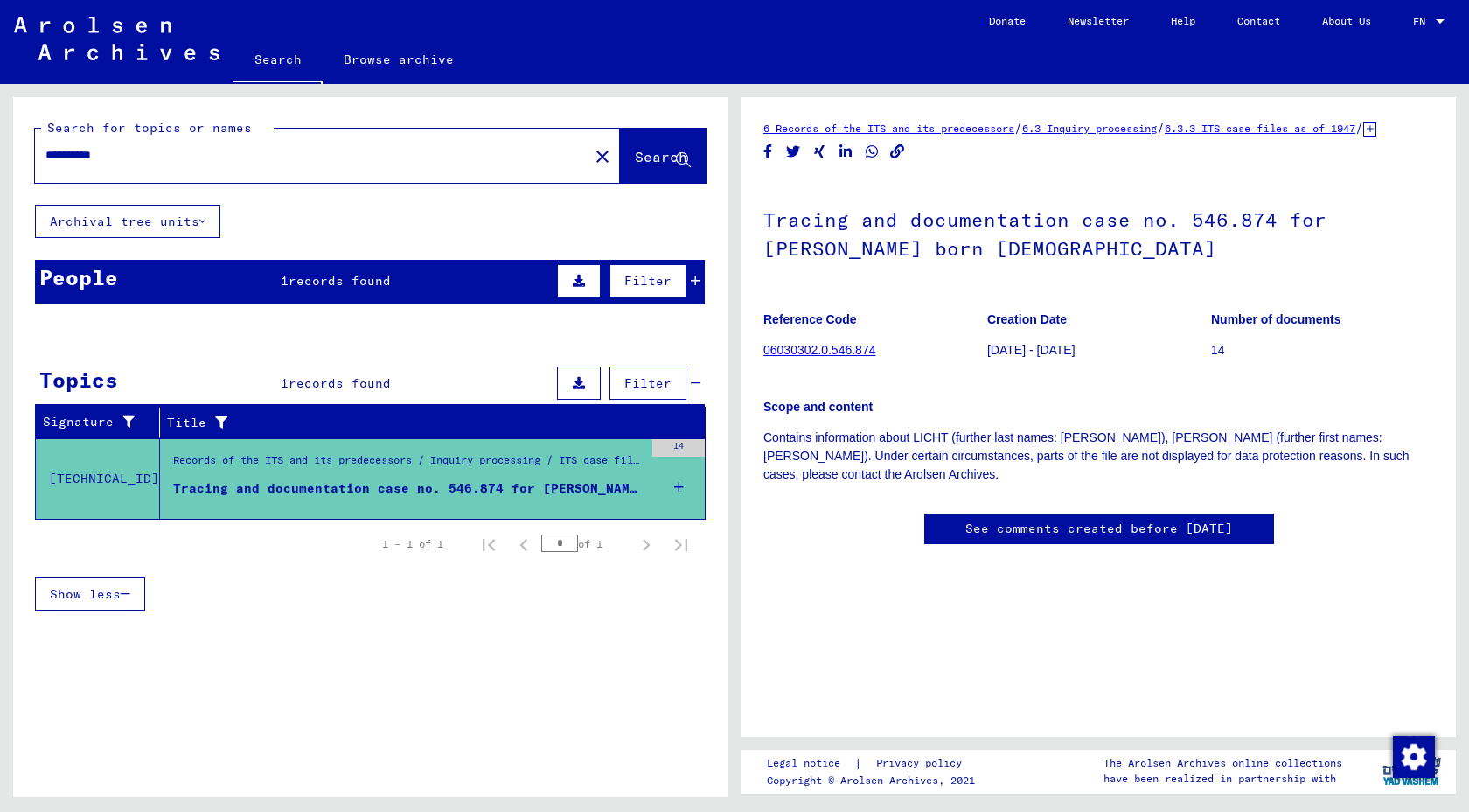
scroll to position [437, 0]
click at [572, 497] on div "Tracing and documentation case no. 546.874 for [PERSON_NAME] born [DEMOGRAPHIC_…" at bounding box center [408, 488] width 471 height 18
click at [526, 619] on div "Show less" at bounding box center [371, 594] width 671 height 51
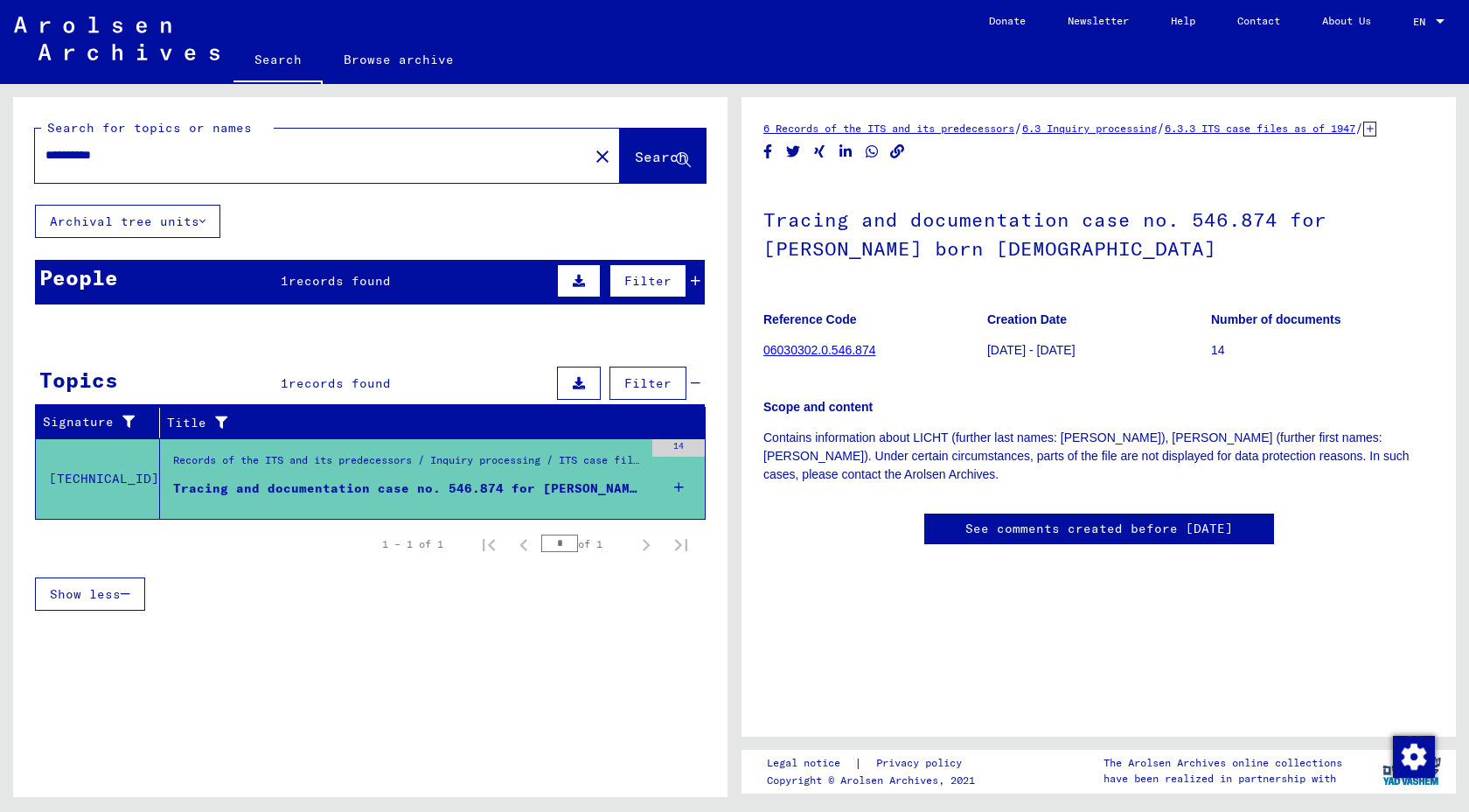
click at [794, 356] on link "06030302.0.546.874" at bounding box center [820, 350] width 112 height 14
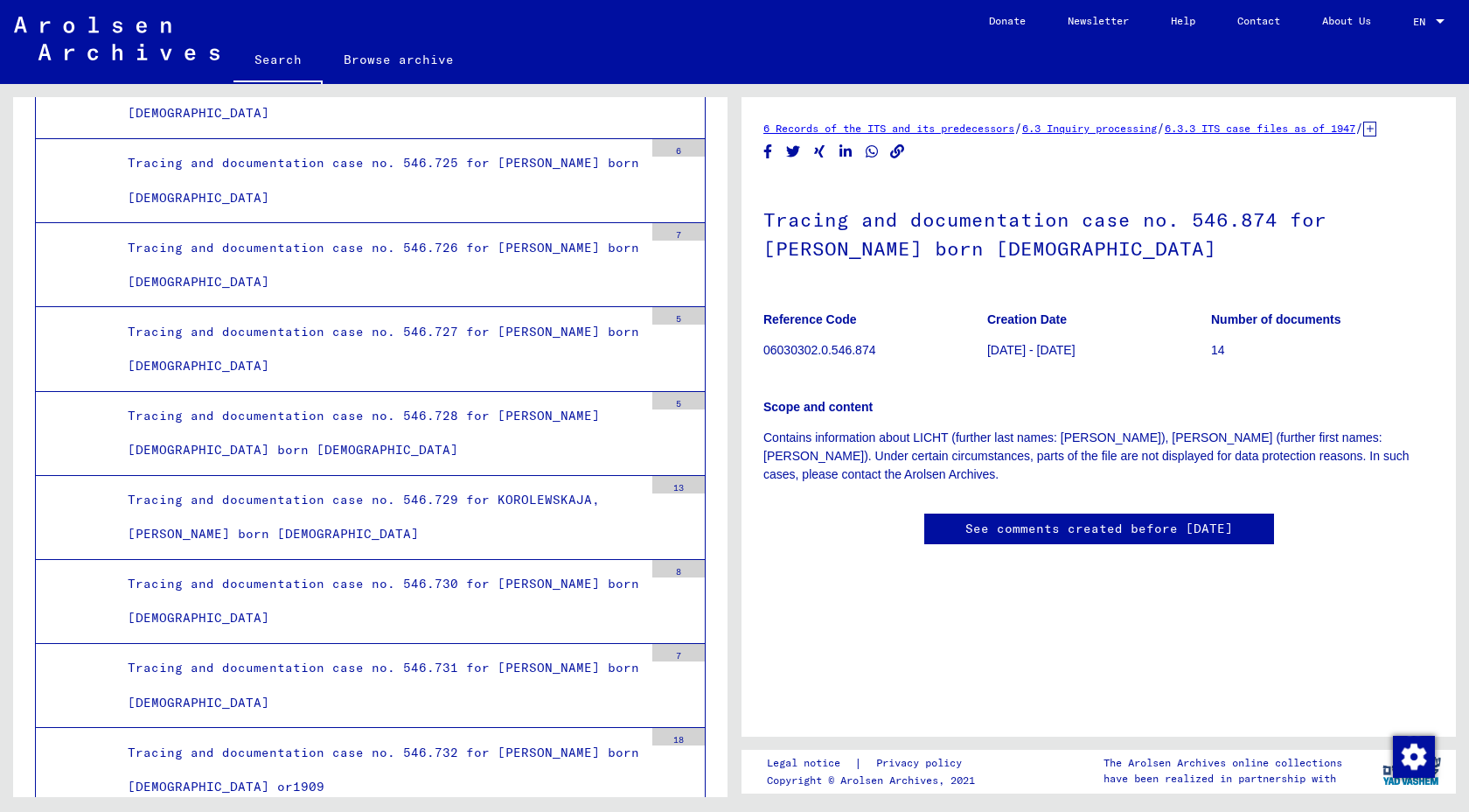
scroll to position [26645, 0]
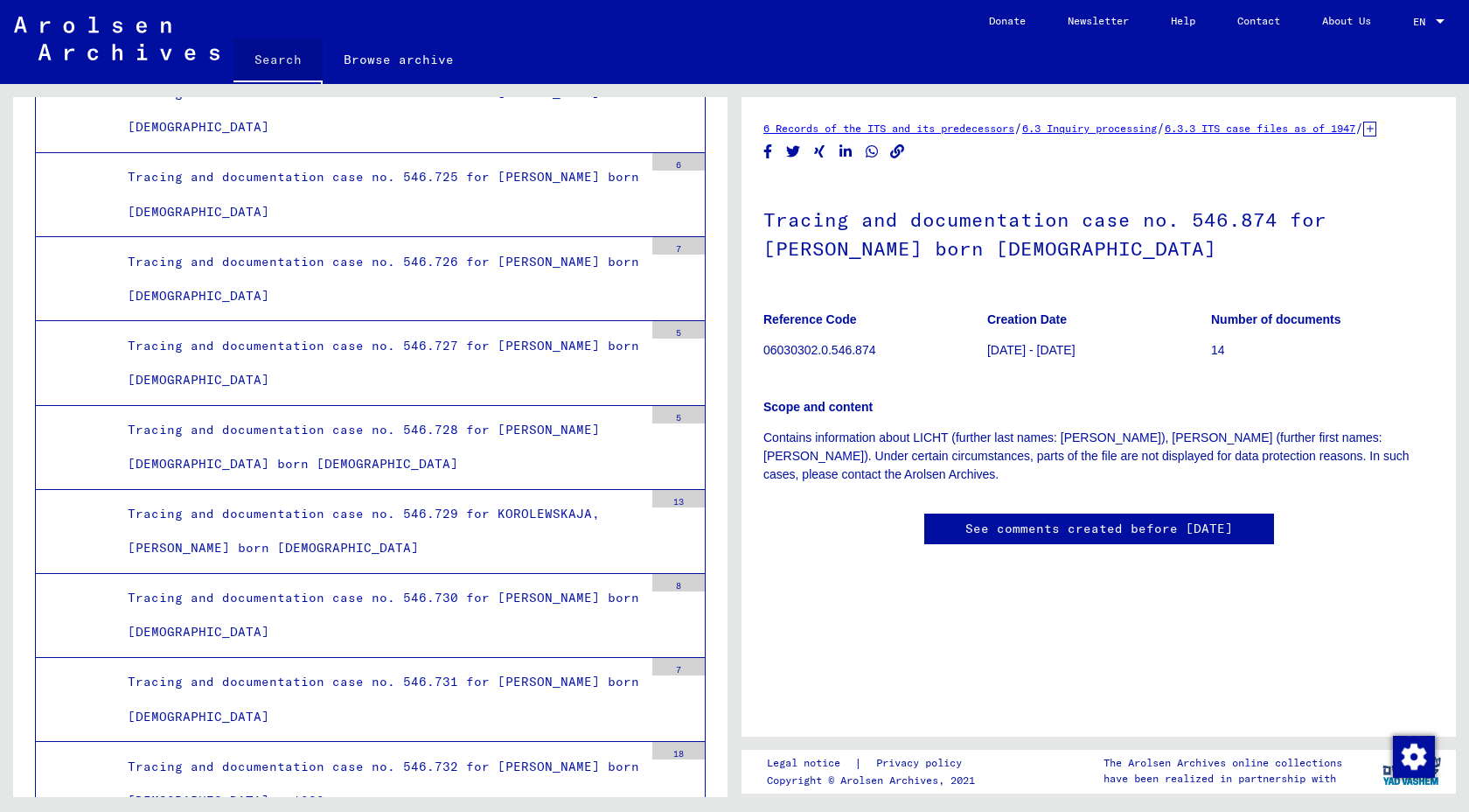
click at [292, 84] on link "Search" at bounding box center [278, 61] width 89 height 45
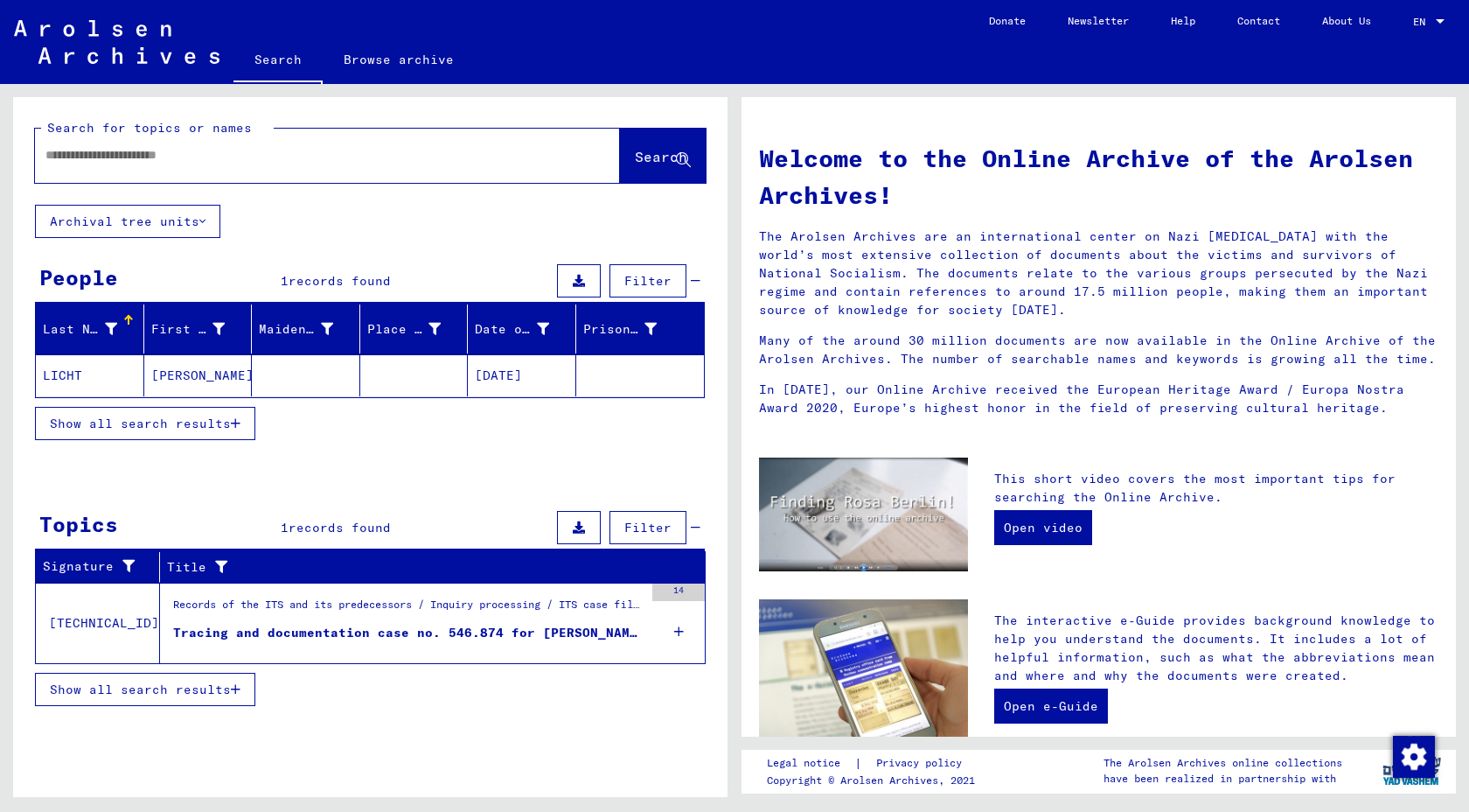
click at [224, 164] on input "text" at bounding box center [306, 155] width 522 height 18
click at [635, 165] on span "Search" at bounding box center [662, 156] width 53 height 18
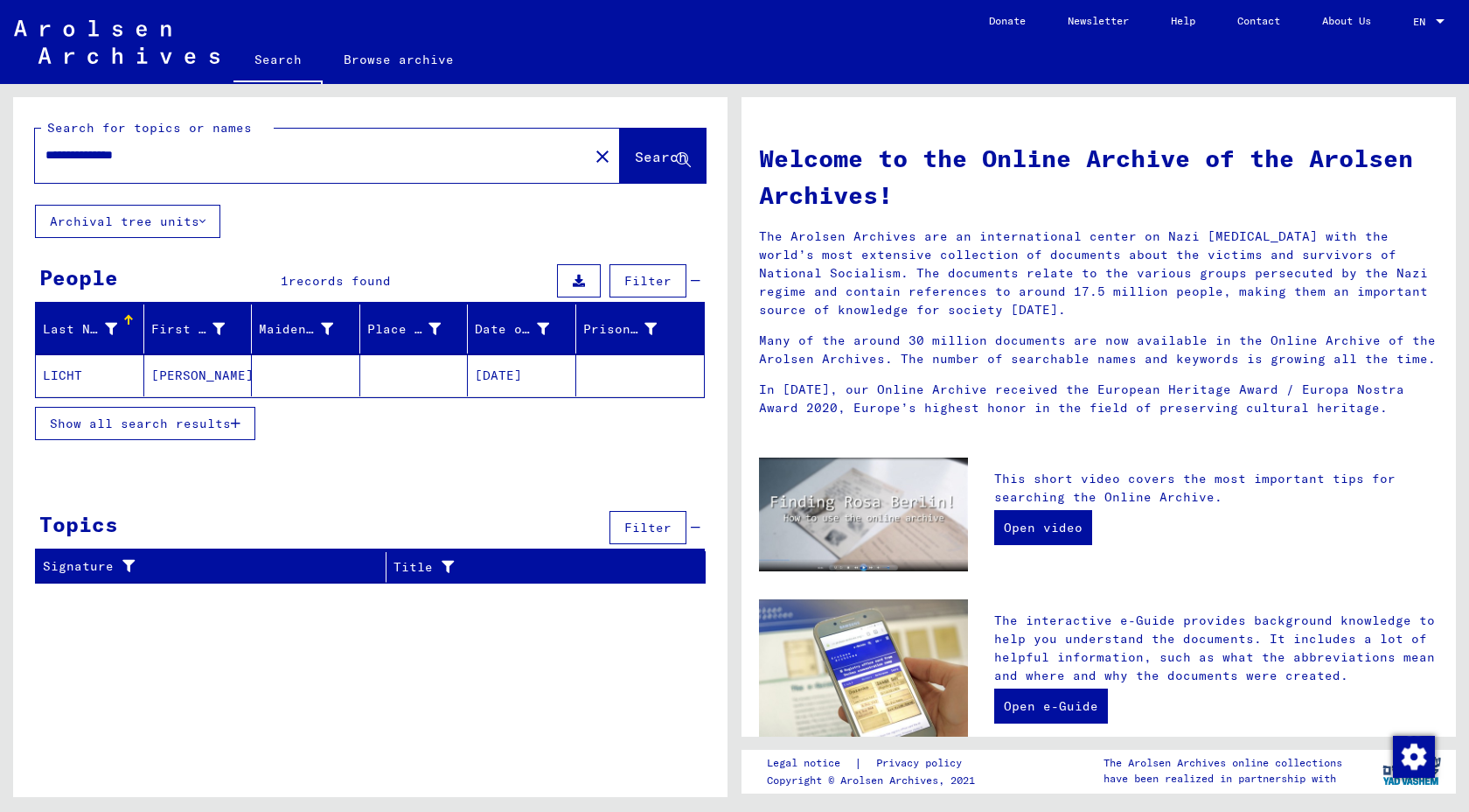
click at [497, 396] on mat-cell "[DATE]" at bounding box center [522, 375] width 109 height 42
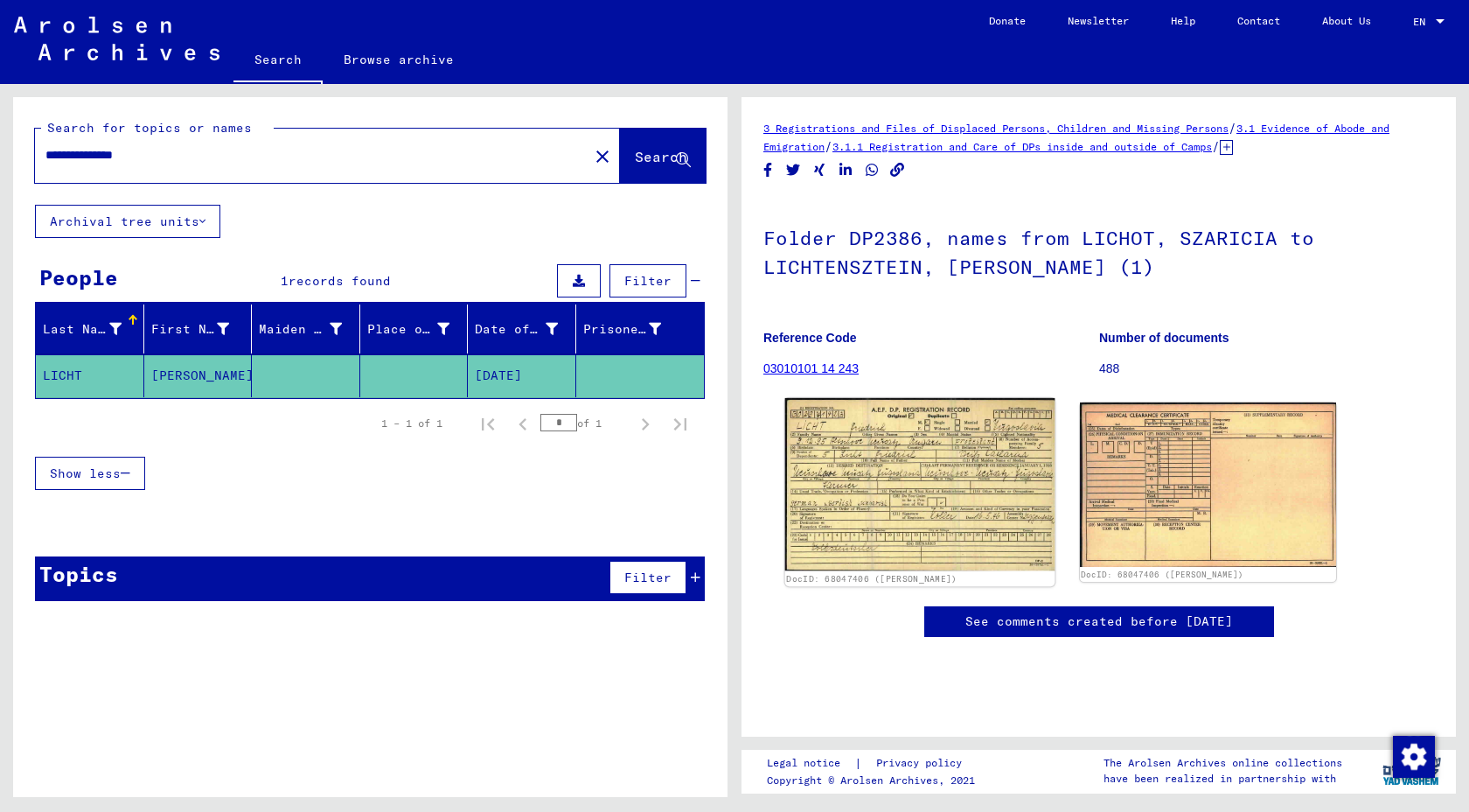
click at [939, 557] on img at bounding box center [920, 484] width 269 height 173
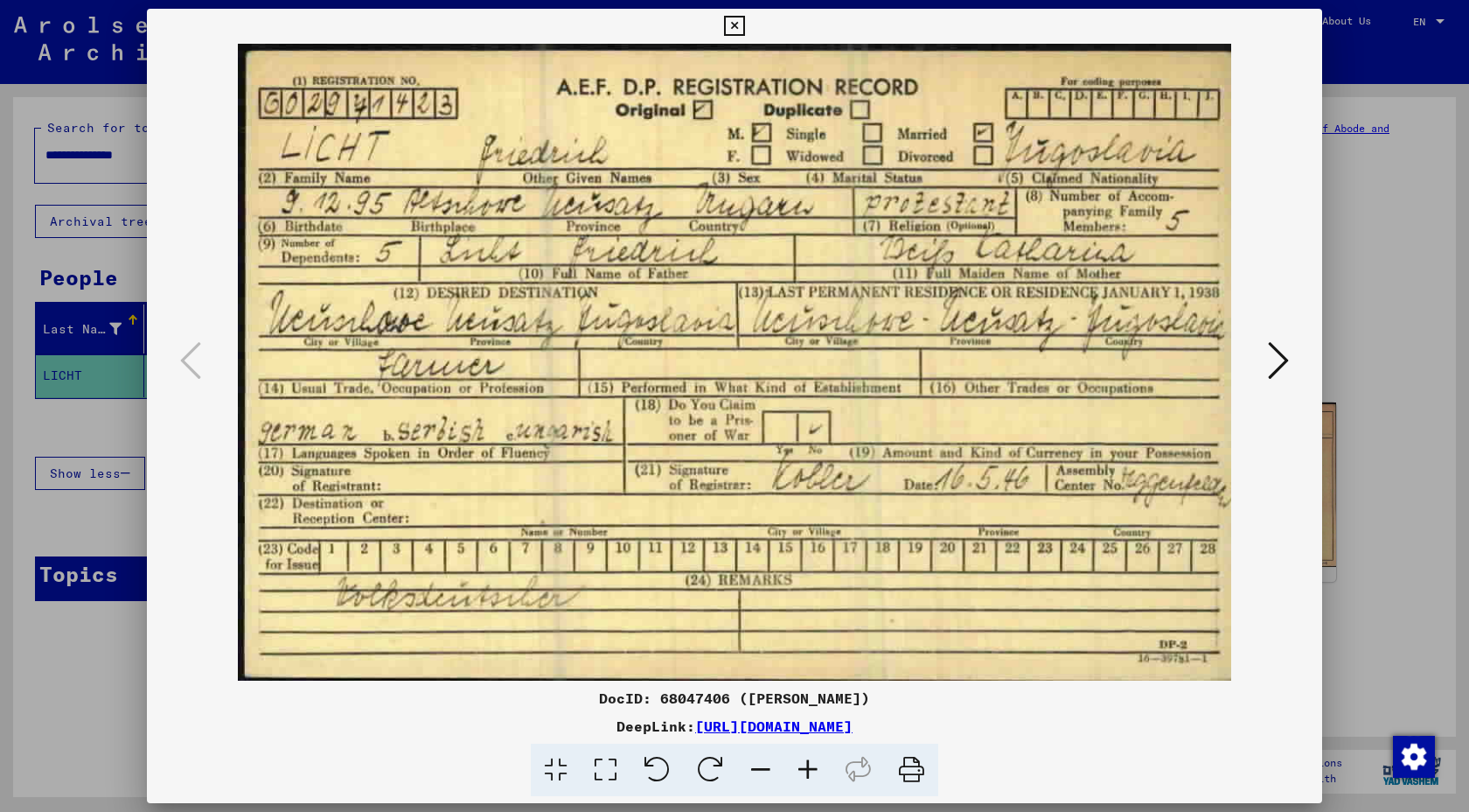
click at [736, 27] on icon at bounding box center [734, 26] width 20 height 21
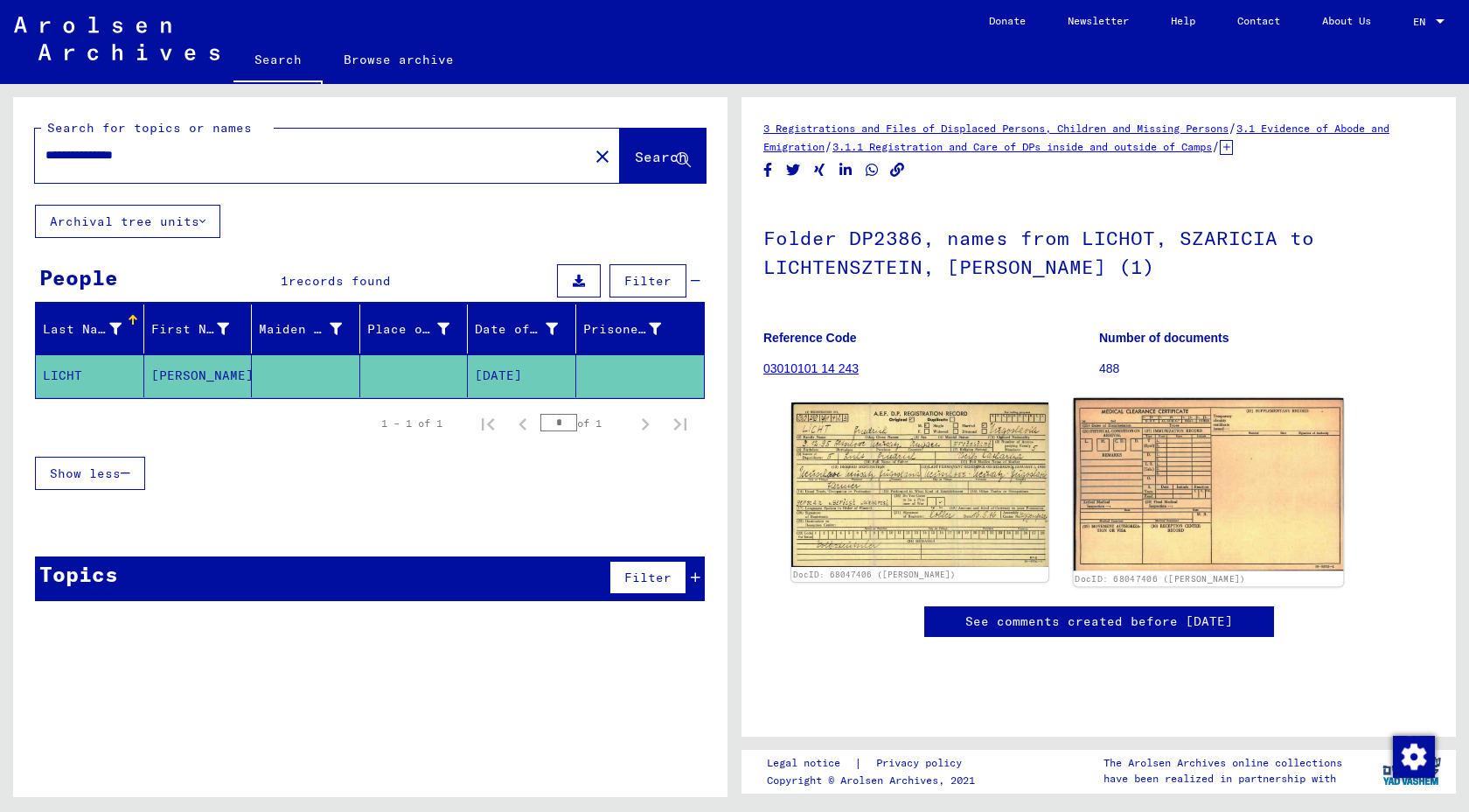
click at [1138, 540] on img at bounding box center [1207, 484] width 269 height 173
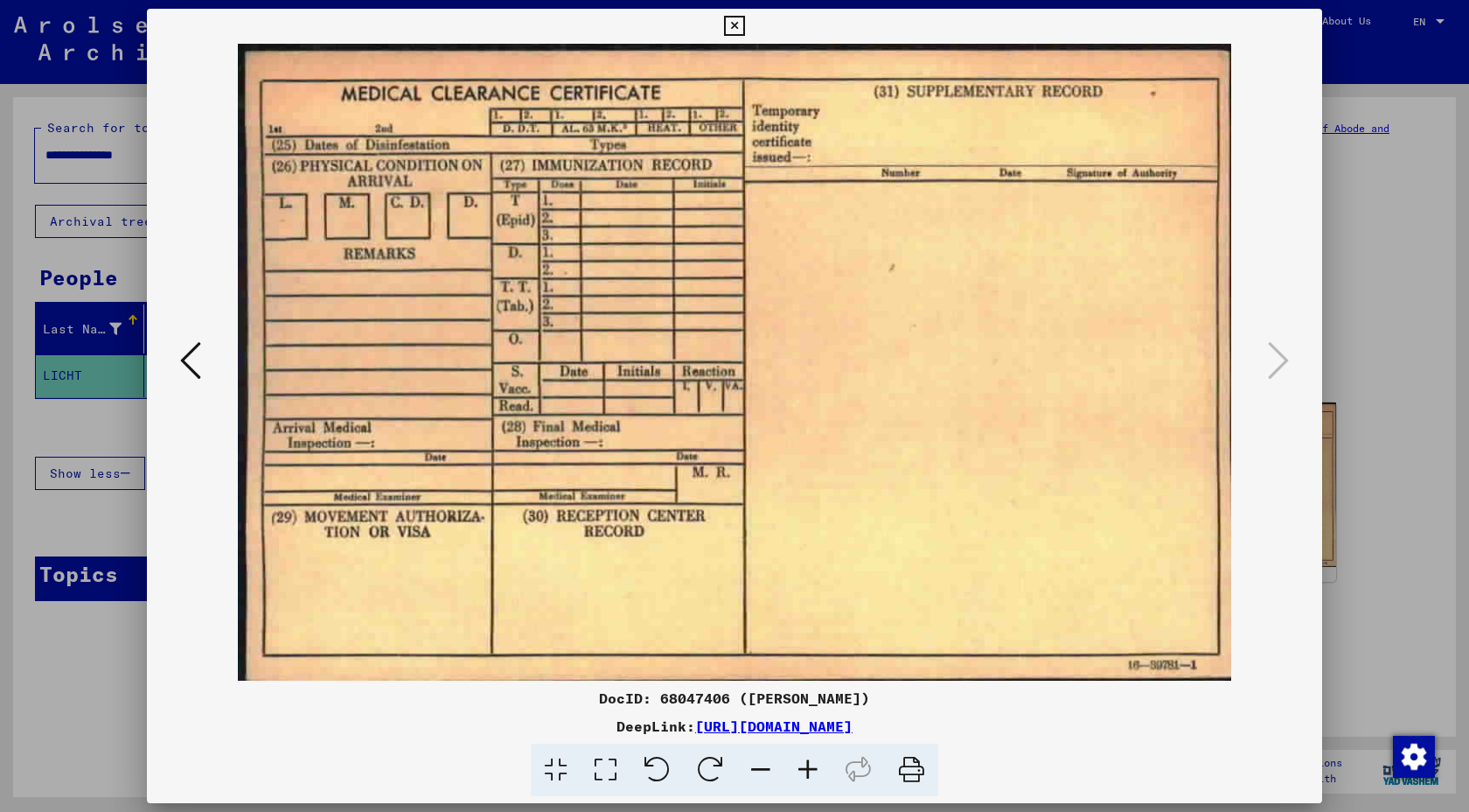
click at [1375, 458] on div at bounding box center [734, 406] width 1469 height 812
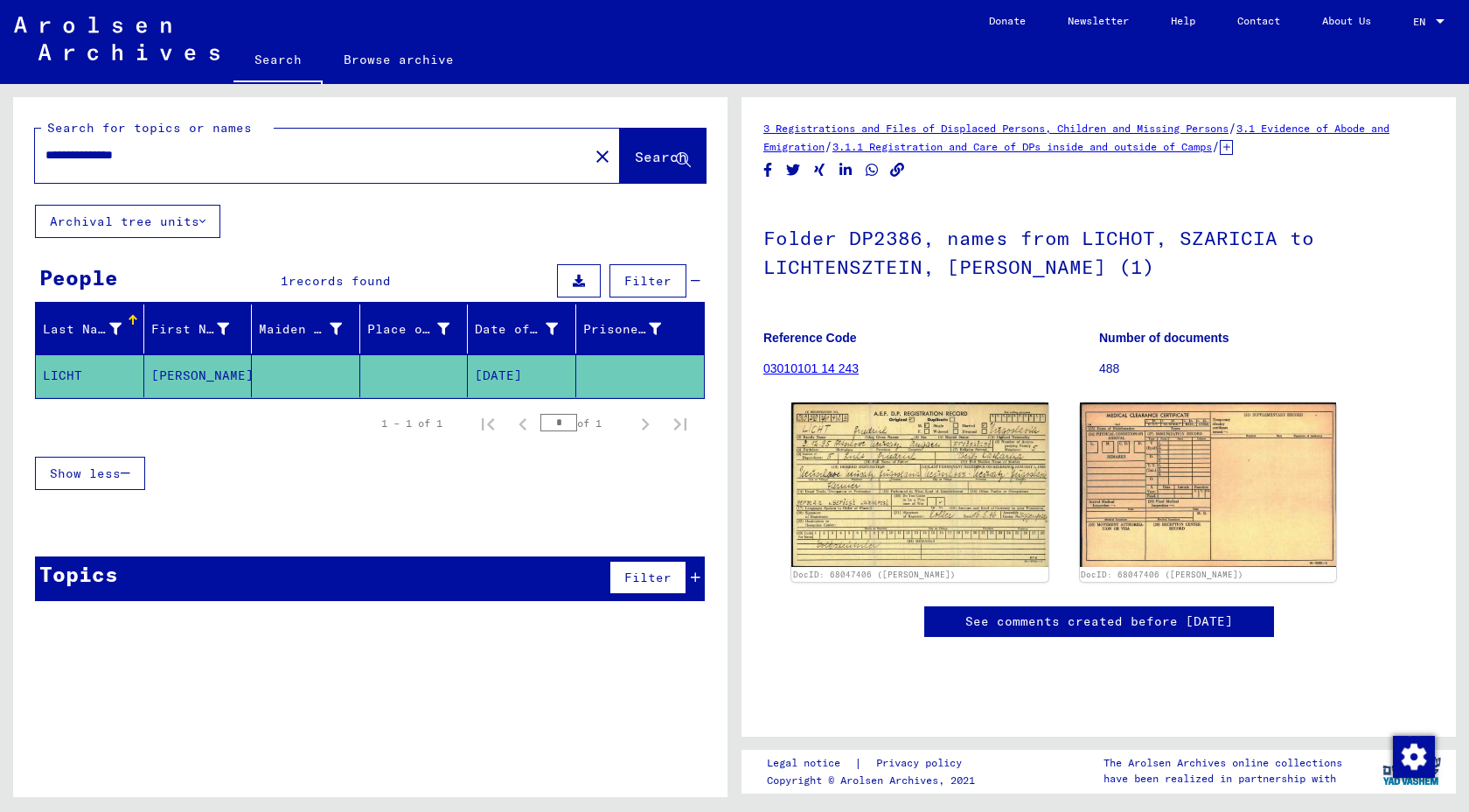
click at [123, 164] on input "**********" at bounding box center [311, 155] width 532 height 18
click at [436, 601] on div "Topics Filter" at bounding box center [370, 578] width 670 height 44
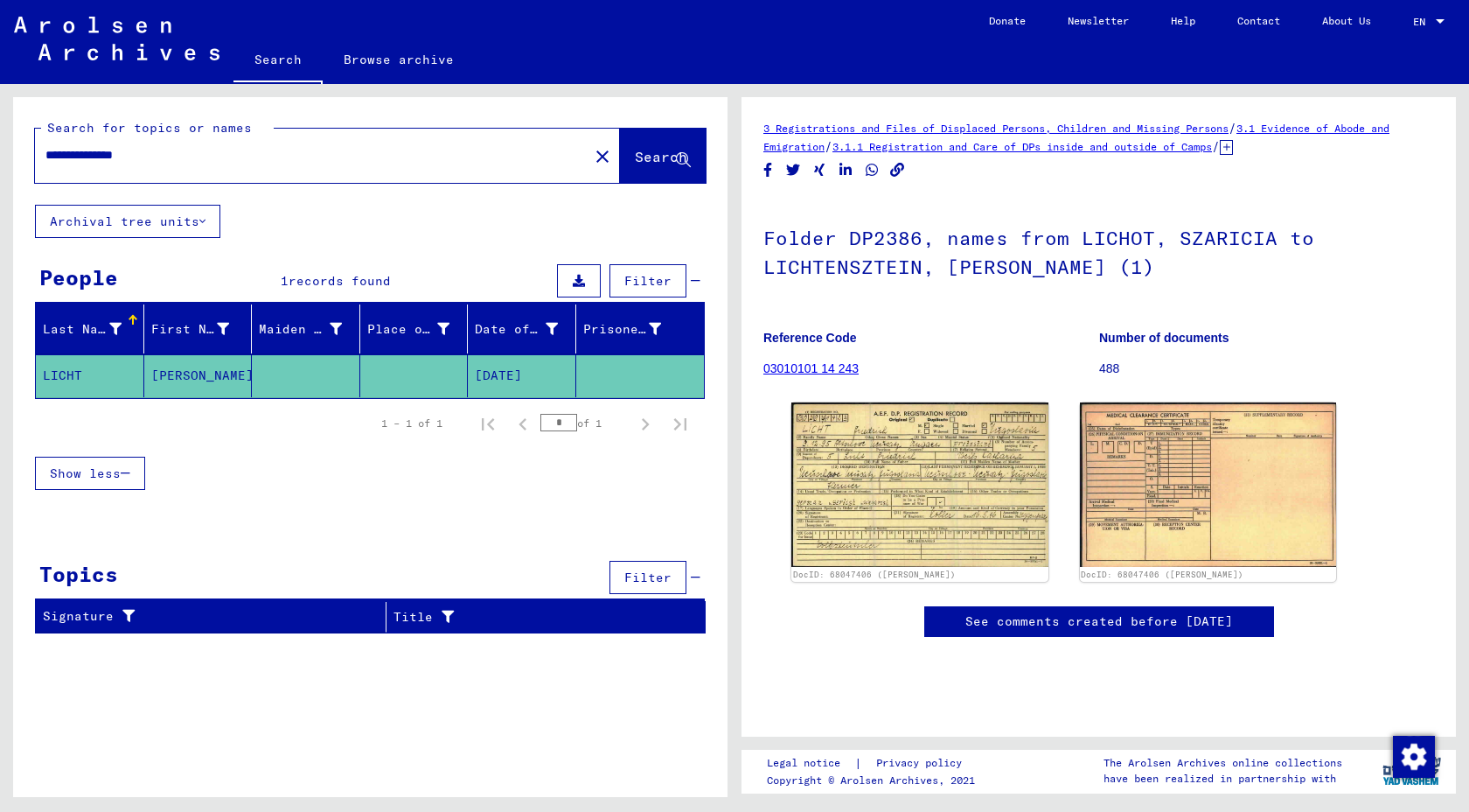
scroll to position [32, 0]
click at [298, 175] on div "**********" at bounding box center [306, 155] width 544 height 40
click at [202, 172] on div "**********" at bounding box center [306, 155] width 544 height 40
click at [164, 164] on input "**********" at bounding box center [311, 155] width 532 height 18
type input "*"
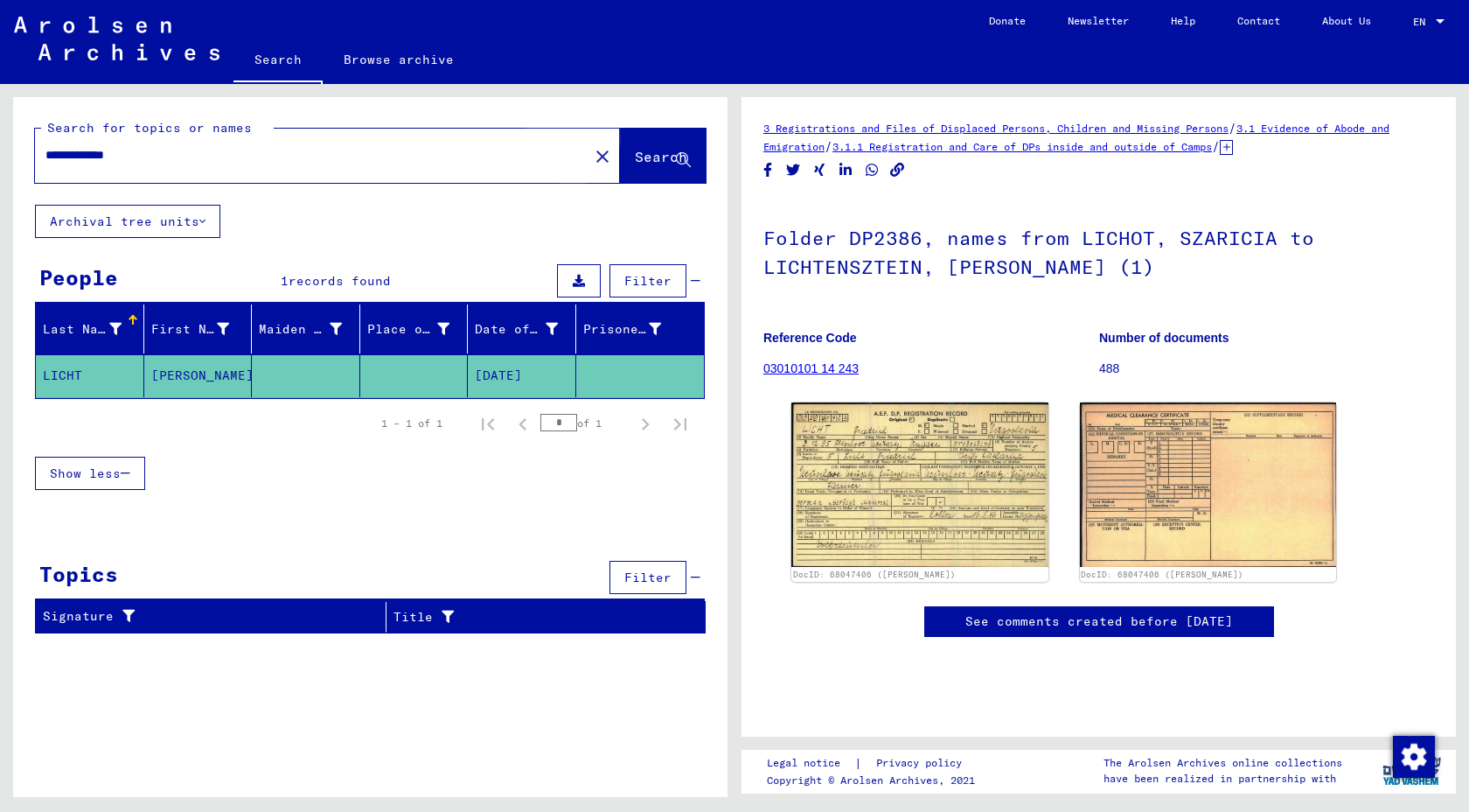
click at [644, 165] on span "Search" at bounding box center [662, 156] width 53 height 18
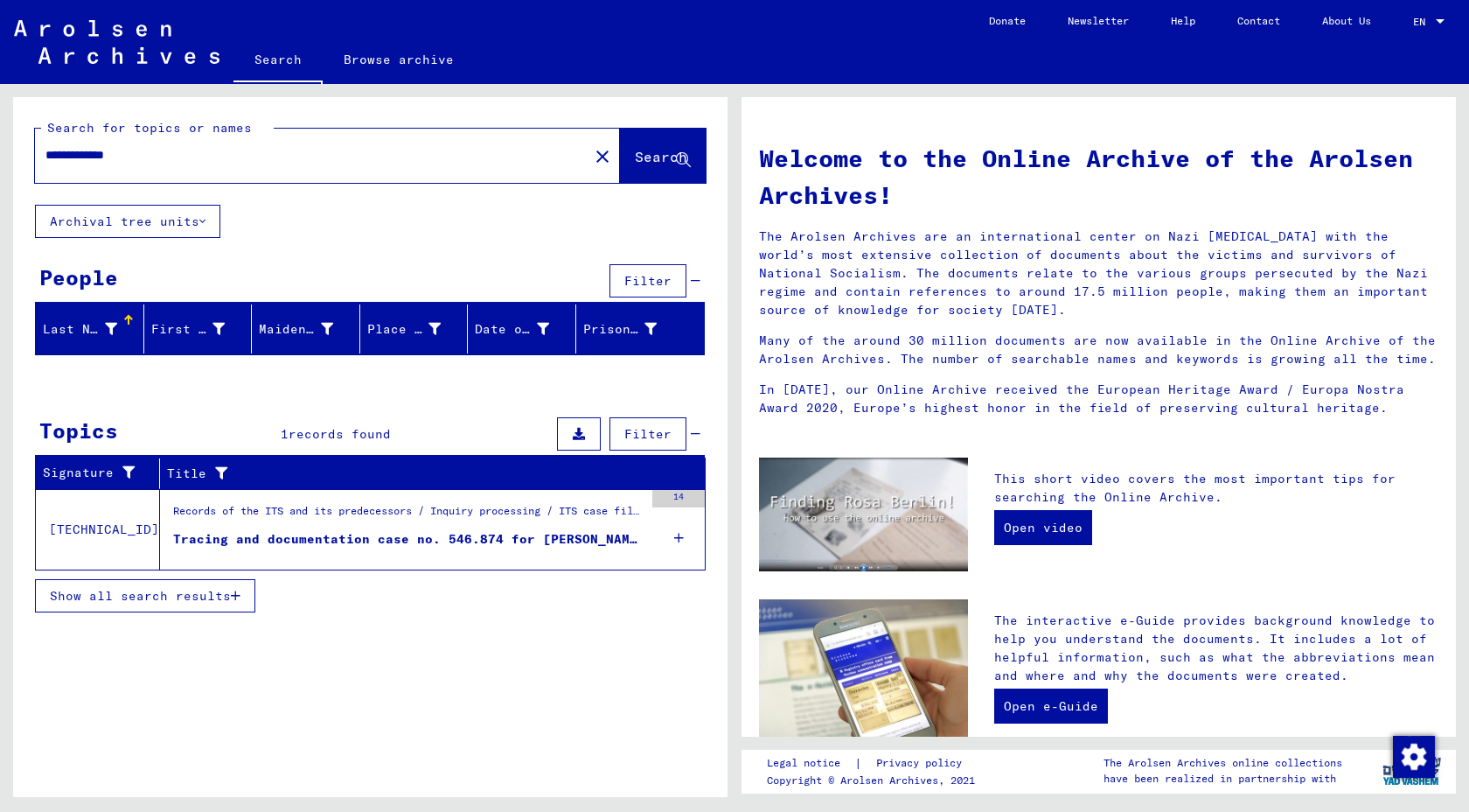
click at [498, 569] on div "Records of the ITS and its predecessors / Inquiry processing / ITS case files a…" at bounding box center [402, 529] width 484 height 79
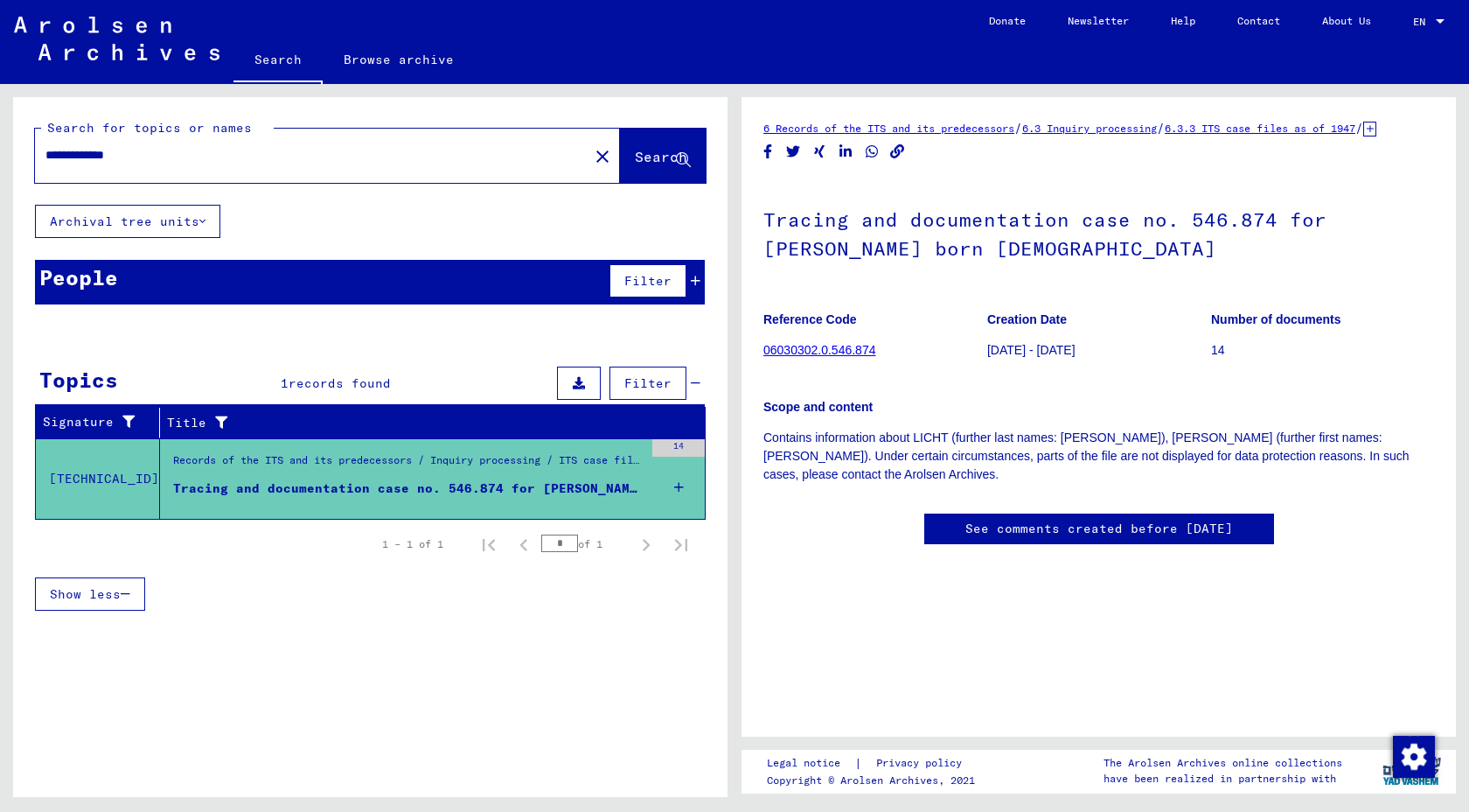
scroll to position [436, 0]
click at [93, 164] on input "**********" at bounding box center [311, 155] width 532 height 18
type input "**********"
click at [635, 165] on span "Search" at bounding box center [662, 156] width 53 height 18
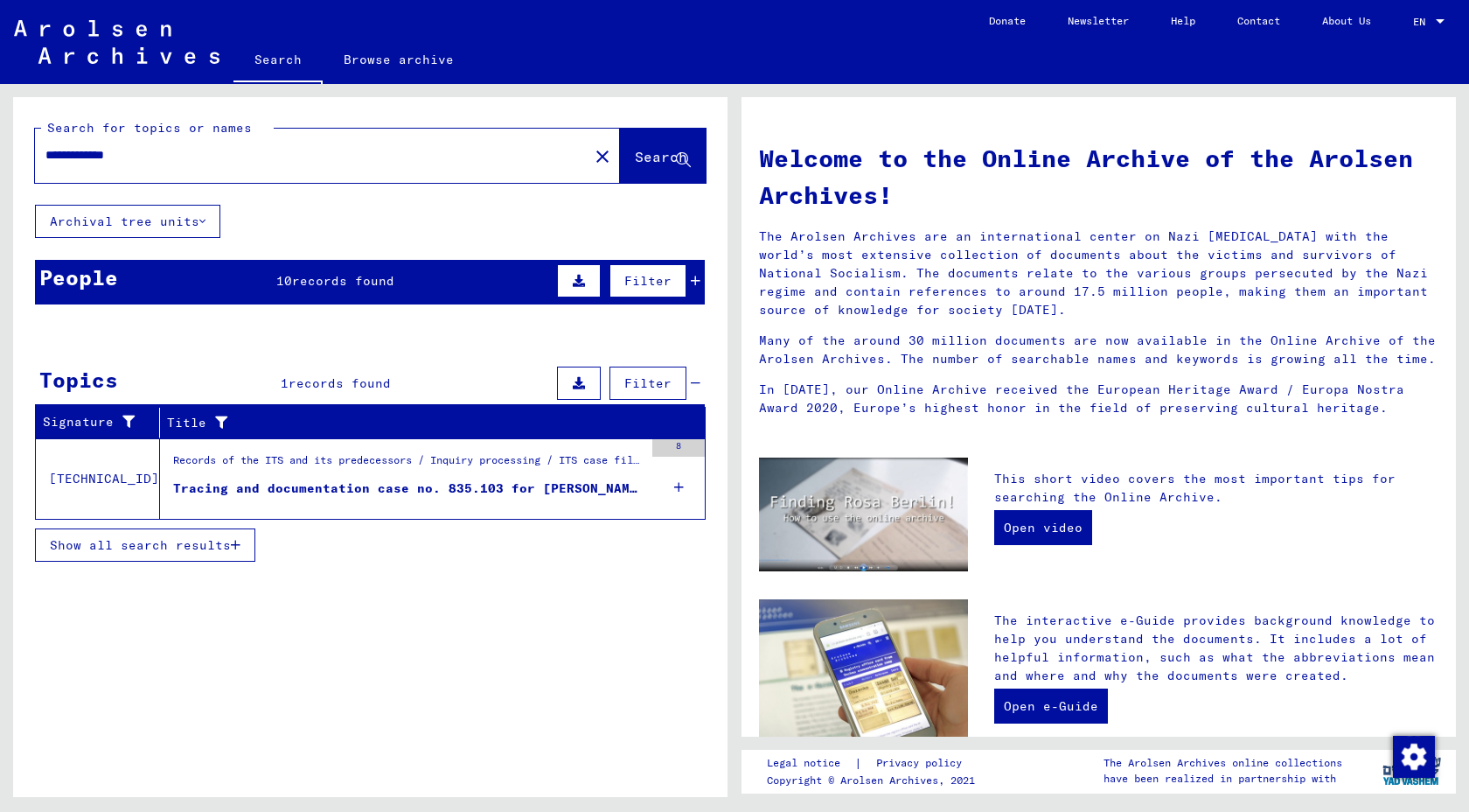
click at [478, 476] on div "Records of the ITS and its predecessors / Inquiry processing / ITS case files a…" at bounding box center [408, 464] width 471 height 25
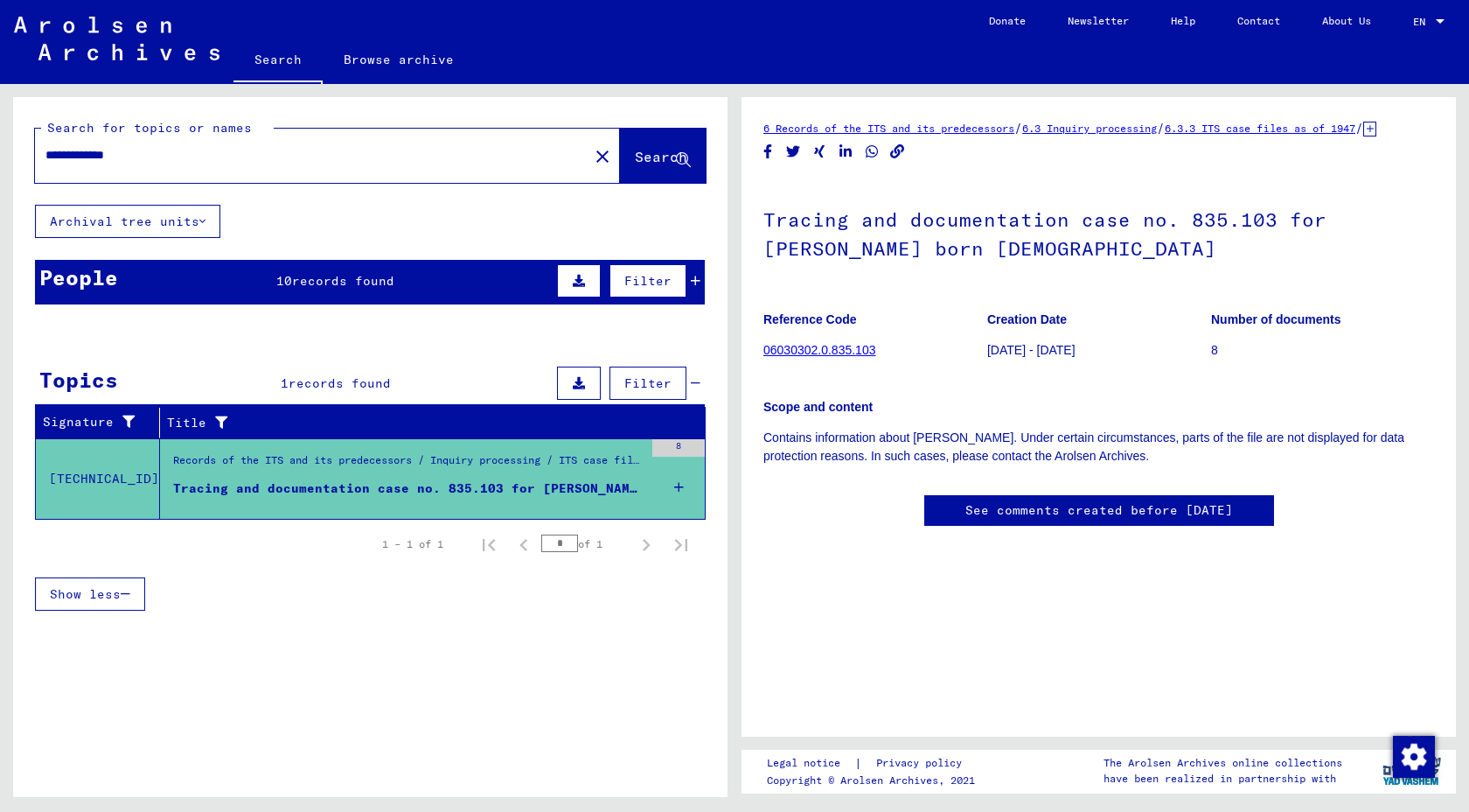
click at [797, 356] on link "06030302.0.835.103" at bounding box center [820, 350] width 112 height 14
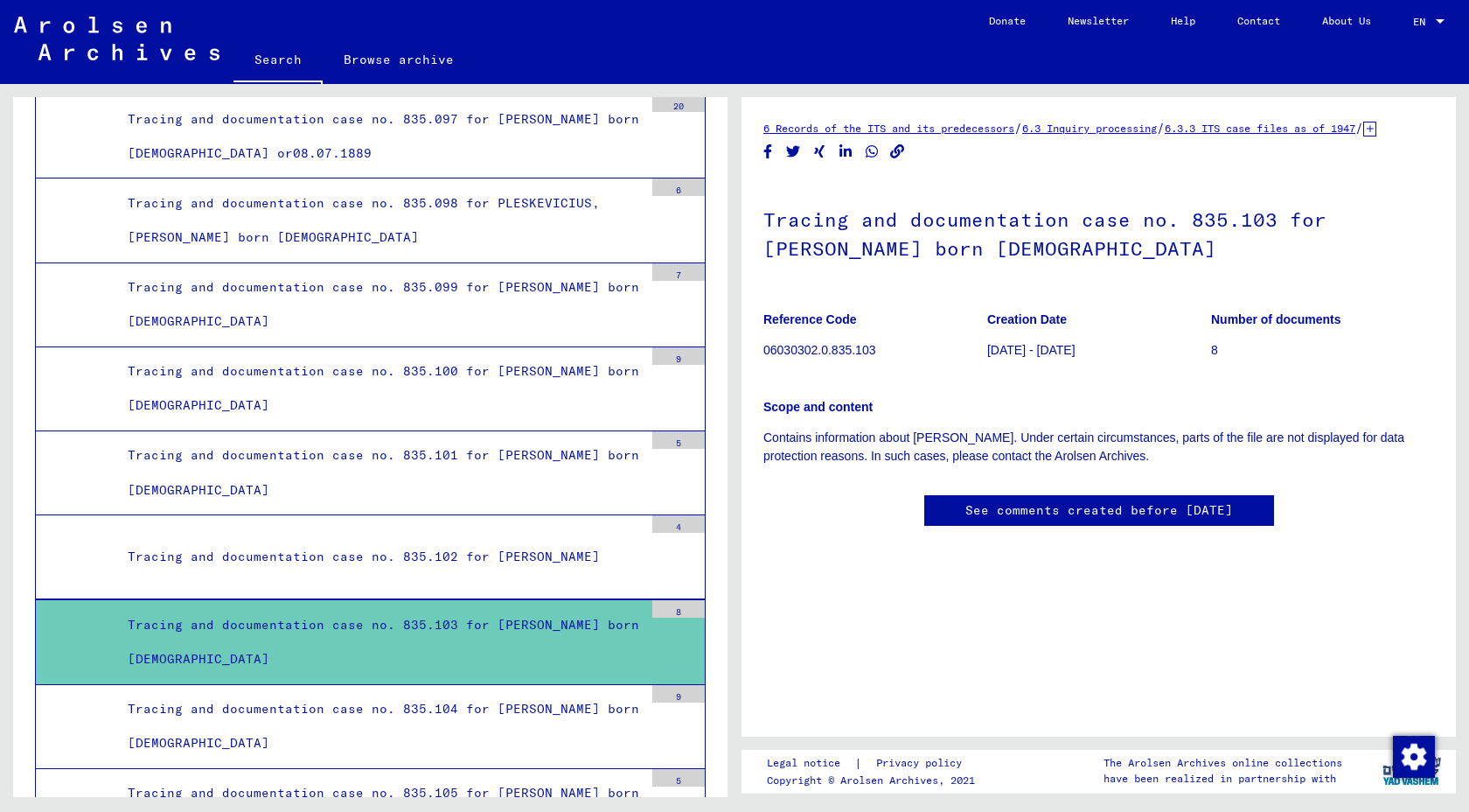
click at [635, 608] on div "Tracing and documentation case no. 835.103 for [PERSON_NAME] born [DEMOGRAPHIC_…" at bounding box center [379, 642] width 529 height 68
click at [216, 608] on div "Tracing and documentation case no. 835.103 for [PERSON_NAME] born [DEMOGRAPHIC_…" at bounding box center [379, 642] width 529 height 68
click at [775, 561] on div "6 Records of the ITS and its predecessors / 6.3 Inquiry processing / 6.3.3 ITS …" at bounding box center [1099, 340] width 671 height 442
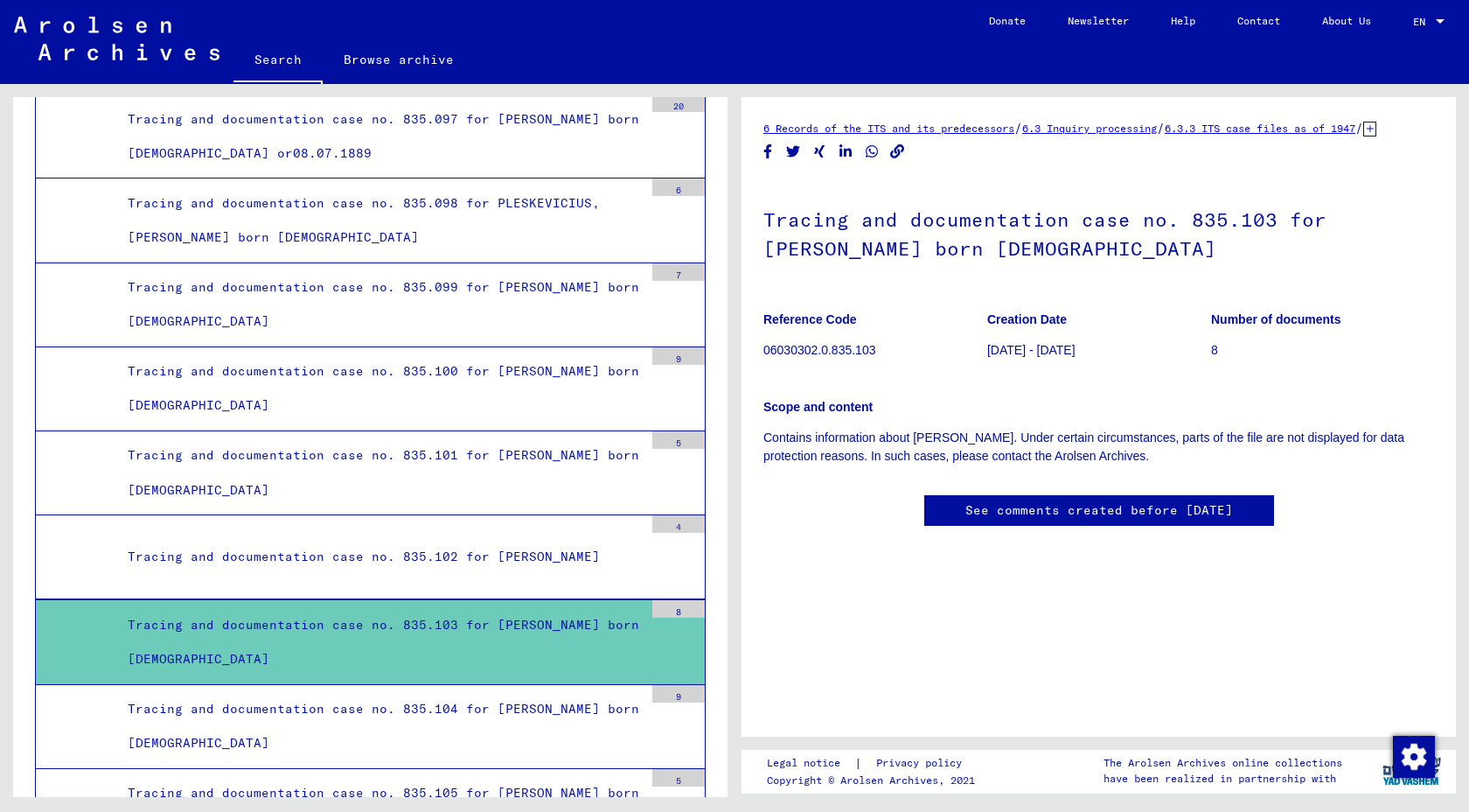
click at [975, 520] on link "See comments created before [DATE]" at bounding box center [1098, 510] width 268 height 18
click at [1014, 134] on link "6 Records of the ITS and its predecessors" at bounding box center [890, 129] width 251 height 13
click at [725, 75] on mat-toolbar "Search Browse archive Detailed questions/information about the documents? Send …" at bounding box center [734, 42] width 1469 height 84
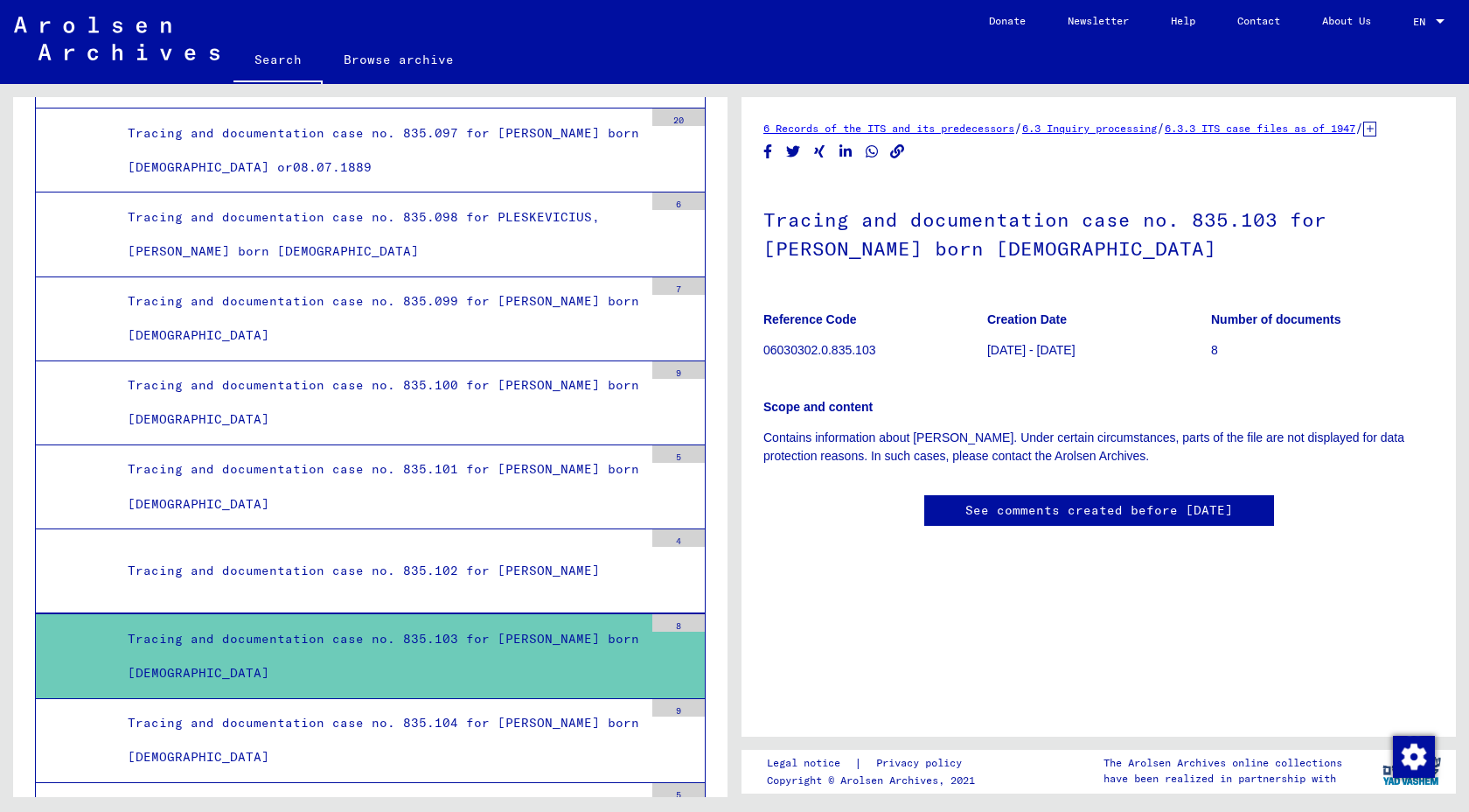
click at [528, 622] on div "Tracing and documentation case no. 835.103 for [PERSON_NAME] born [DEMOGRAPHIC_…" at bounding box center [379, 656] width 529 height 68
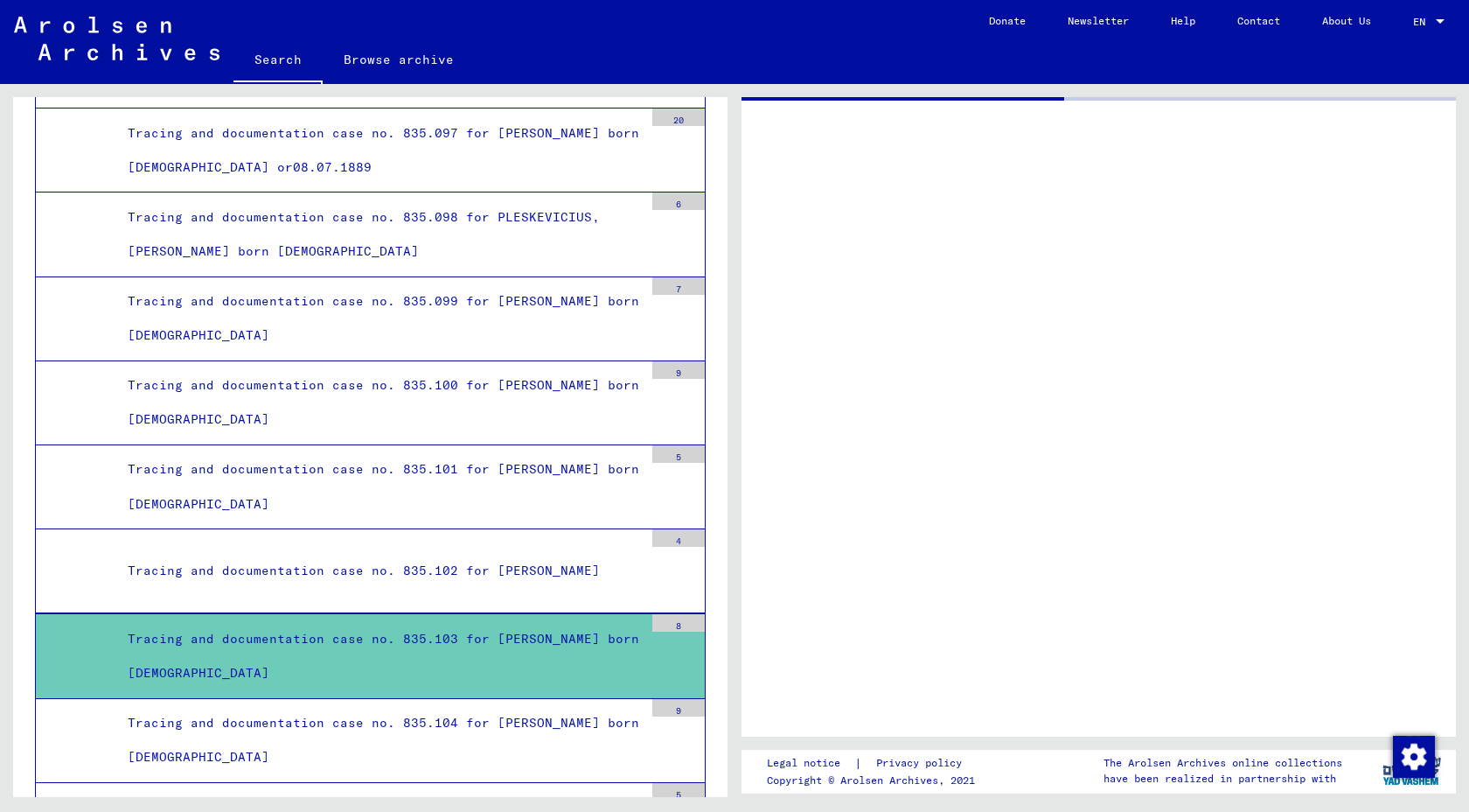
click at [528, 622] on div "Tracing and documentation case no. 835.103 for [PERSON_NAME] born [DEMOGRAPHIC_…" at bounding box center [379, 656] width 529 height 68
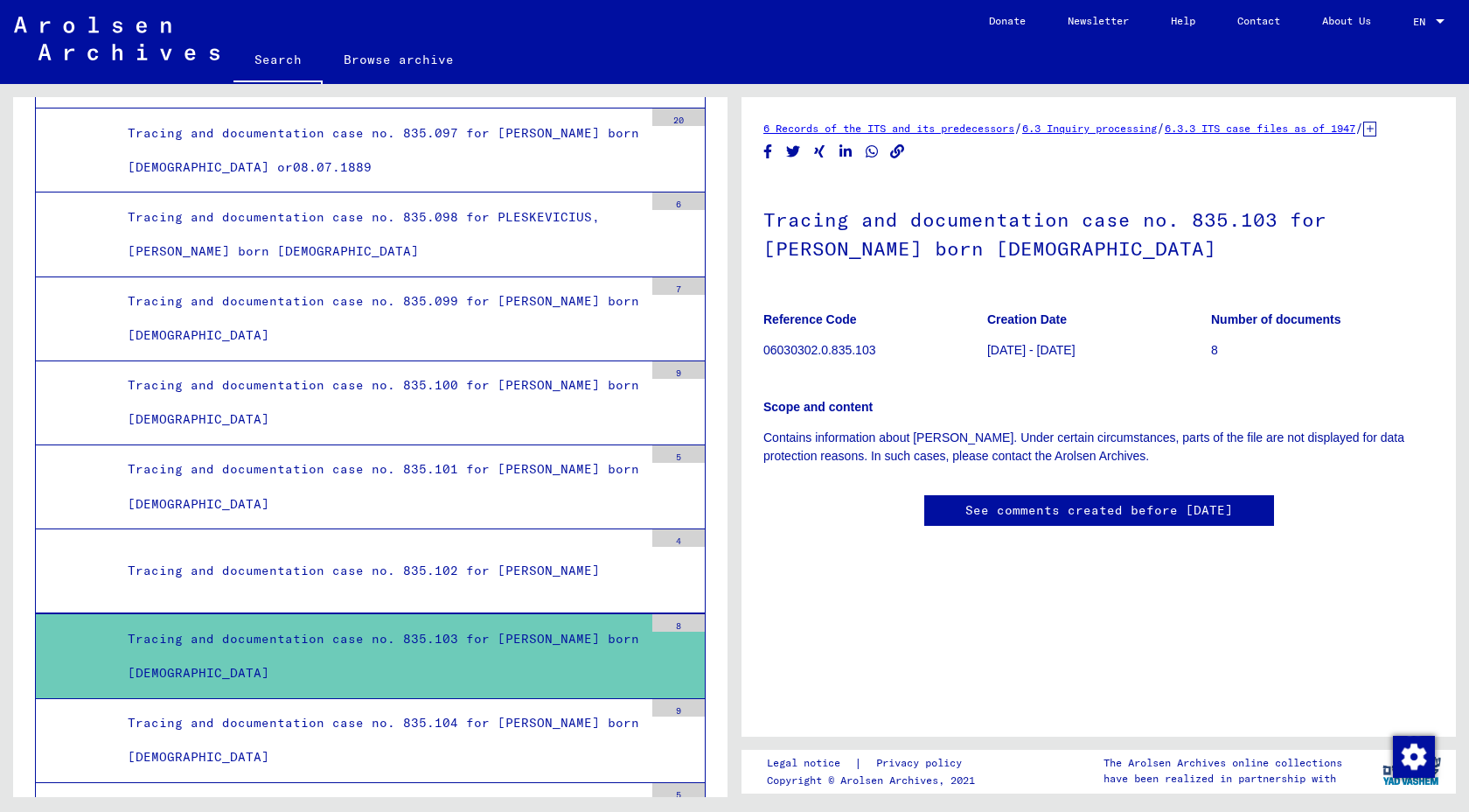
click at [277, 84] on link "Search" at bounding box center [278, 61] width 89 height 45
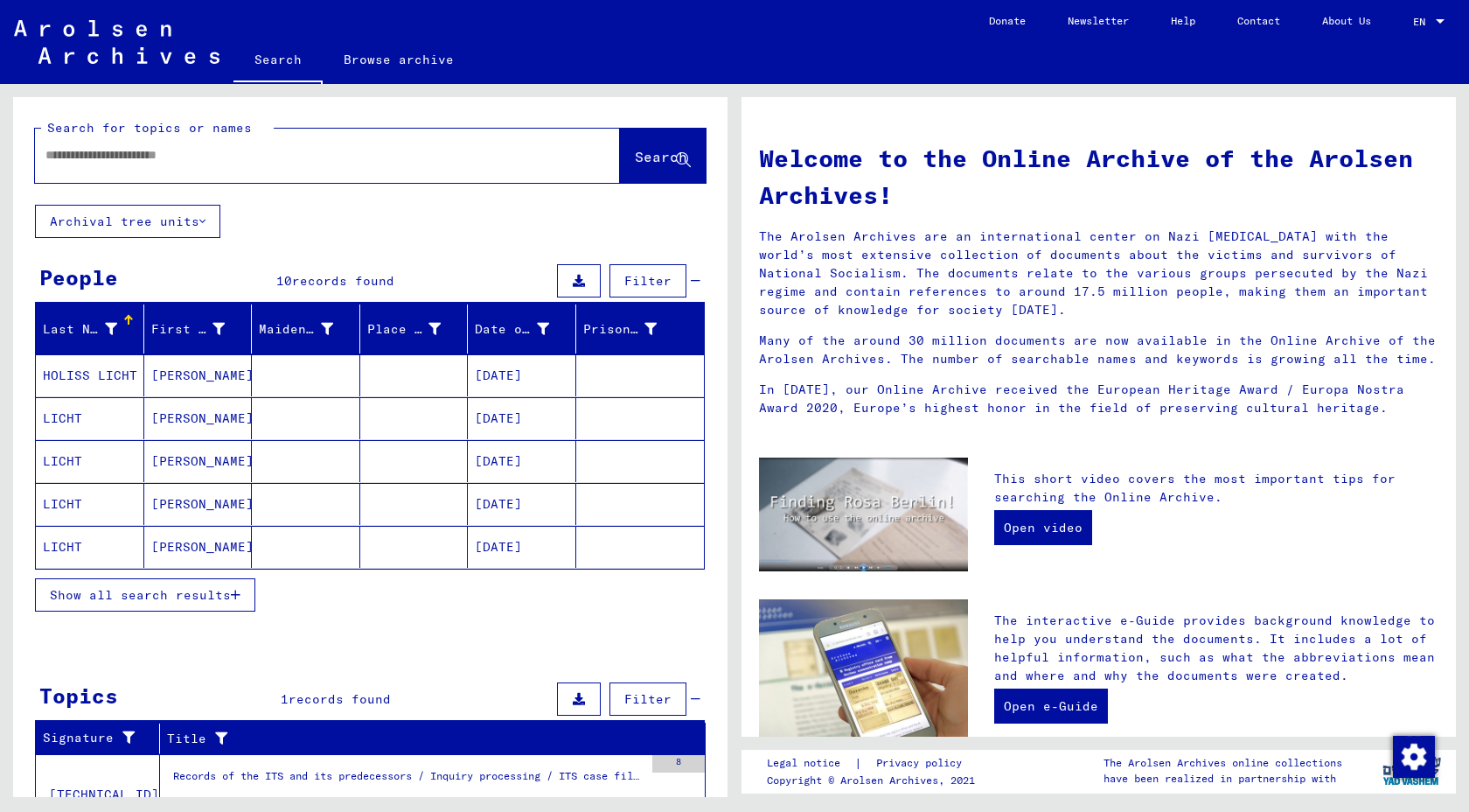
click at [166, 164] on input "text" at bounding box center [306, 155] width 522 height 18
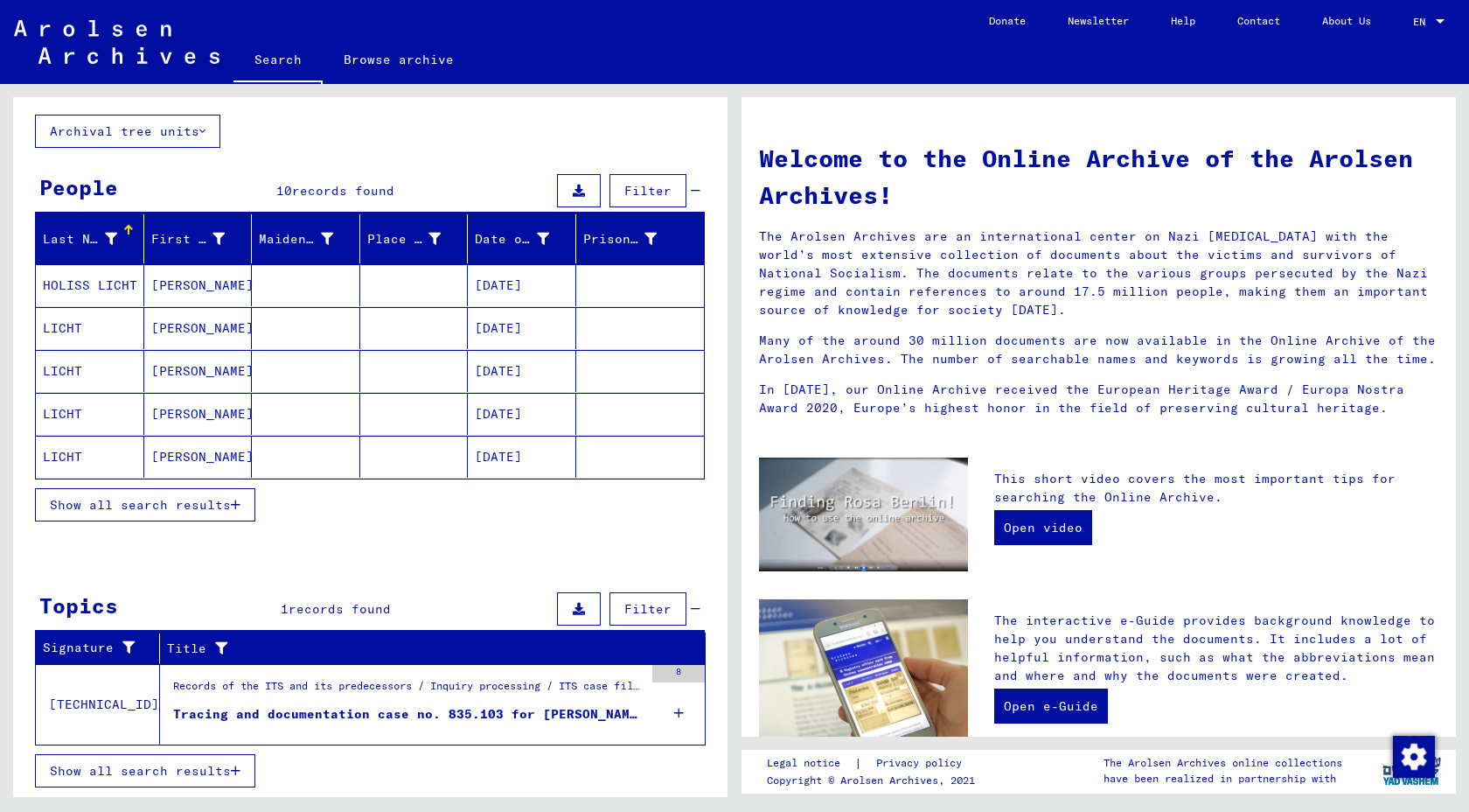
click at [404, 702] on div "Records of the ITS and its predecessors / Inquiry processing / ITS case files a…" at bounding box center [408, 690] width 471 height 25
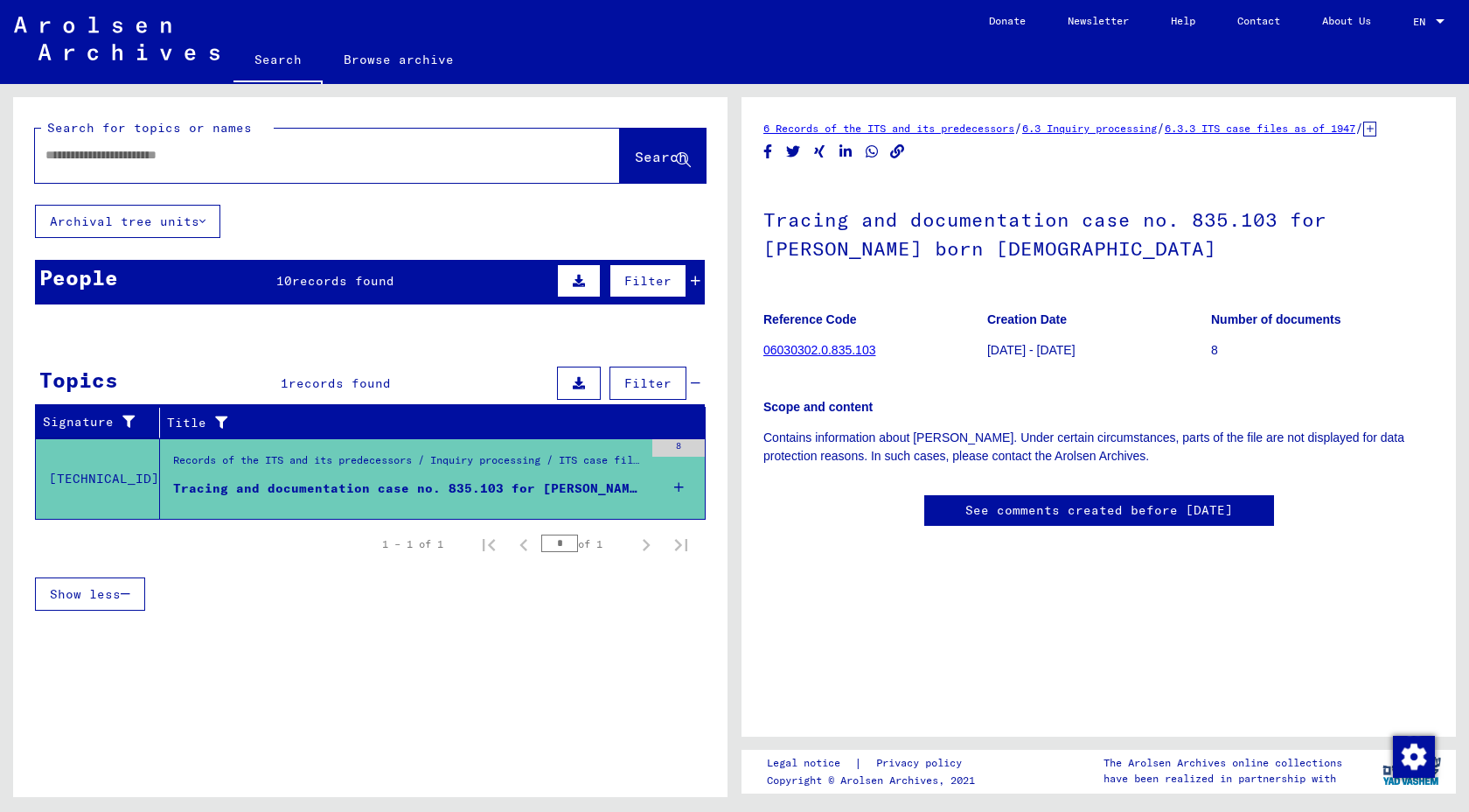
click at [1157, 134] on link "6.3 Inquiry processing" at bounding box center [1090, 129] width 134 height 13
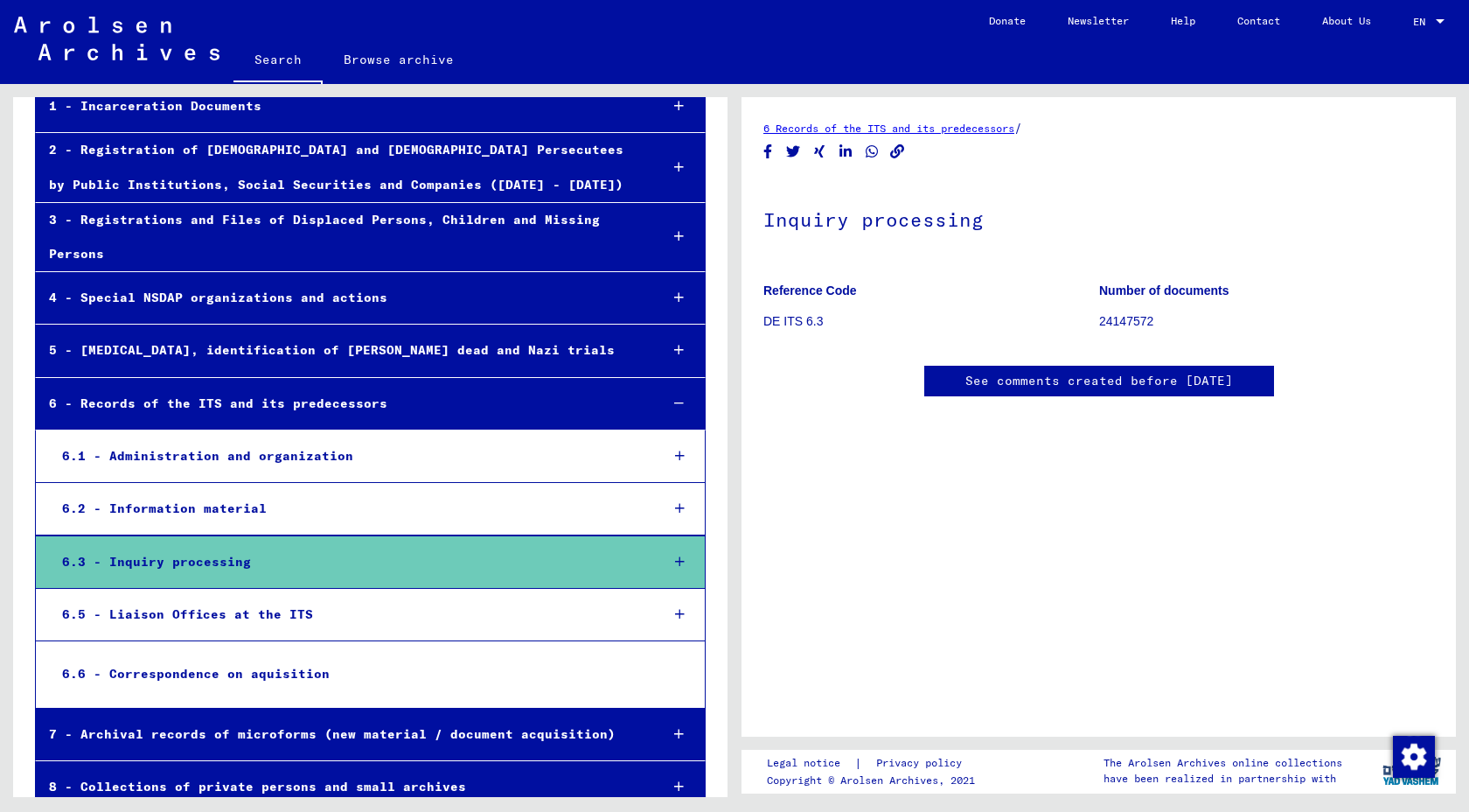
scroll to position [163, 0]
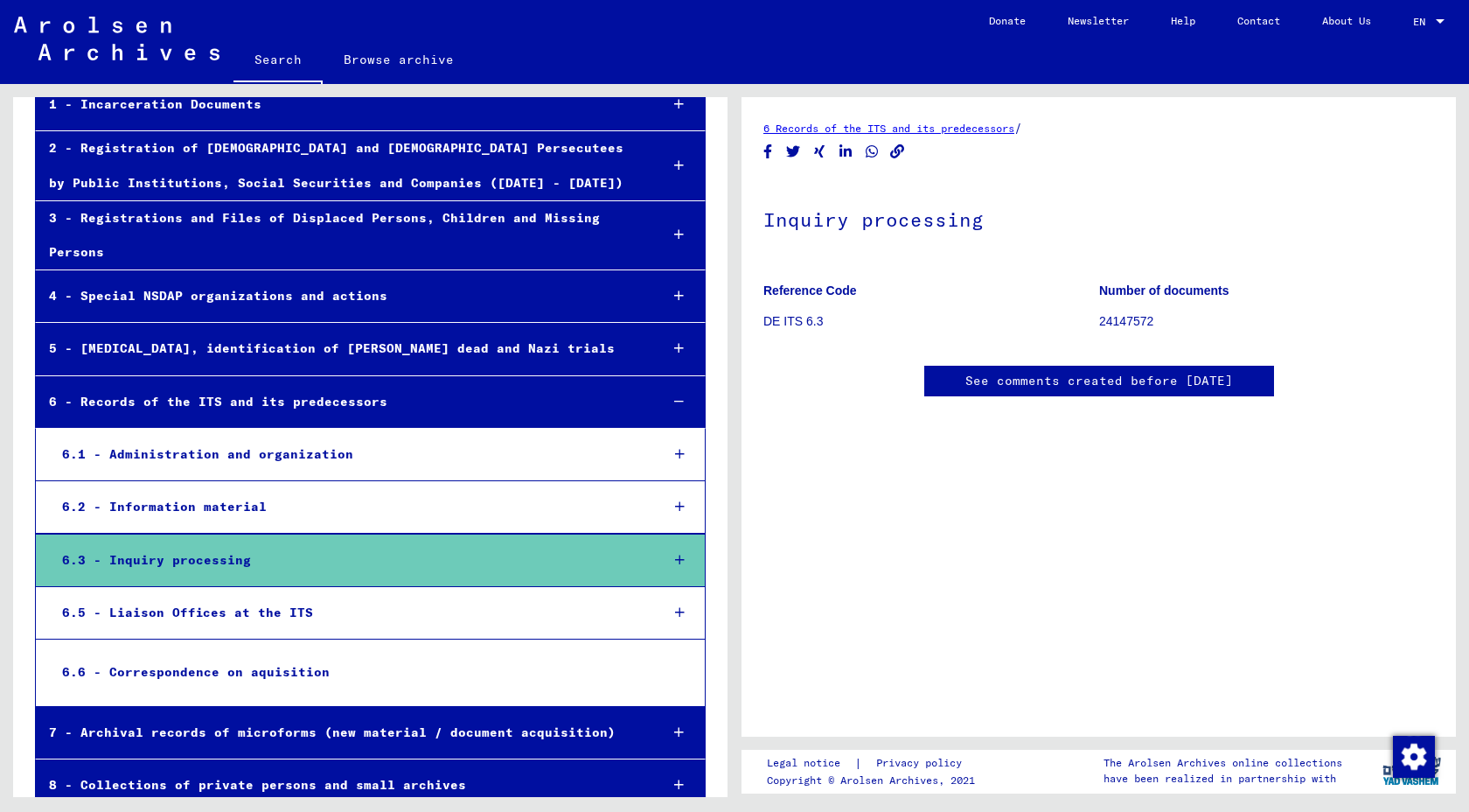
click at [517, 269] on div "3 - Registrations and Files of Displaced Persons, Children and Missing Persons" at bounding box center [340, 235] width 610 height 68
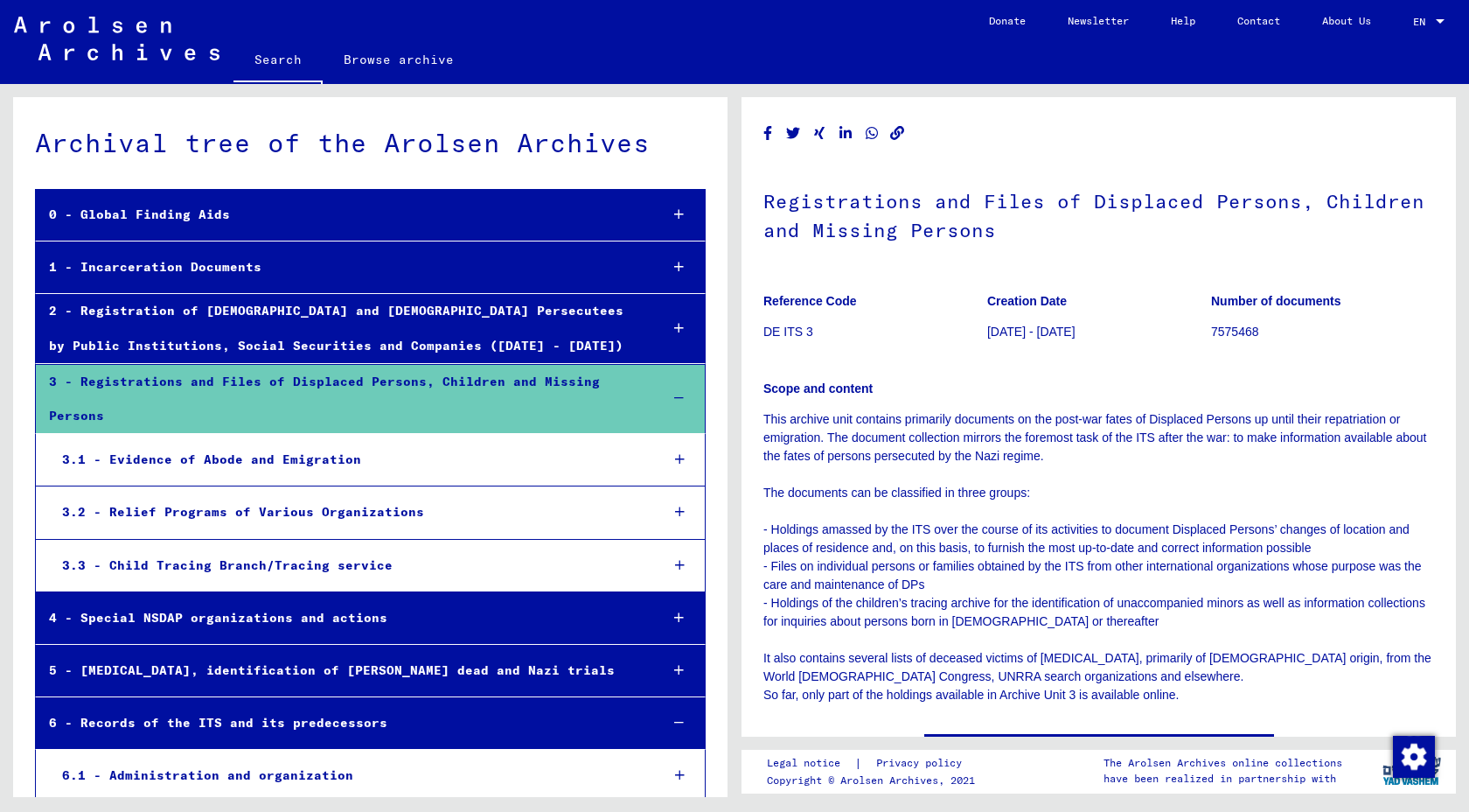
click at [453, 529] on div "3.2 - Relief Programs of Various Organizations" at bounding box center [347, 512] width 596 height 34
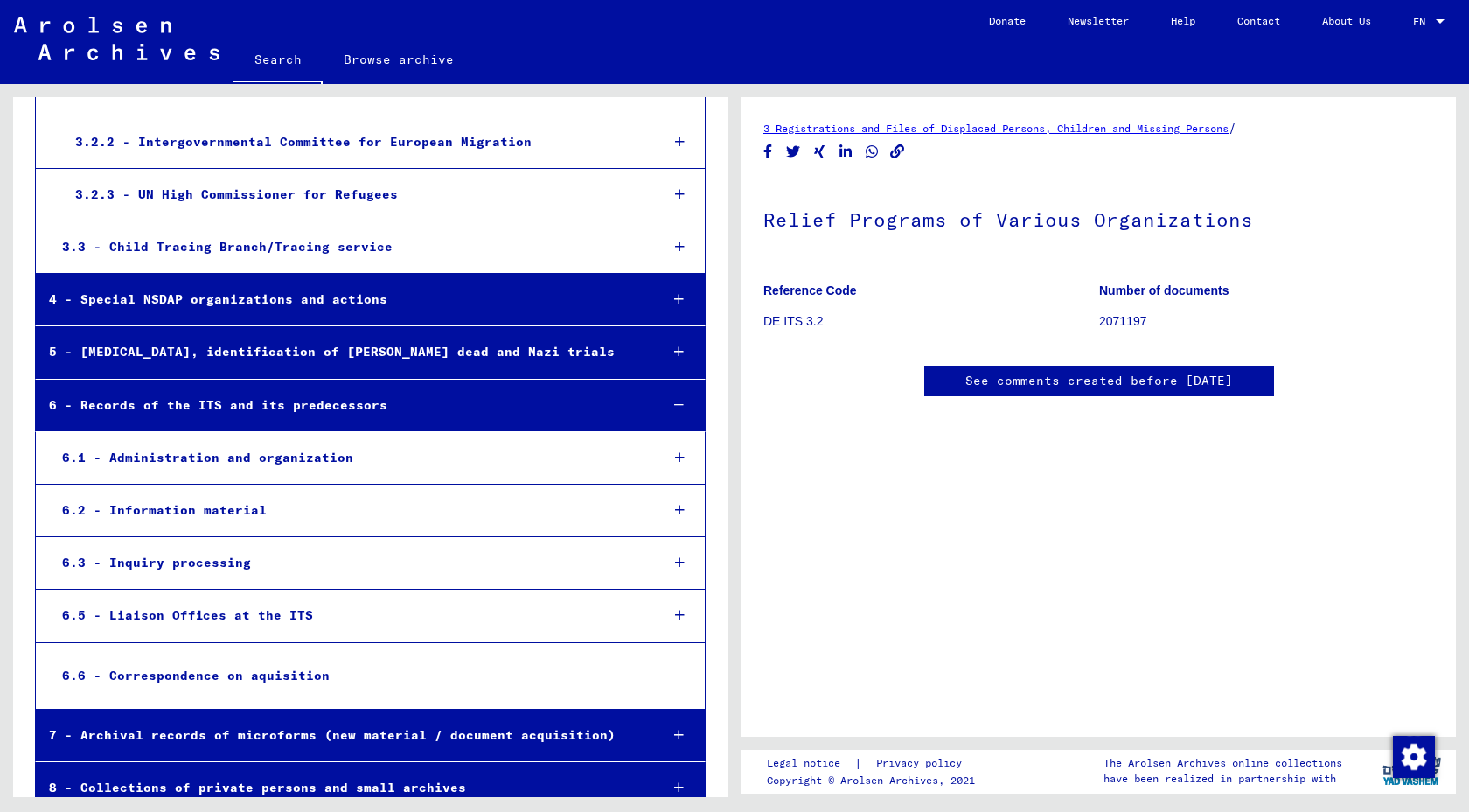
scroll to position [38, 0]
